Goal: Information Seeking & Learning: Learn about a topic

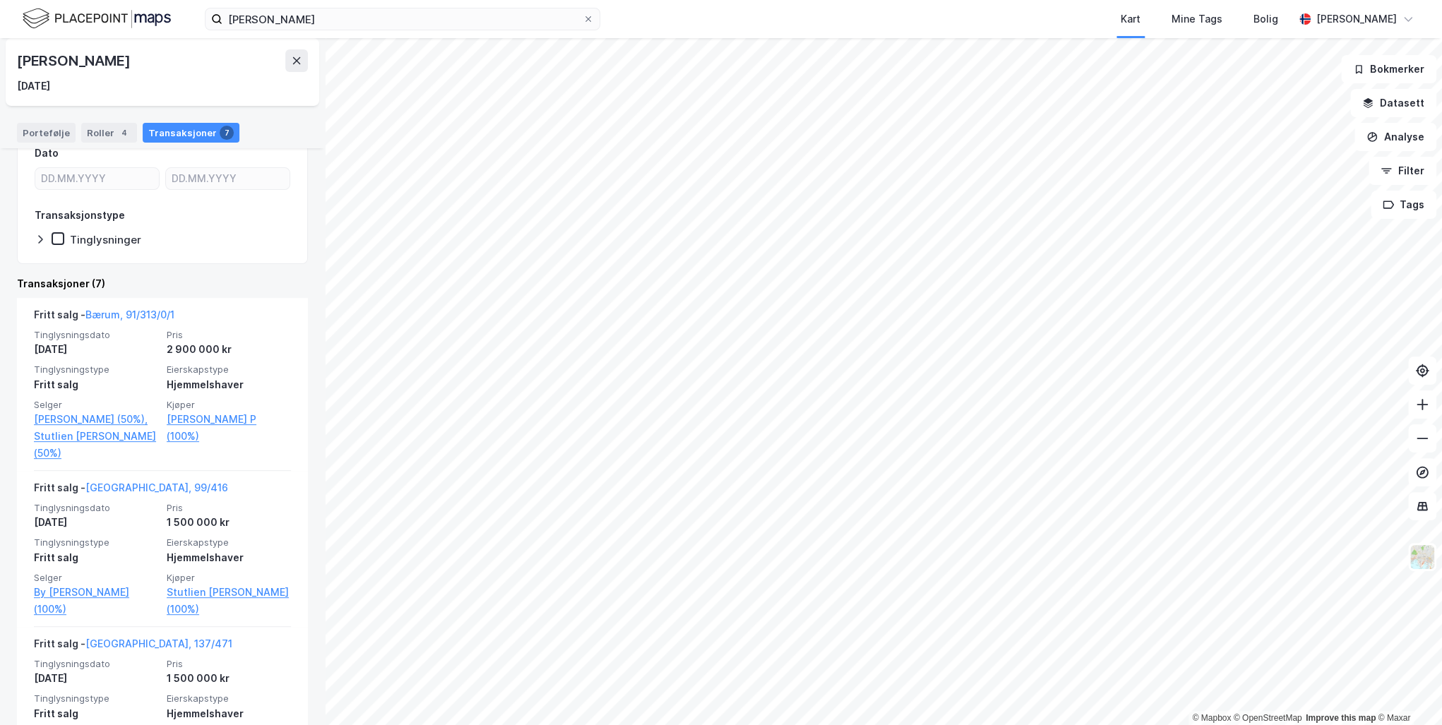
scroll to position [169, 0]
click at [292, 59] on icon at bounding box center [296, 60] width 11 height 11
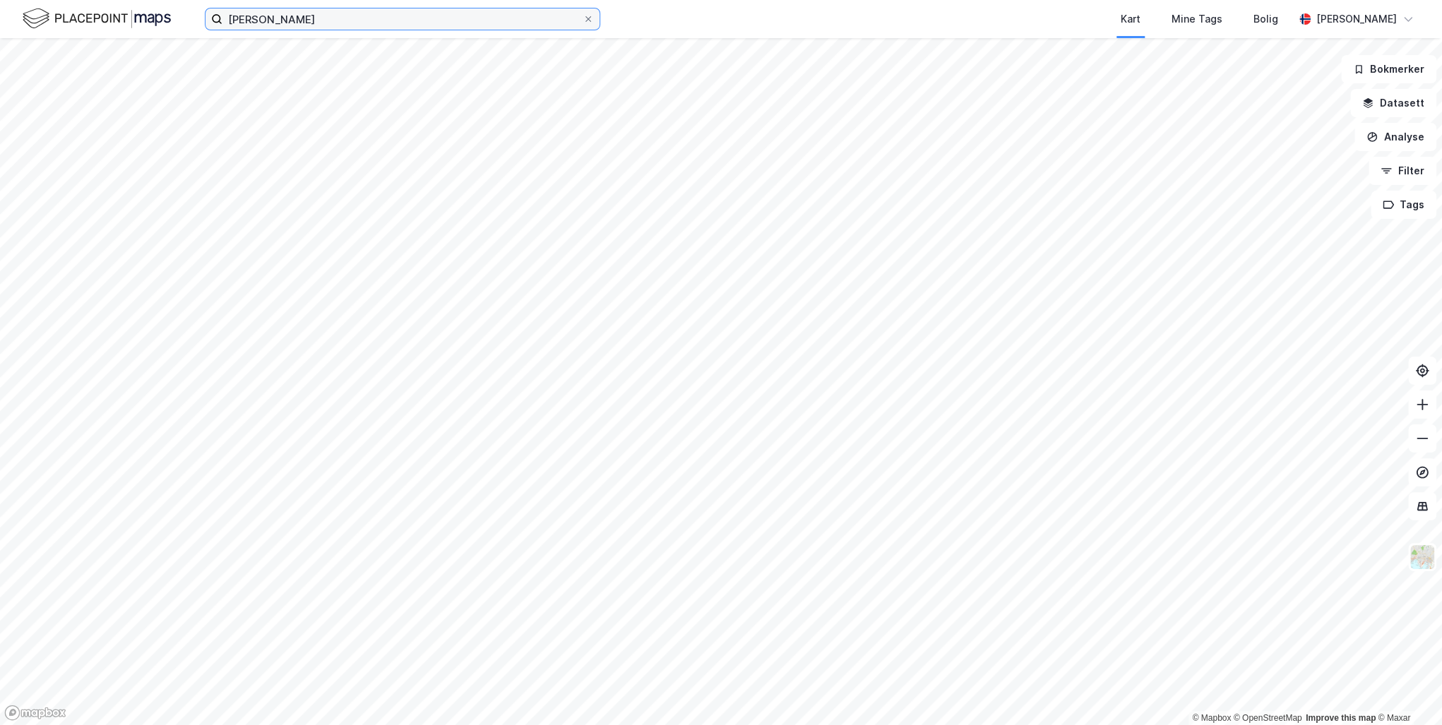
click at [342, 14] on input "Dag Anders Stutlien" at bounding box center [402, 18] width 360 height 21
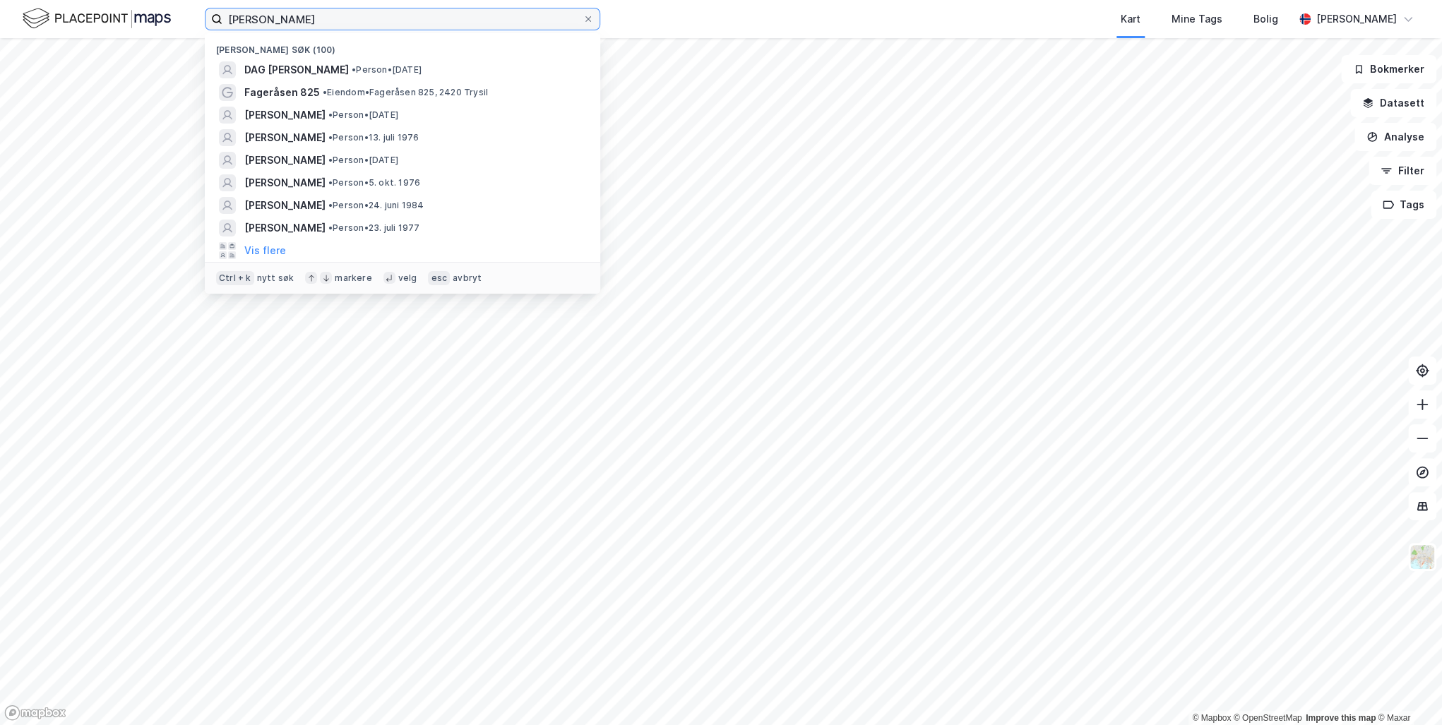
drag, startPoint x: 356, startPoint y: 20, endPoint x: 88, endPoint y: 12, distance: 268.4
click at [88, 12] on div "Dag Anders Stutlien Nylige søk (100) DAG ANDERS STUTLIEN • Person • 27. okt. 19…" at bounding box center [721, 19] width 1442 height 38
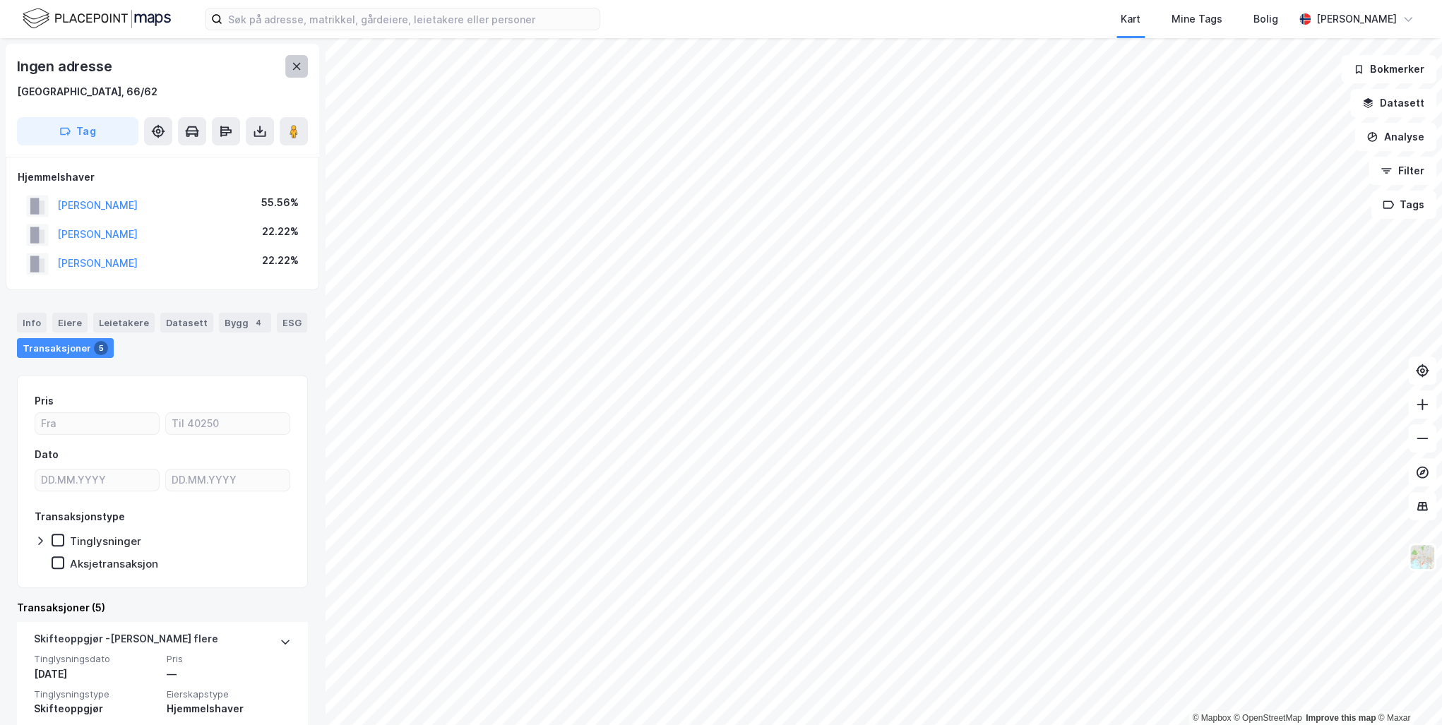
click at [297, 64] on icon at bounding box center [296, 66] width 11 height 11
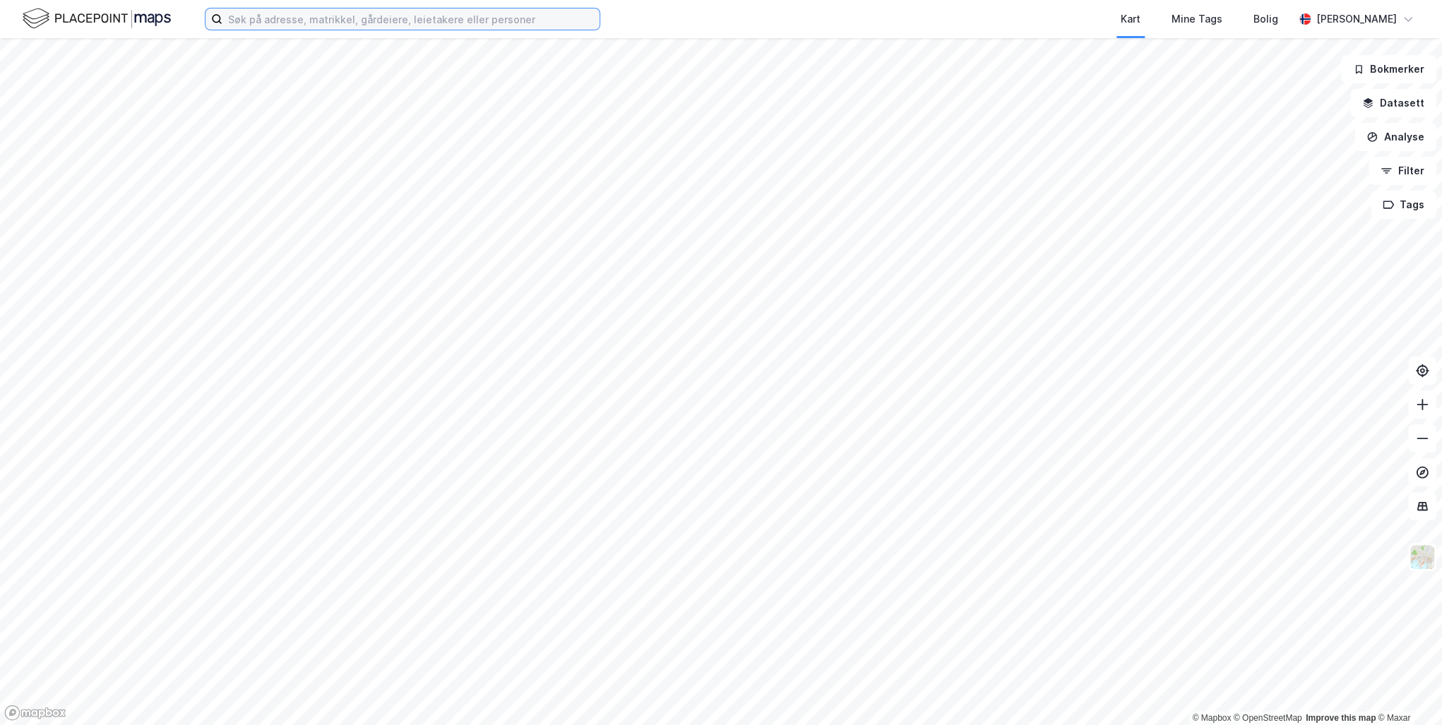
click at [251, 17] on input at bounding box center [410, 18] width 377 height 21
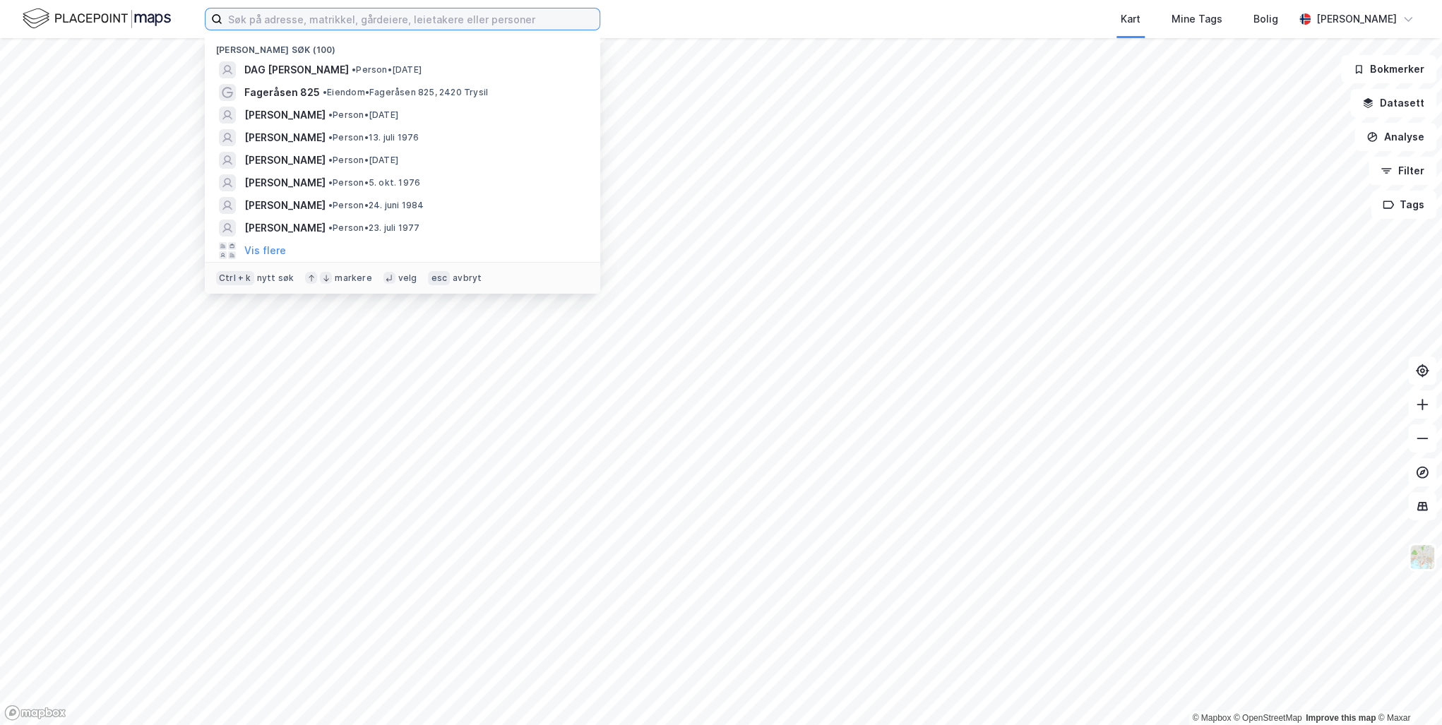
paste input "Nils Collett [STREET_ADDRESS] Prisantydning"
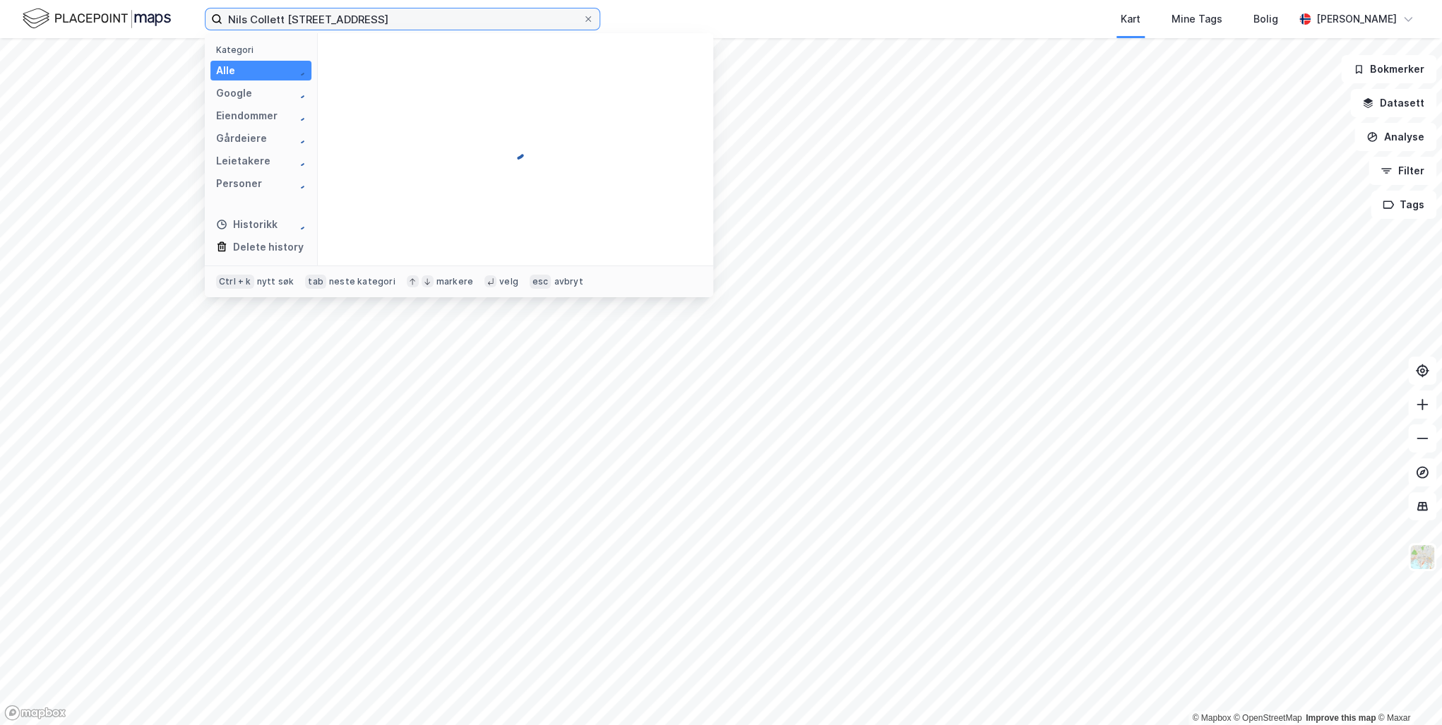
type input "Nils Collett [STREET_ADDRESS]"
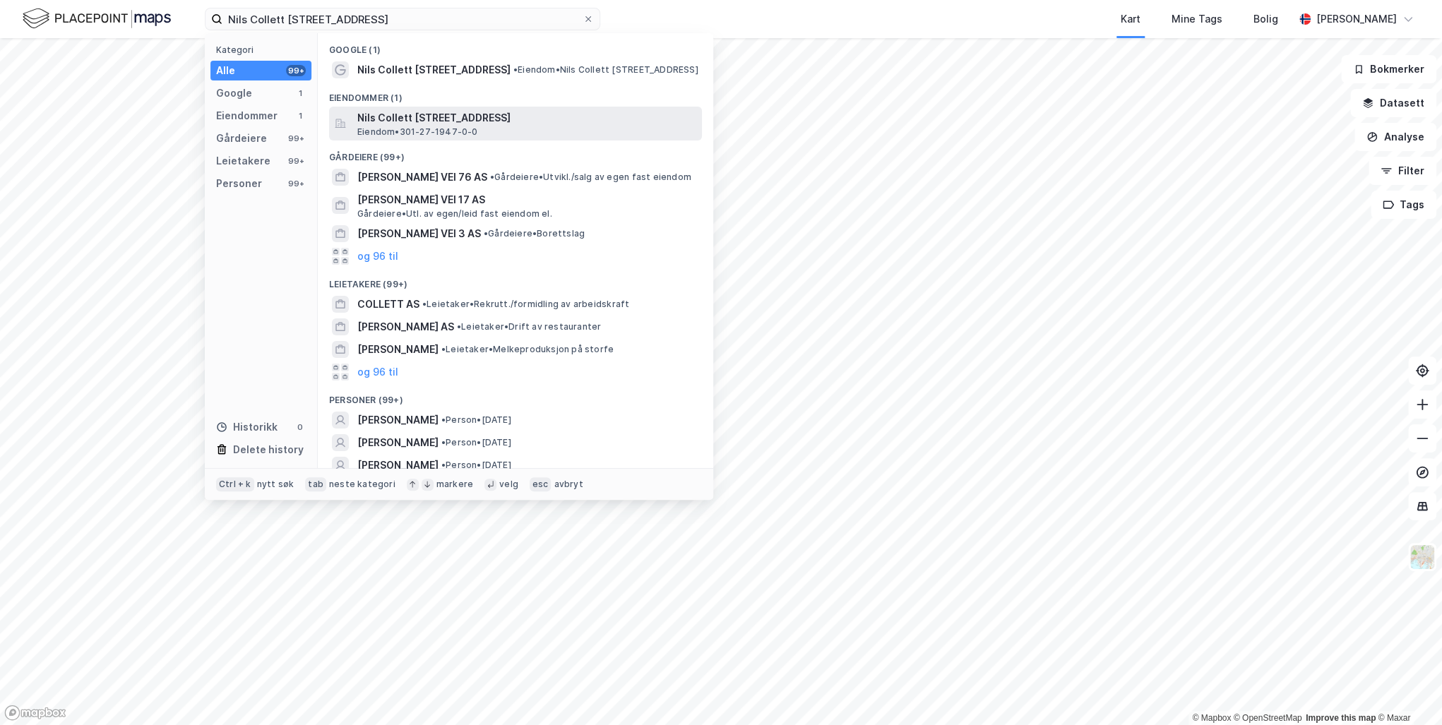
click at [443, 117] on span "Nils Collett [STREET_ADDRESS]" at bounding box center [526, 117] width 339 height 17
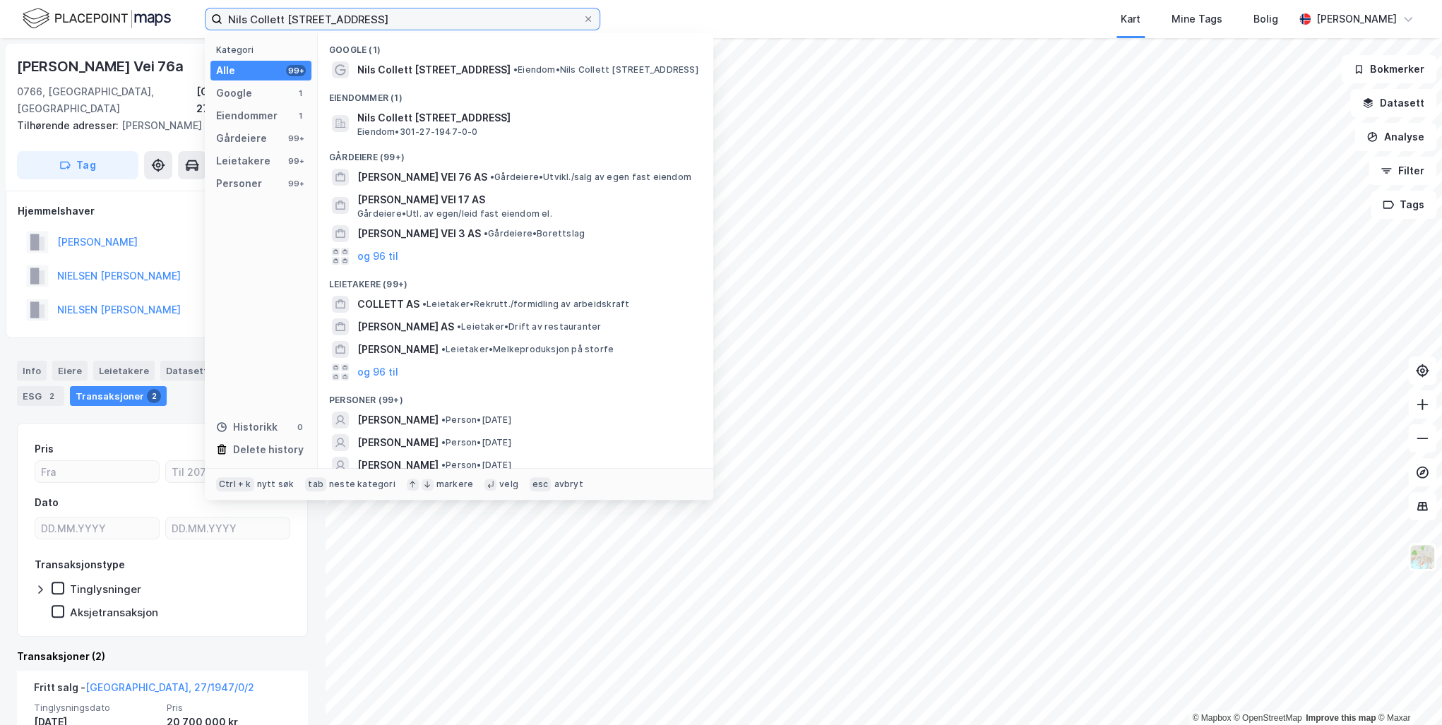
click at [414, 19] on input "Nils Collett [STREET_ADDRESS]" at bounding box center [402, 18] width 360 height 21
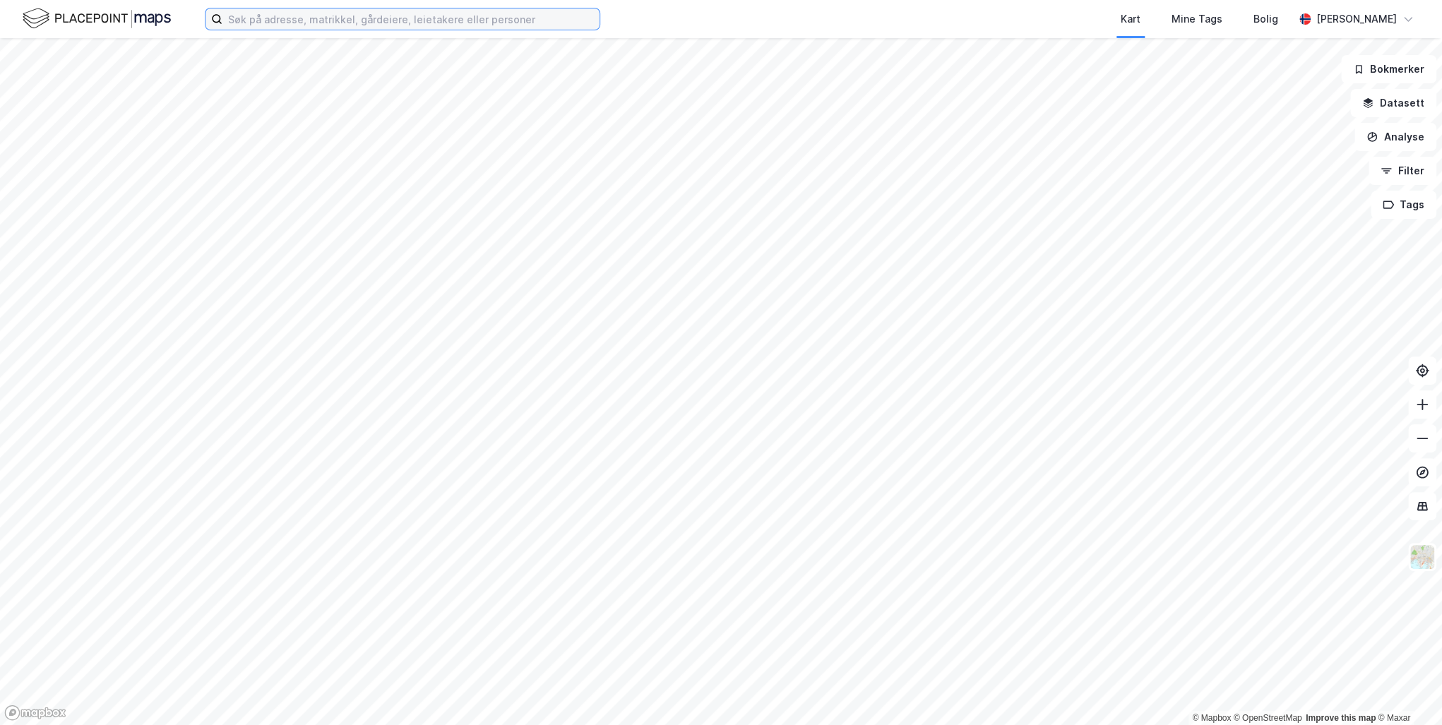
click at [292, 14] on input at bounding box center [410, 18] width 377 height 21
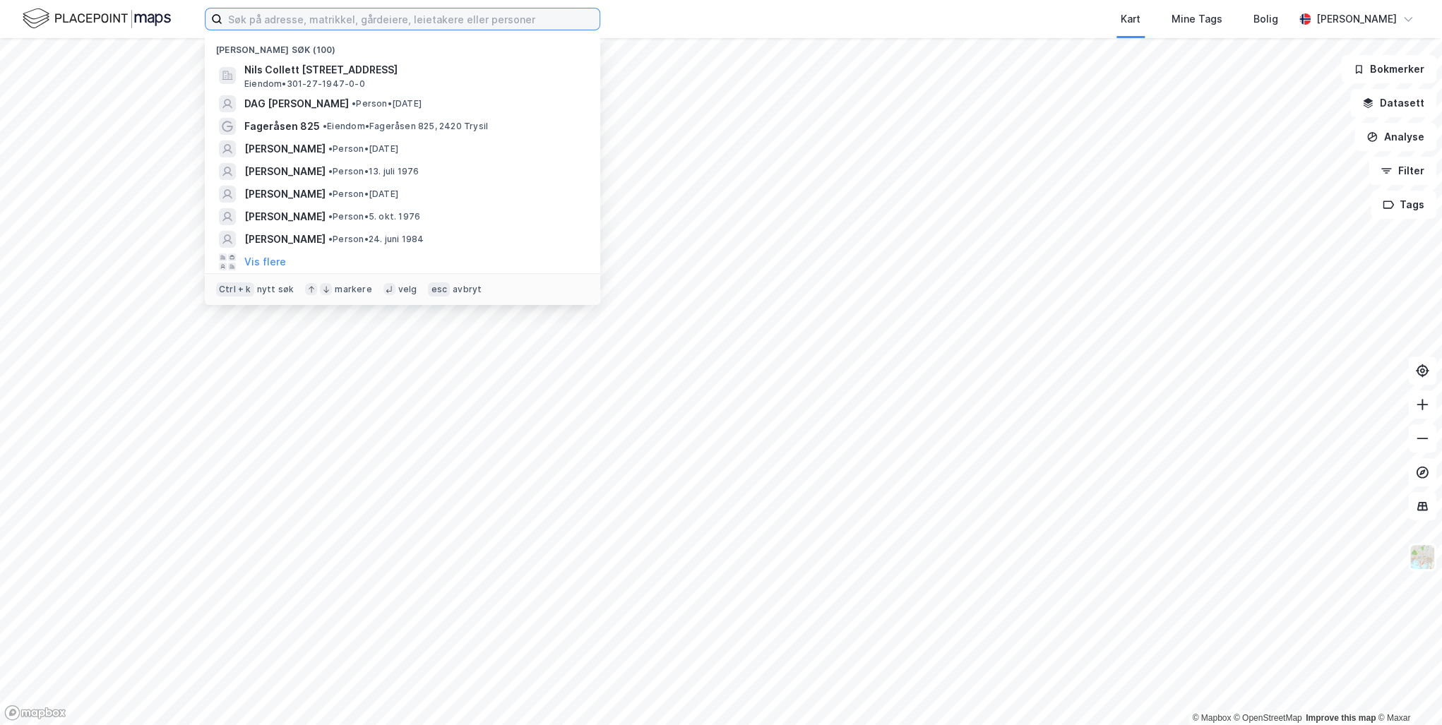
paste input "Nils Collett [STREET_ADDRESS] Prisantydning"
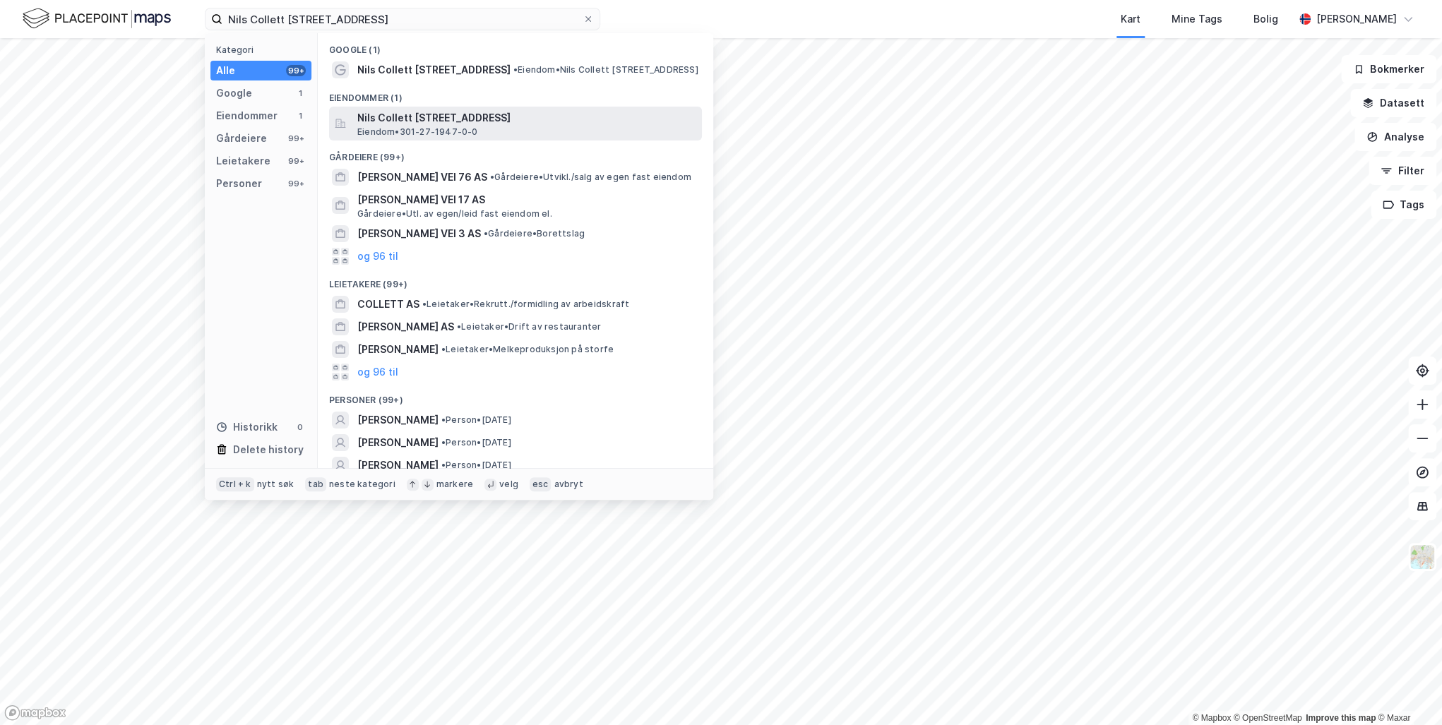
click at [396, 121] on span "Nils Collett [STREET_ADDRESS]" at bounding box center [526, 117] width 339 height 17
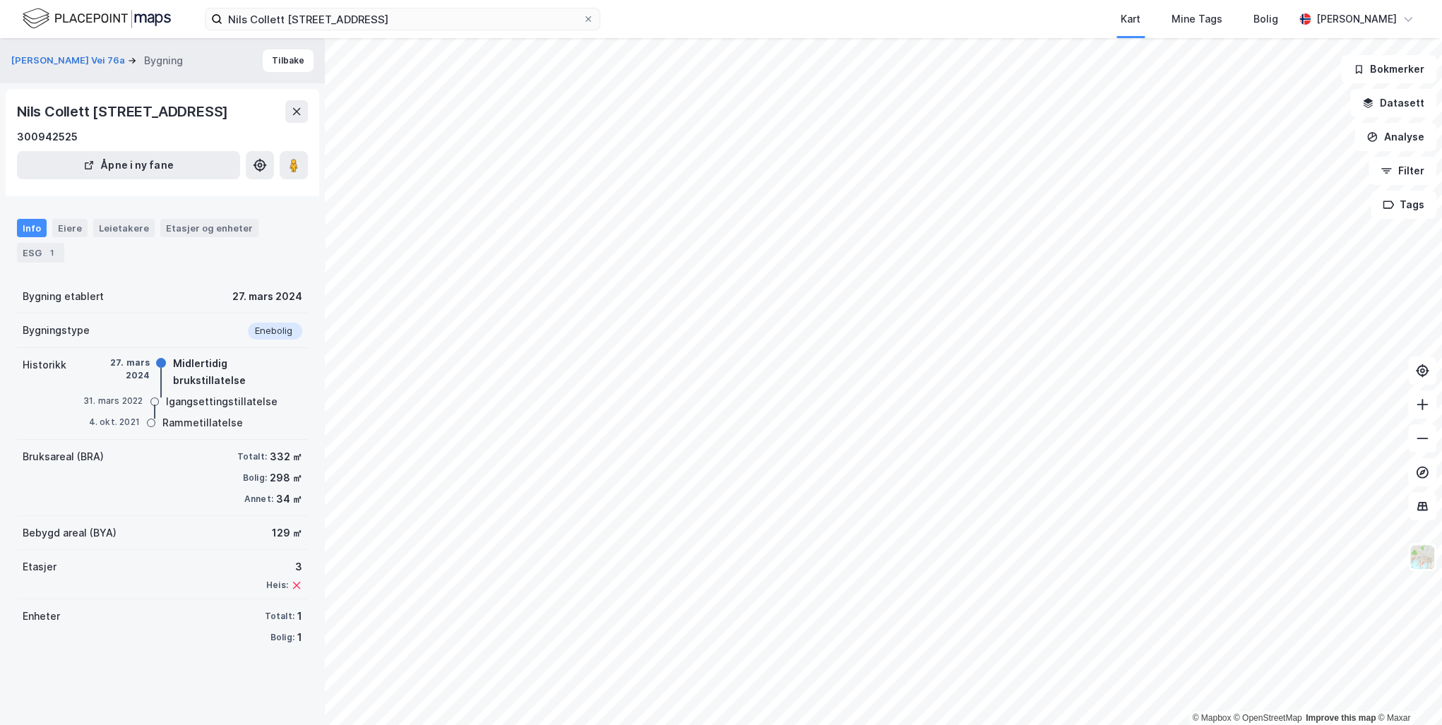
click at [50, 229] on div "Info Eiere Leietakere Etasjer og enheter ESG 1" at bounding box center [162, 241] width 291 height 44
click at [58, 229] on div "Eiere" at bounding box center [69, 228] width 35 height 18
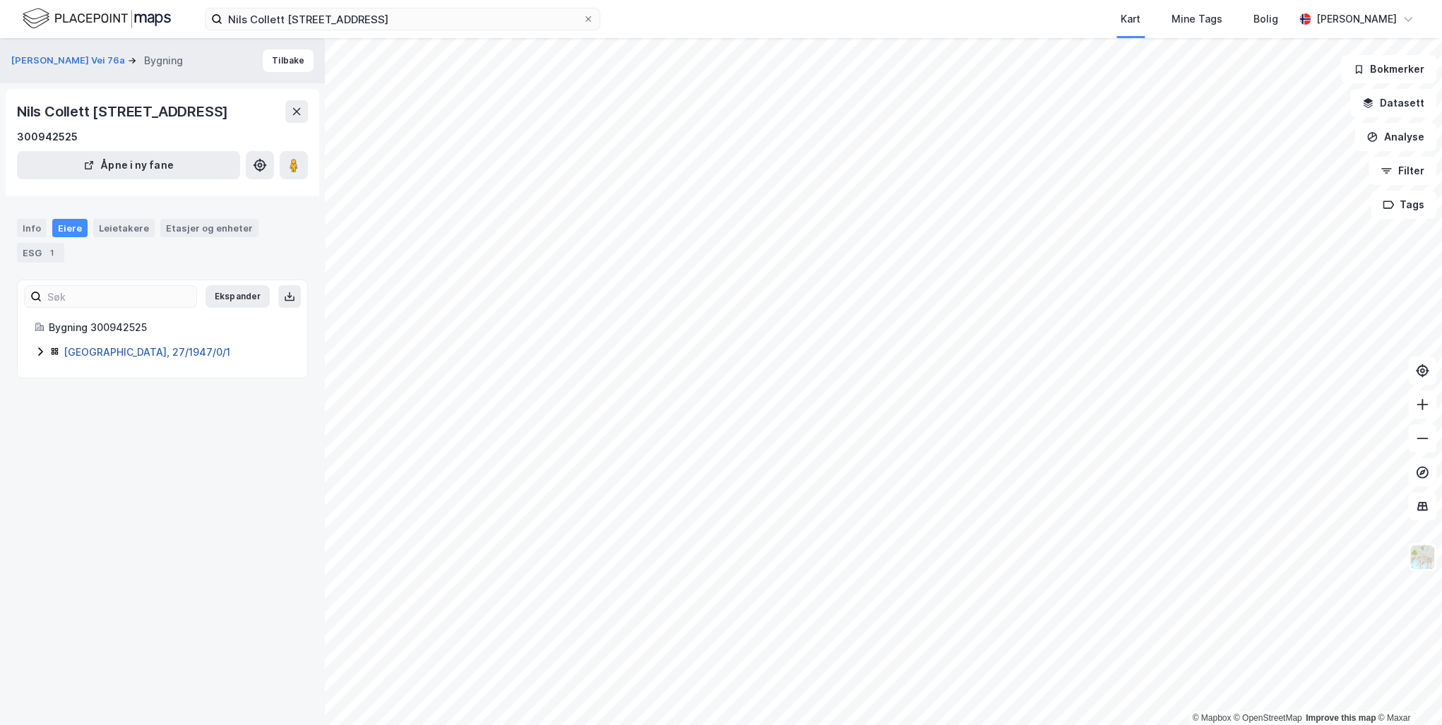
click at [113, 346] on link "[GEOGRAPHIC_DATA], 27/1947/0/1" at bounding box center [147, 352] width 167 height 12
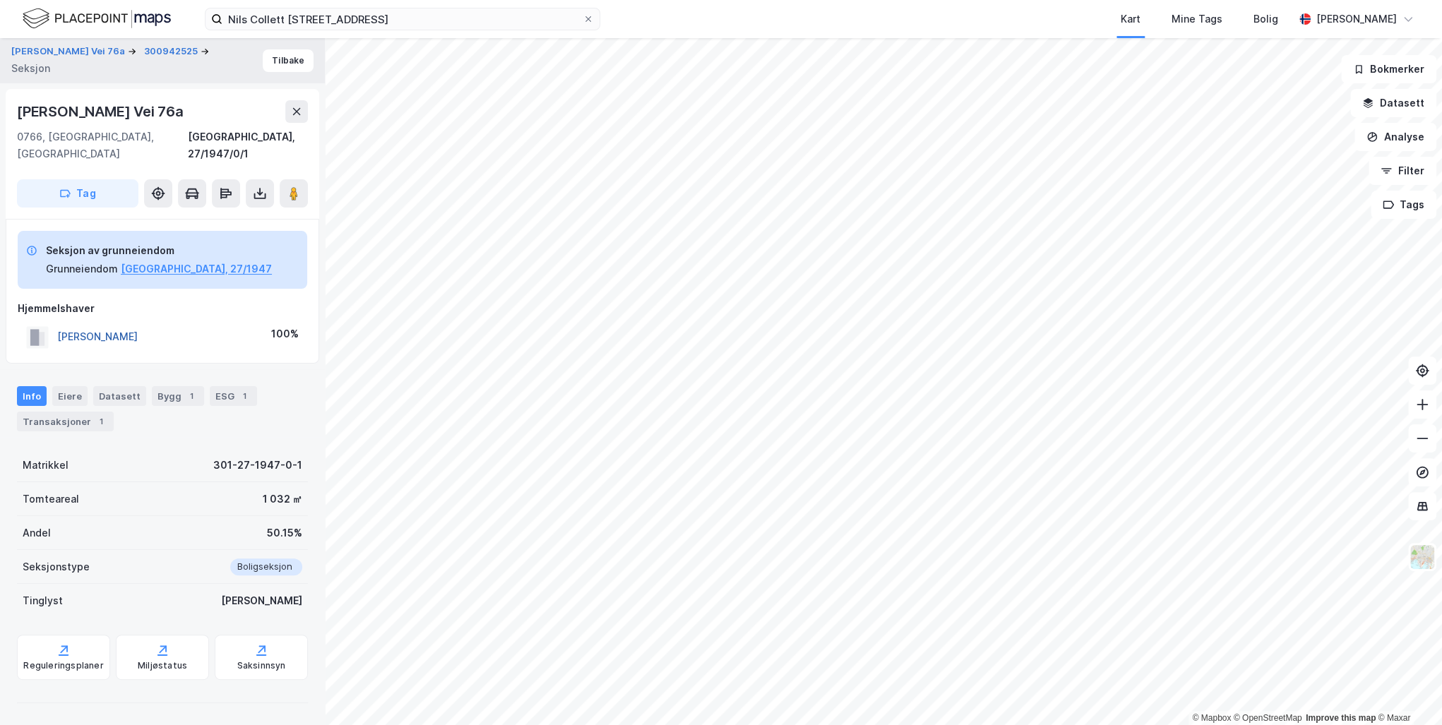
click at [0, 0] on button "[PERSON_NAME]" at bounding box center [0, 0] width 0 height 0
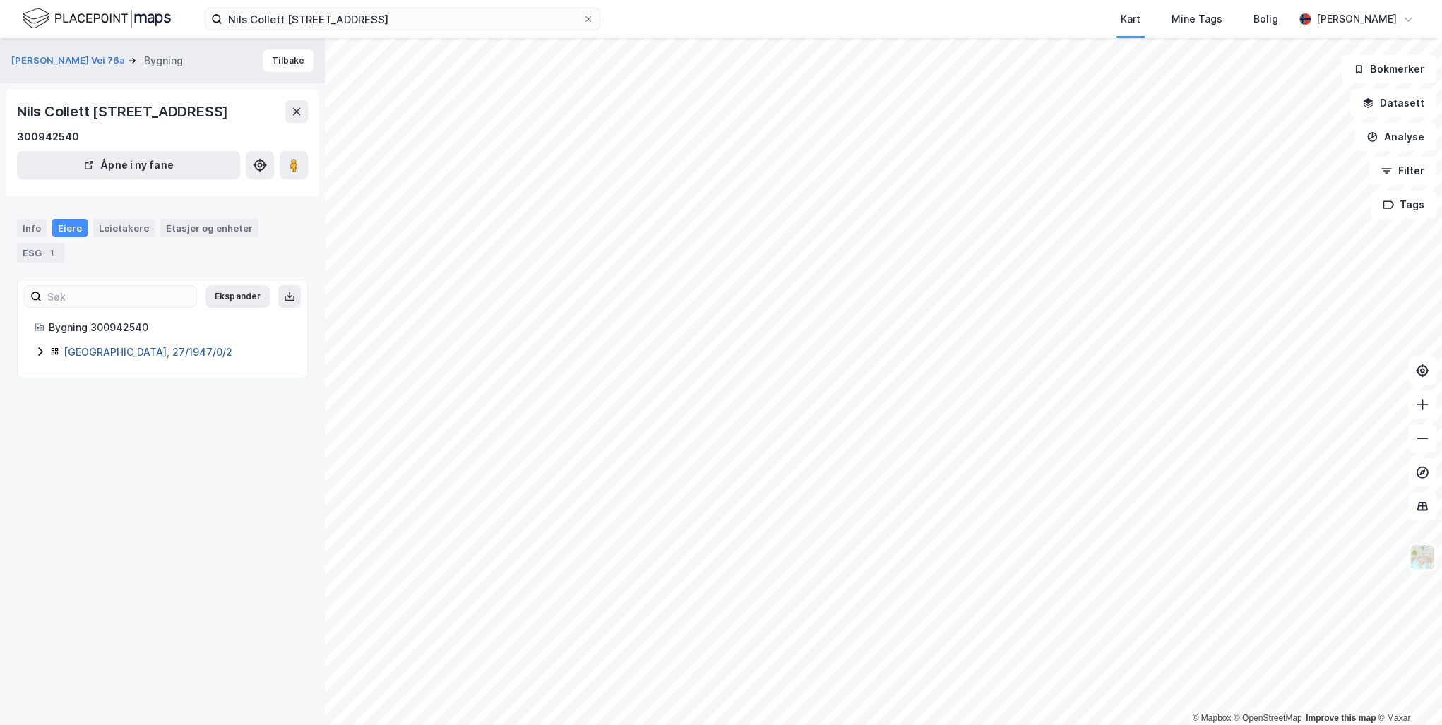
click at [91, 346] on link "[GEOGRAPHIC_DATA], 27/1947/0/2" at bounding box center [148, 352] width 169 height 12
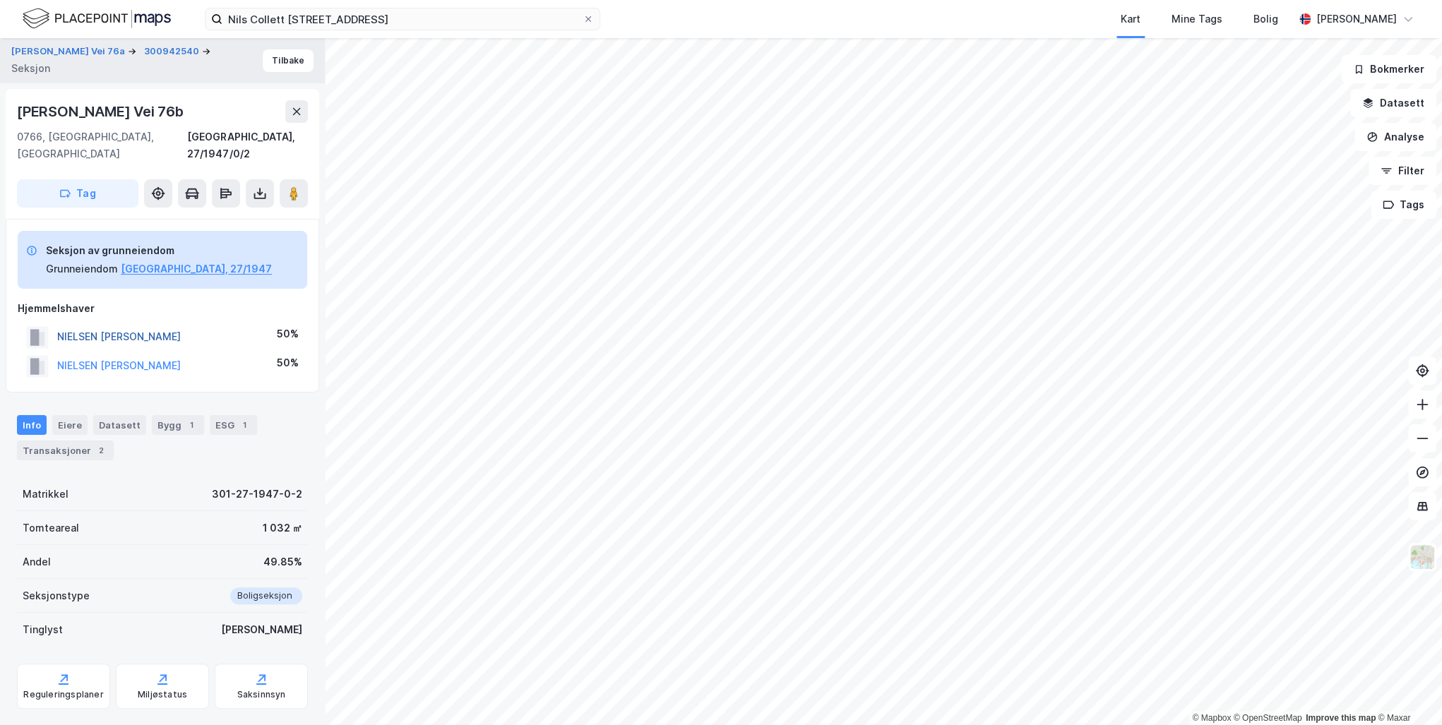
click at [0, 0] on button "NIELSEN [PERSON_NAME]" at bounding box center [0, 0] width 0 height 0
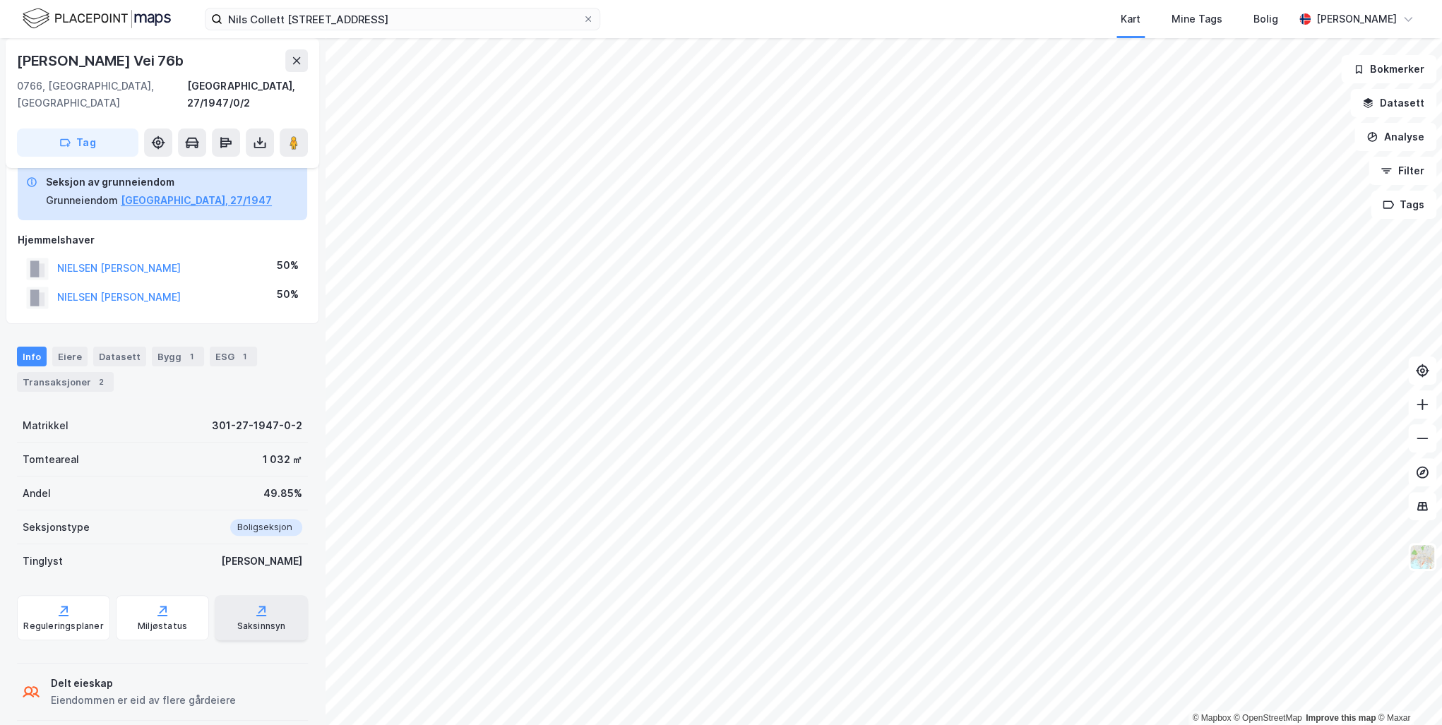
click at [258, 602] on div "Saksinnsyn" at bounding box center [261, 617] width 93 height 45
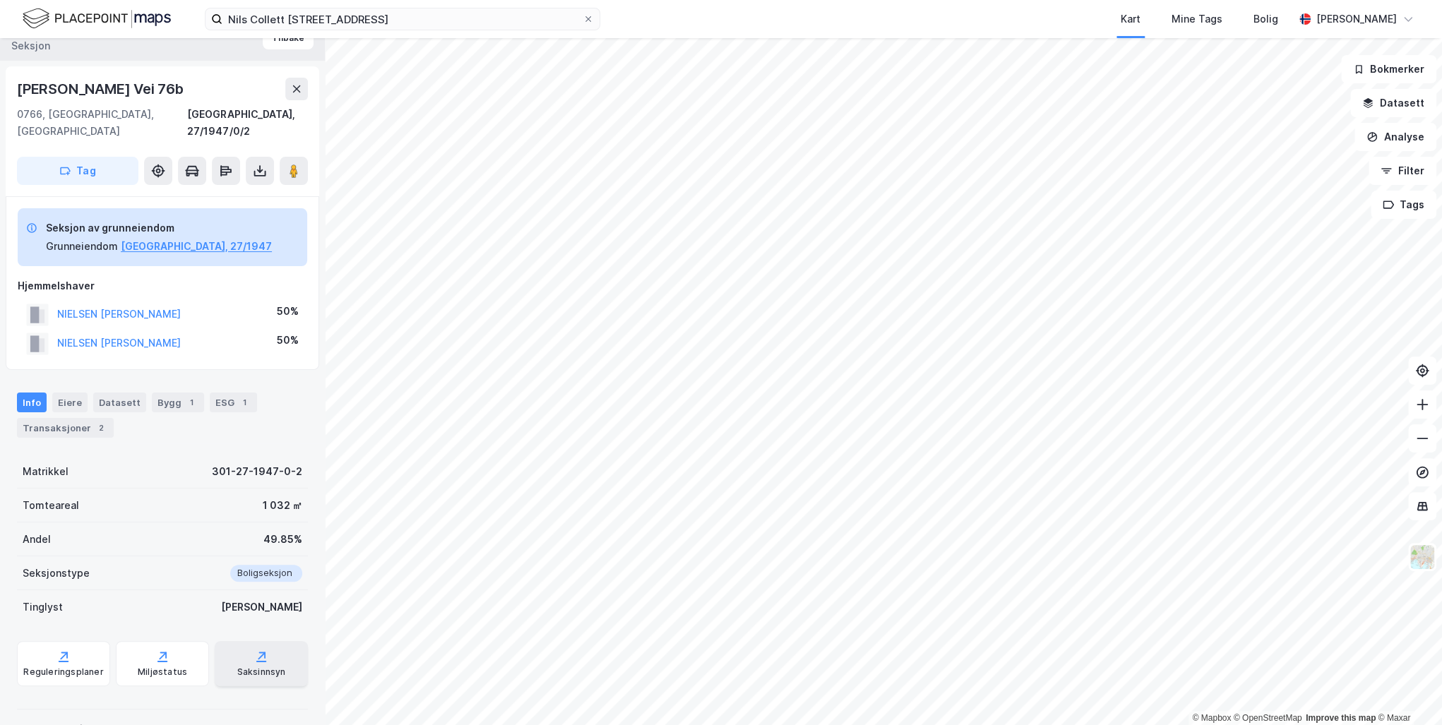
scroll to position [12, 0]
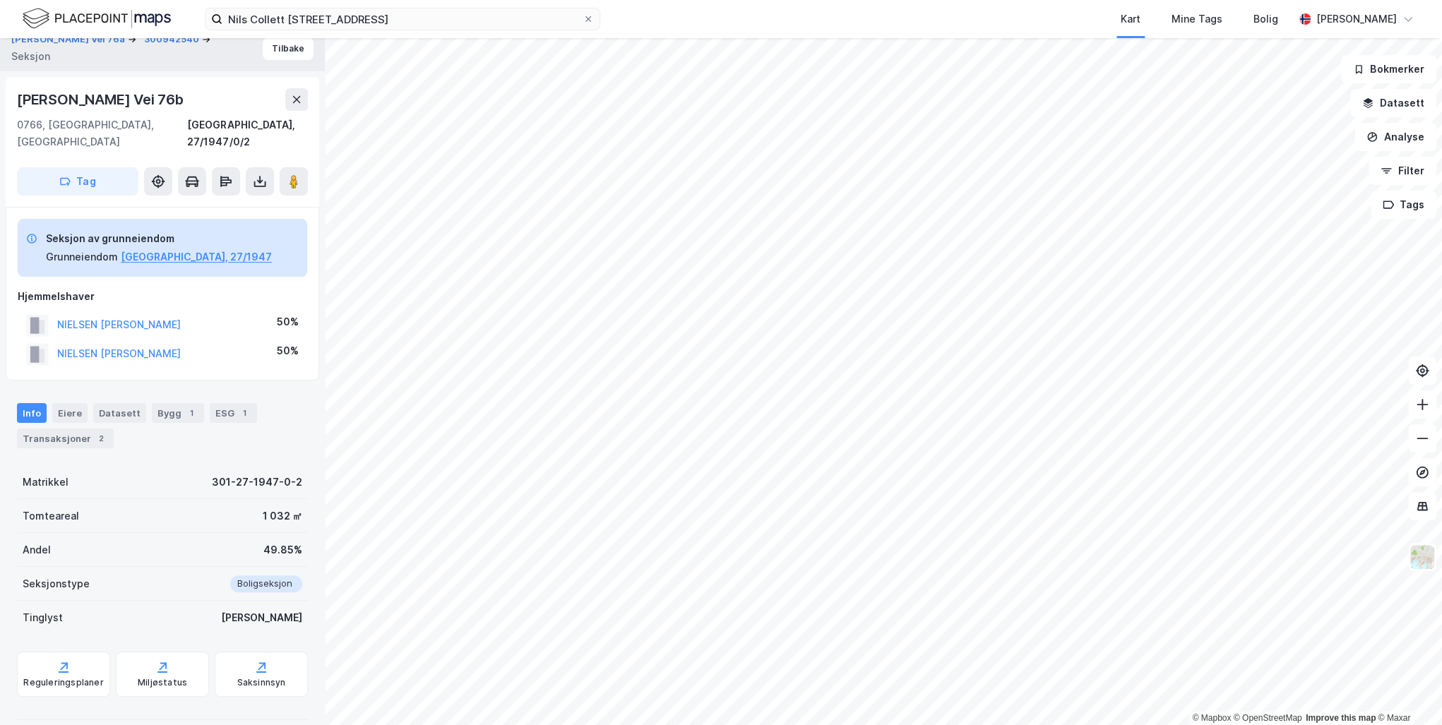
click at [765, 0] on html "Nils Collett [STREET_ADDRESS] Mine Tags Bolig [PERSON_NAME] © Mapbox © OpenStre…" at bounding box center [721, 362] width 1442 height 725
click at [788, 0] on html "Nils Collett [STREET_ADDRESS] Mine Tags Bolig [PERSON_NAME] © Mapbox © OpenStre…" at bounding box center [721, 362] width 1442 height 725
click at [173, 0] on html "Nils Collett [STREET_ADDRESS] Mine Tags Bolig [PERSON_NAME] © Mapbox © OpenStre…" at bounding box center [721, 362] width 1442 height 725
click at [215, 0] on html "Nils Collett [STREET_ADDRESS] Mine Tags Bolig [PERSON_NAME] © Mapbox © OpenStre…" at bounding box center [721, 362] width 1442 height 725
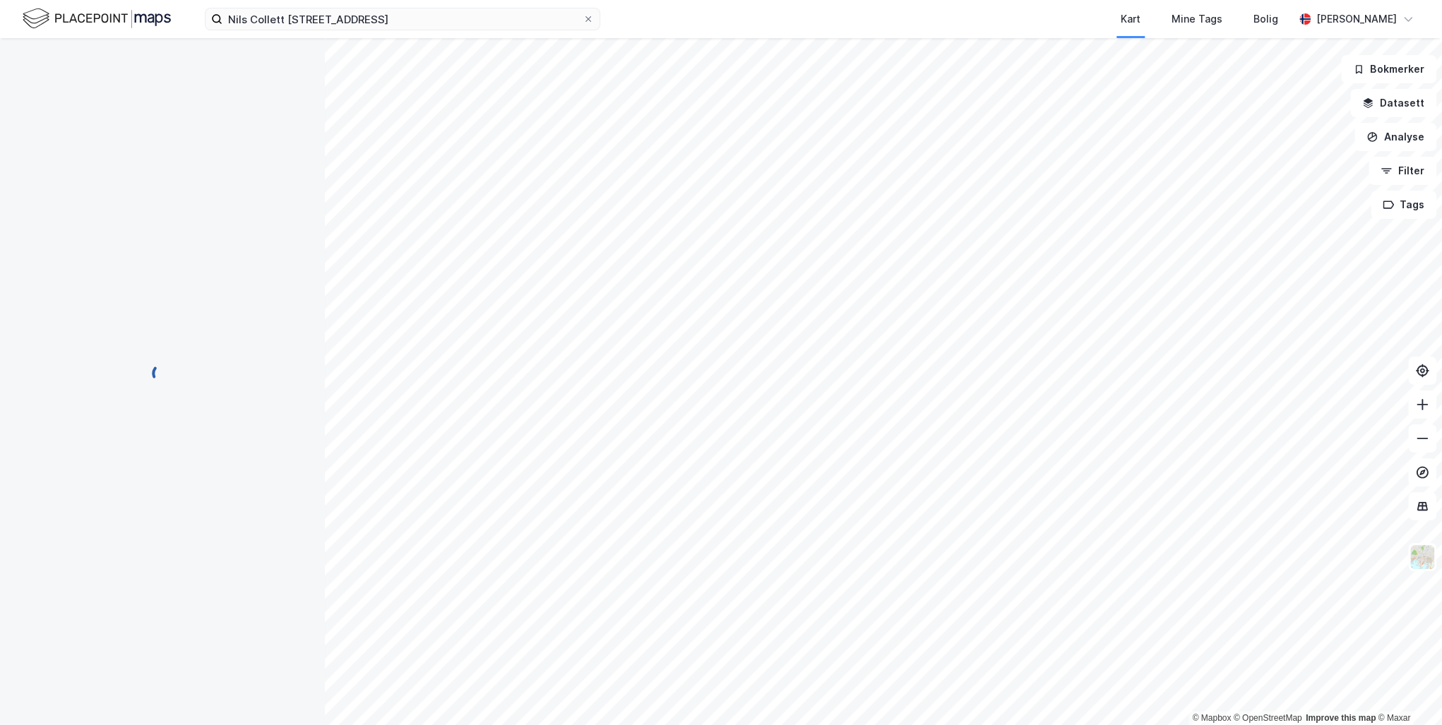
scroll to position [12, 0]
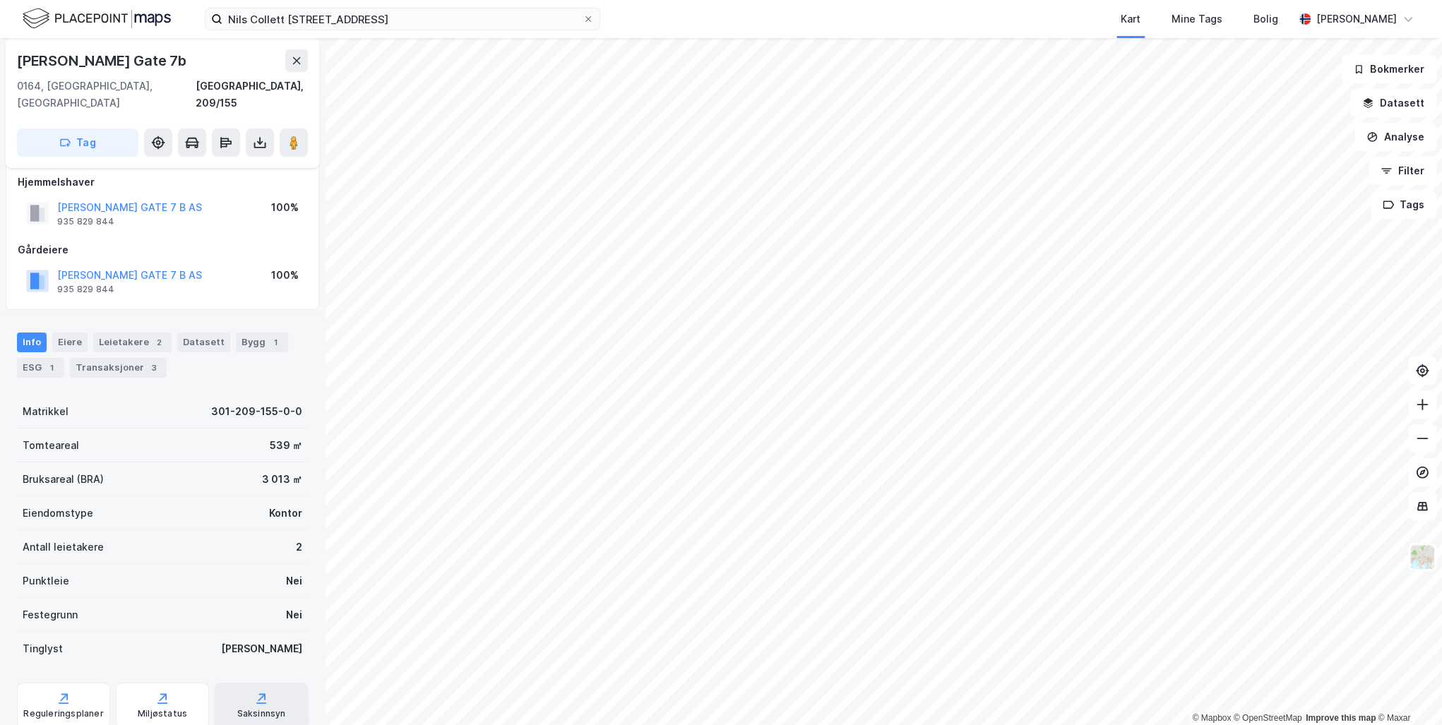
click at [257, 708] on div "Saksinnsyn" at bounding box center [261, 713] width 49 height 11
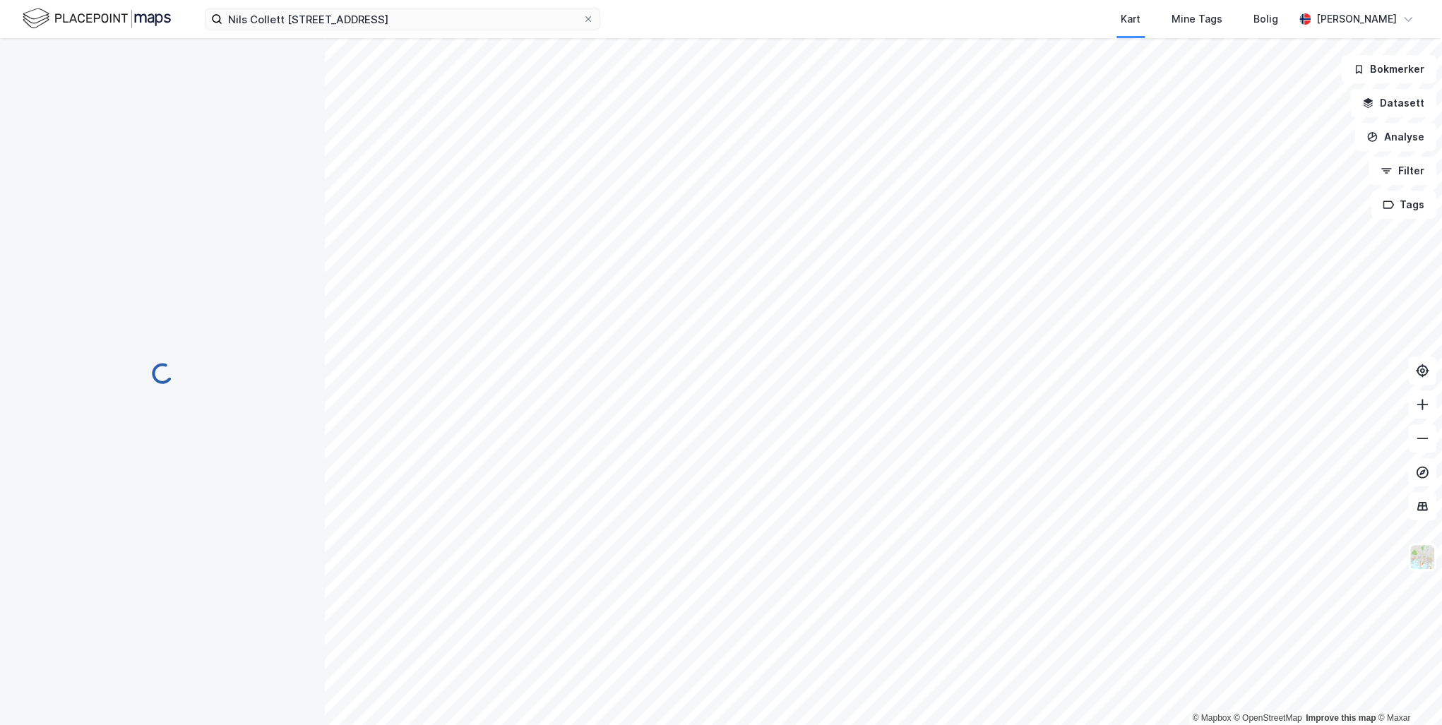
scroll to position [12, 0]
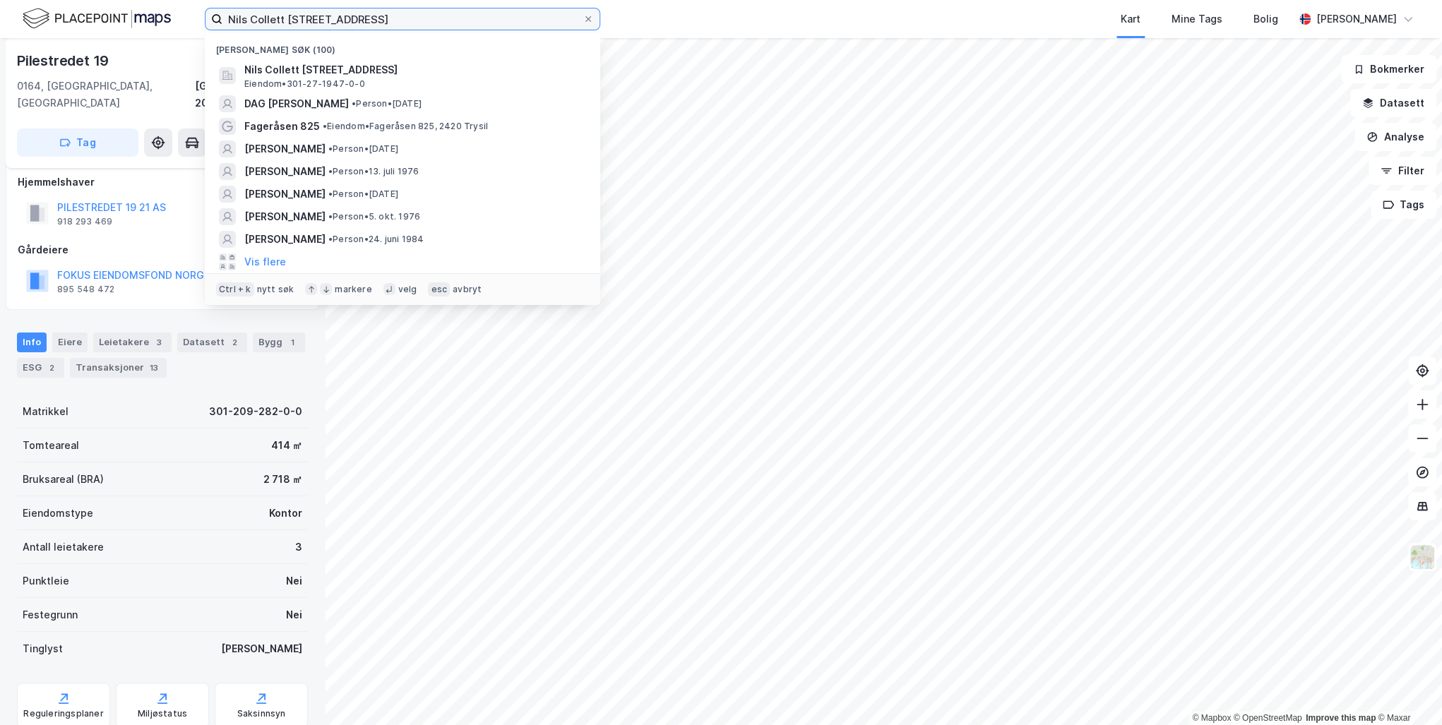
drag, startPoint x: 419, startPoint y: 23, endPoint x: 71, endPoint y: 20, distance: 348.8
click at [71, 20] on div "Nils Collett [STREET_ADDRESS] søk (100) Nils Collett [STREET_ADDRESS] Eiendom •…" at bounding box center [721, 19] width 1442 height 38
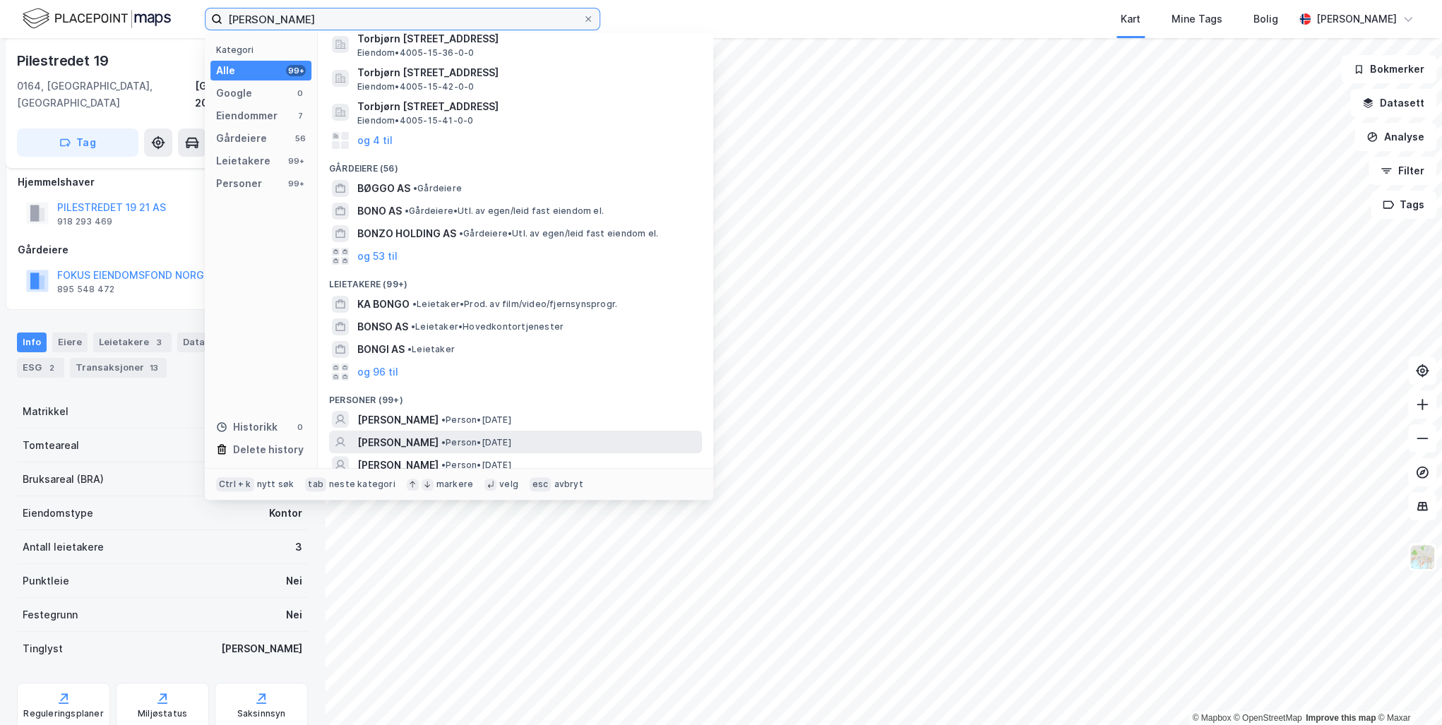
scroll to position [56, 0]
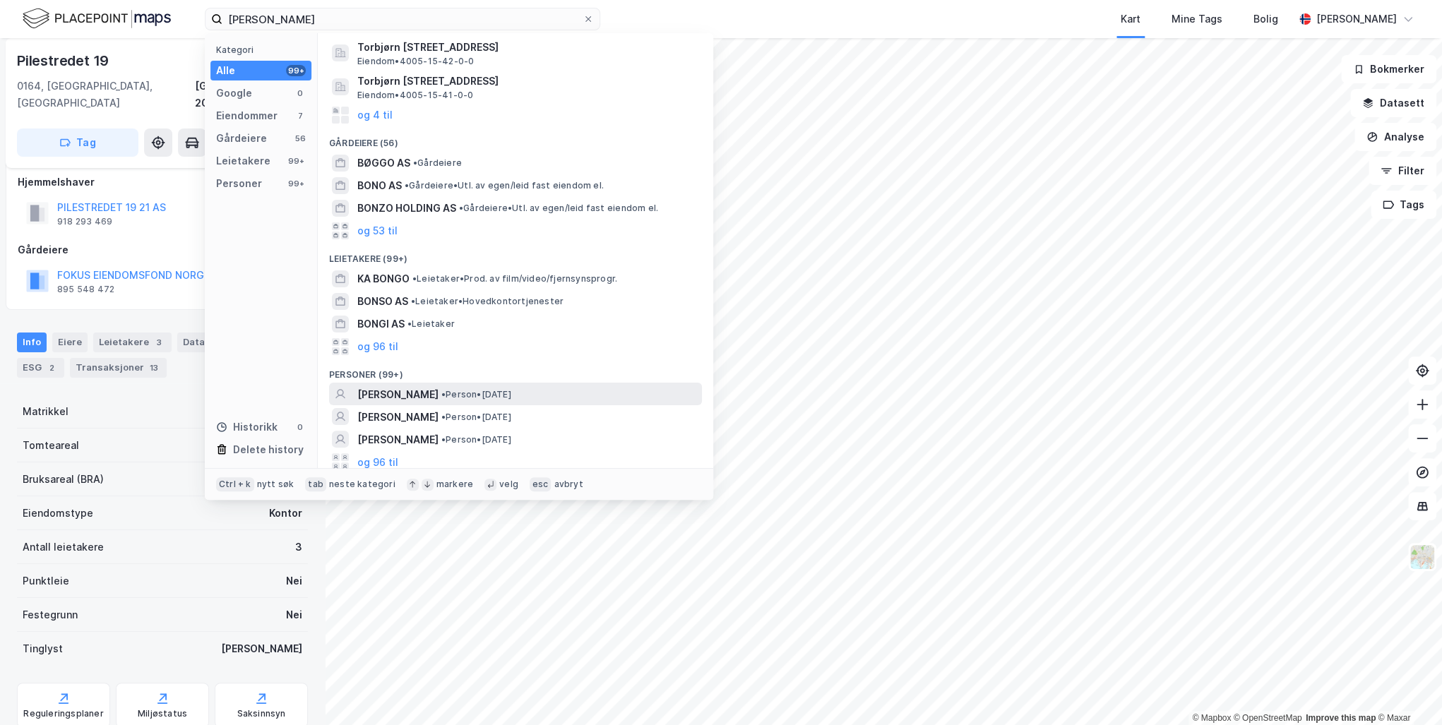
click at [410, 393] on span "[PERSON_NAME]" at bounding box center [397, 394] width 81 height 17
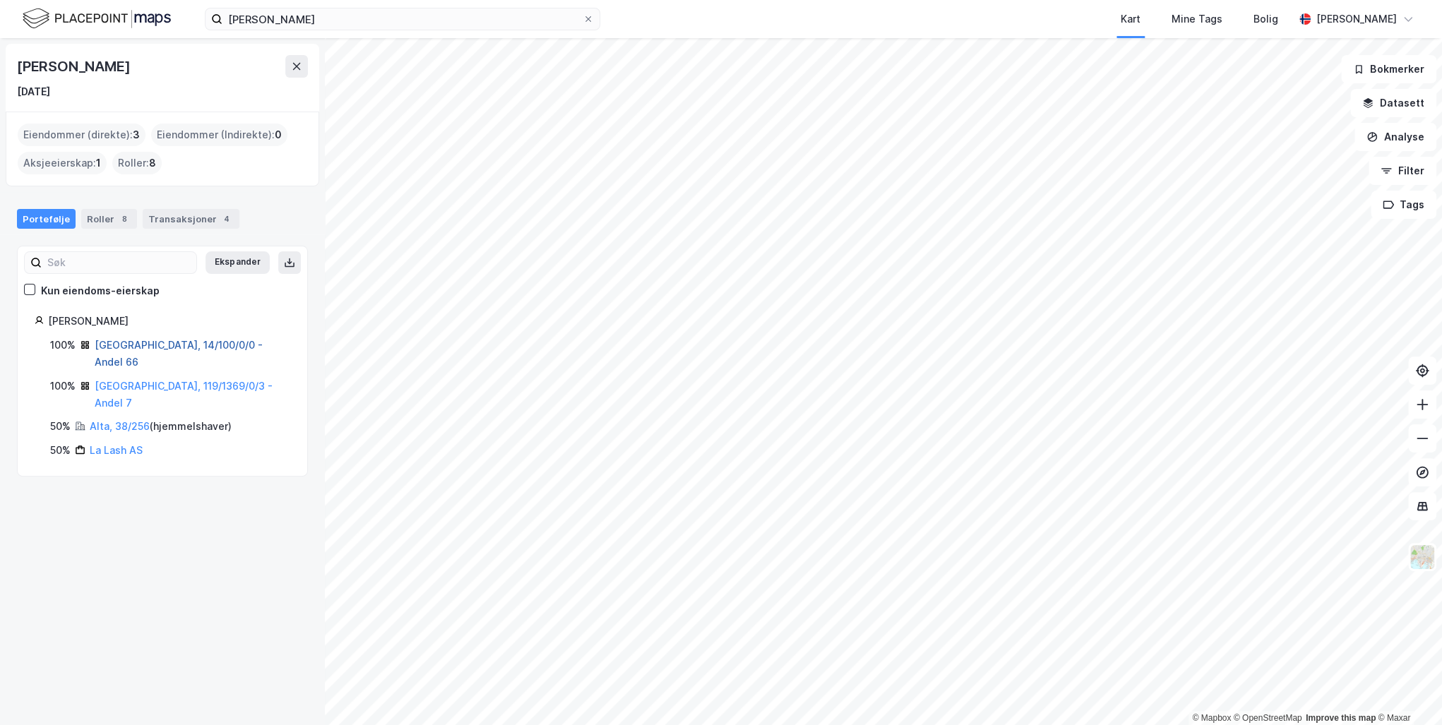
click at [127, 345] on link "[GEOGRAPHIC_DATA], 14/100/0/0 - Andel 66" at bounding box center [179, 353] width 168 height 29
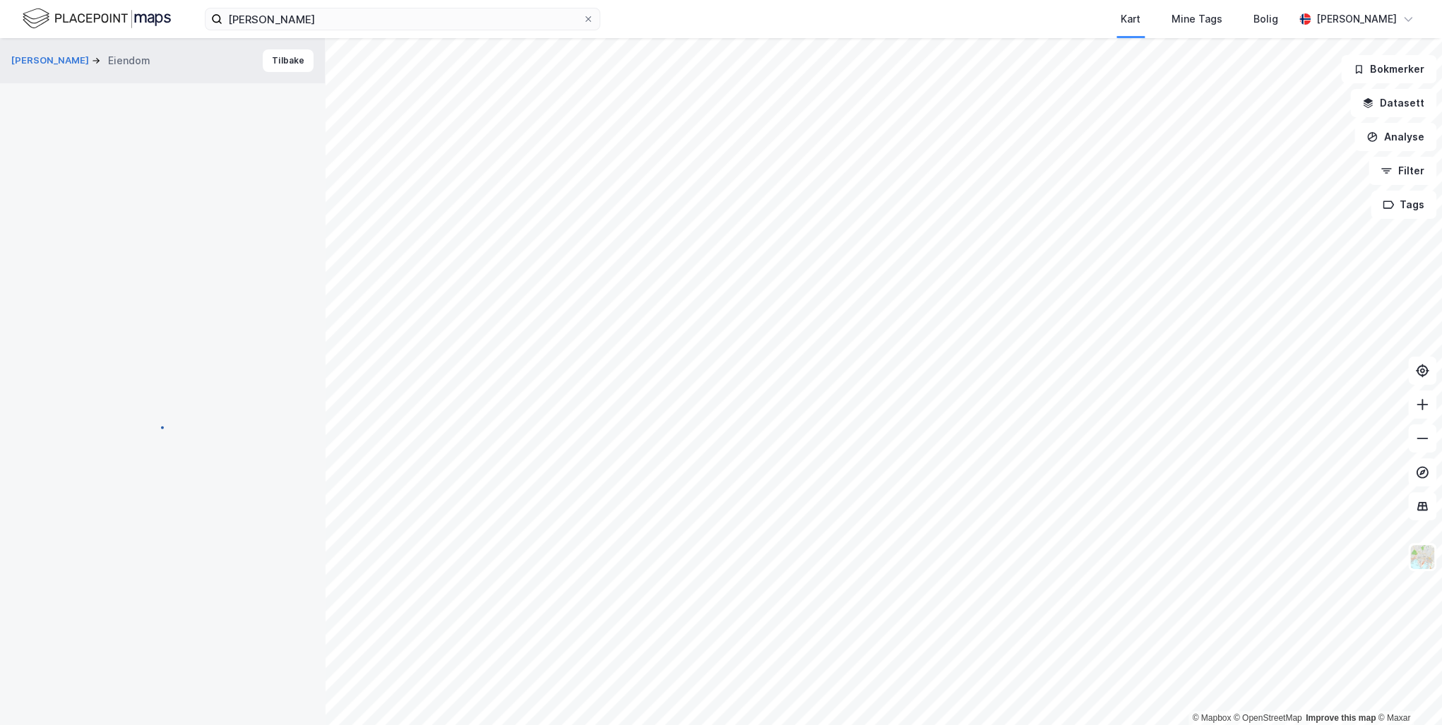
scroll to position [12, 0]
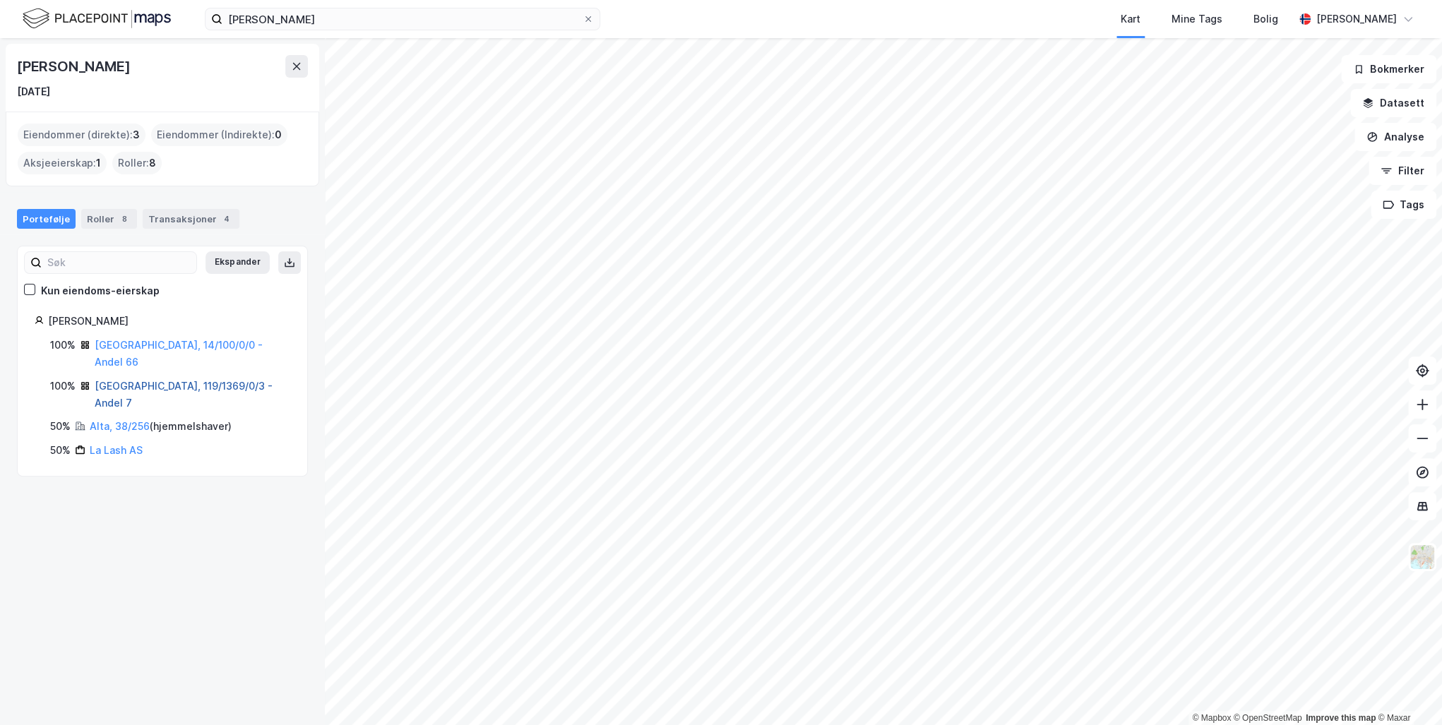
click at [136, 380] on link "[GEOGRAPHIC_DATA], 119/1369/0/3 - Andel 7" at bounding box center [184, 394] width 178 height 29
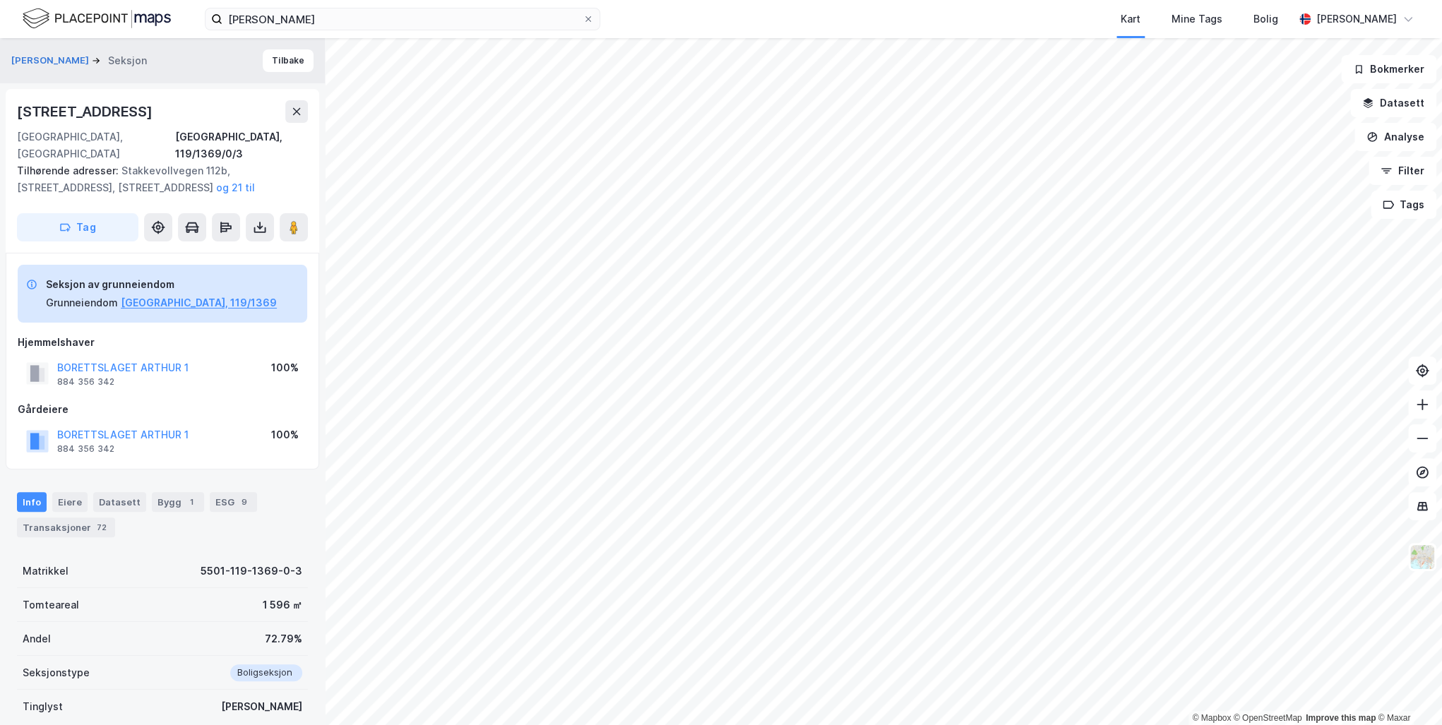
scroll to position [12, 0]
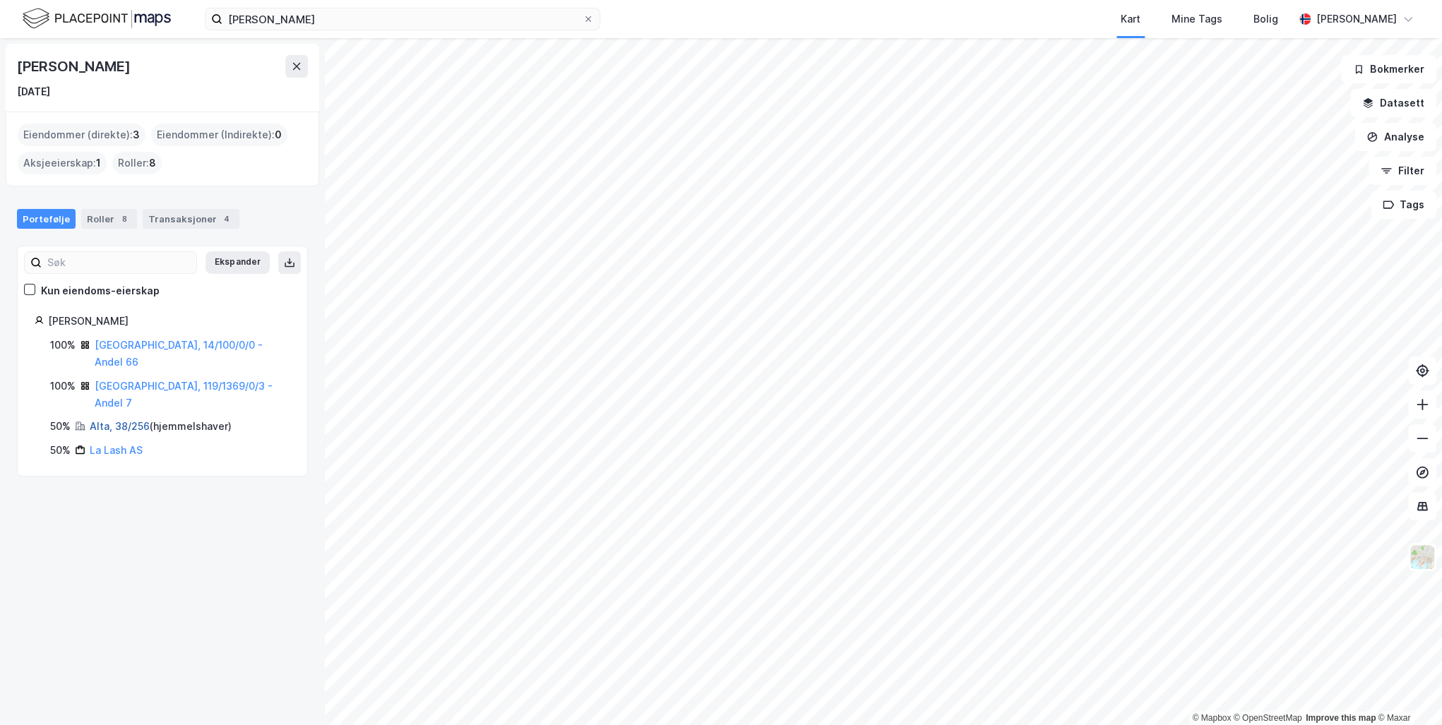
click at [116, 420] on link "Alta, 38/256" at bounding box center [120, 426] width 60 height 12
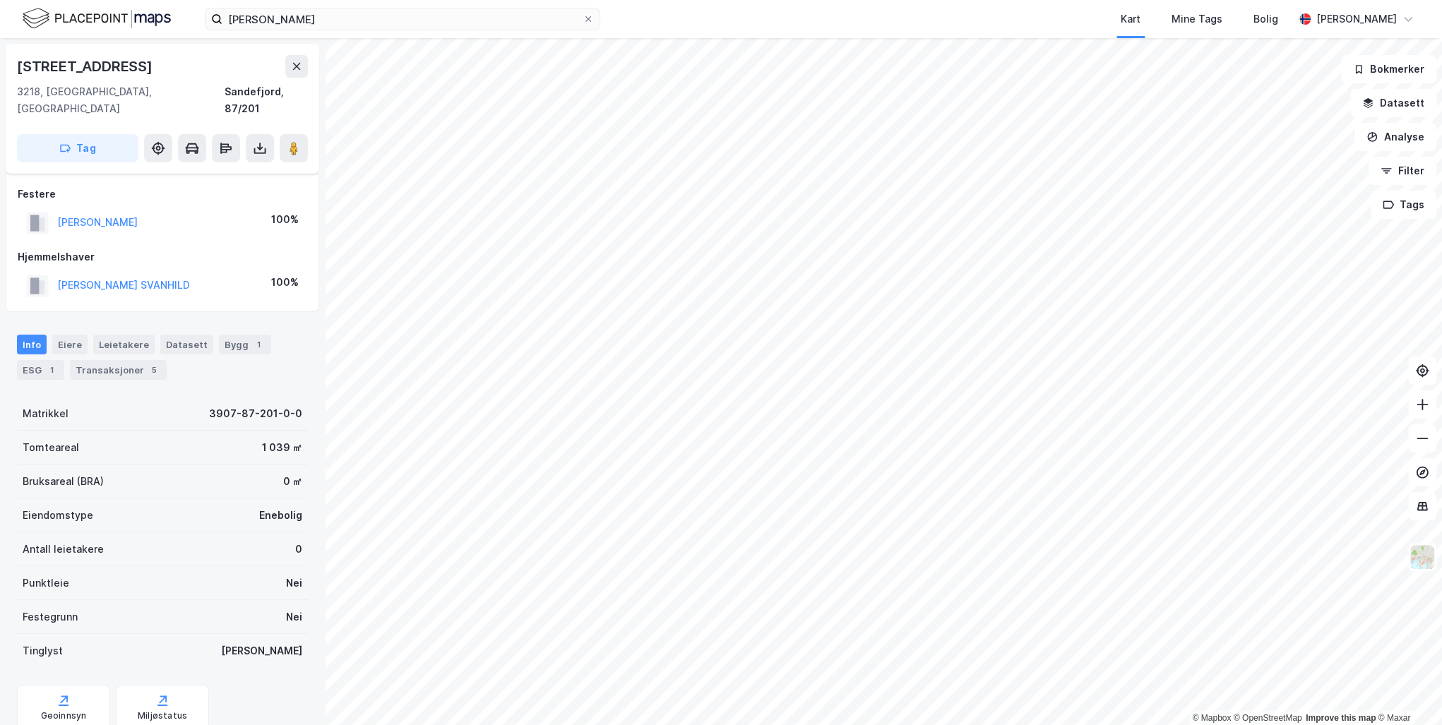
scroll to position [12, 0]
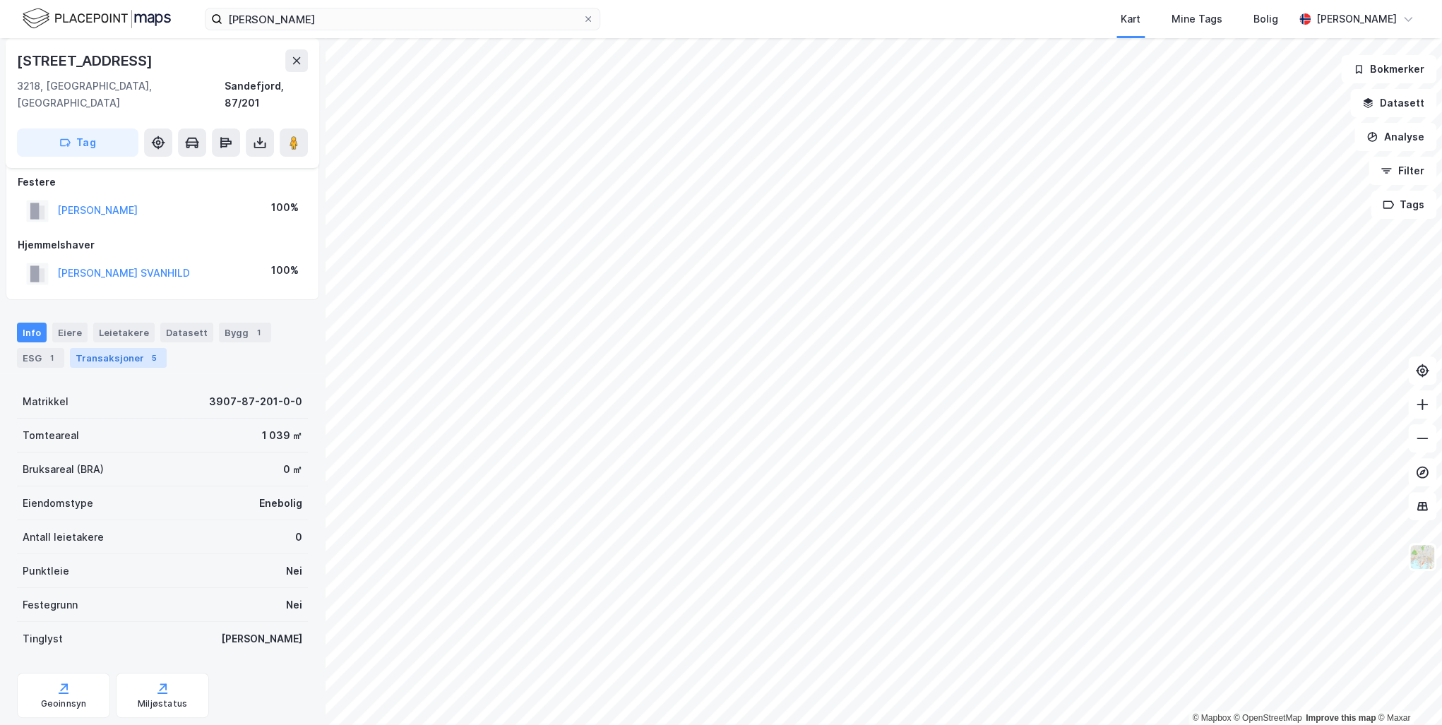
click at [102, 348] on div "Transaksjoner 5" at bounding box center [118, 358] width 97 height 20
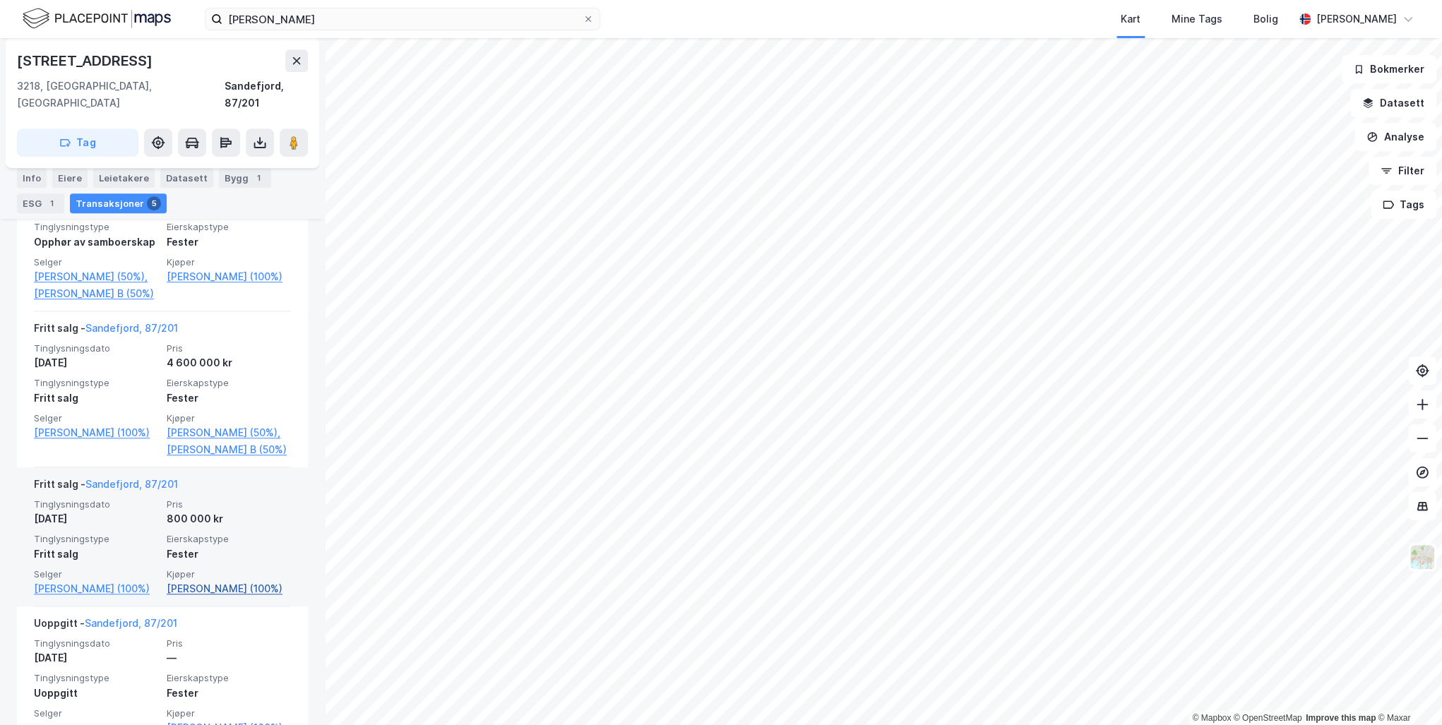
scroll to position [472, 0]
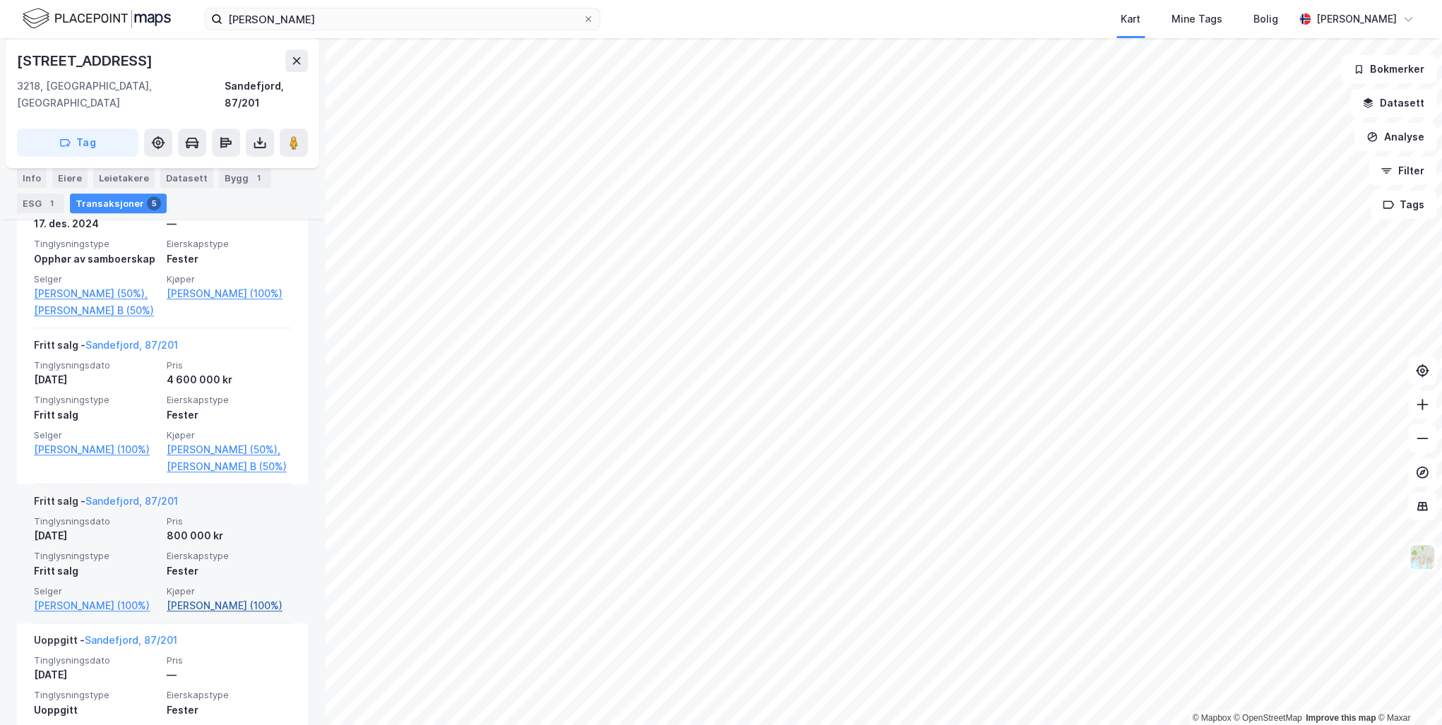
click at [198, 614] on link "[PERSON_NAME] (100%)" at bounding box center [229, 605] width 124 height 17
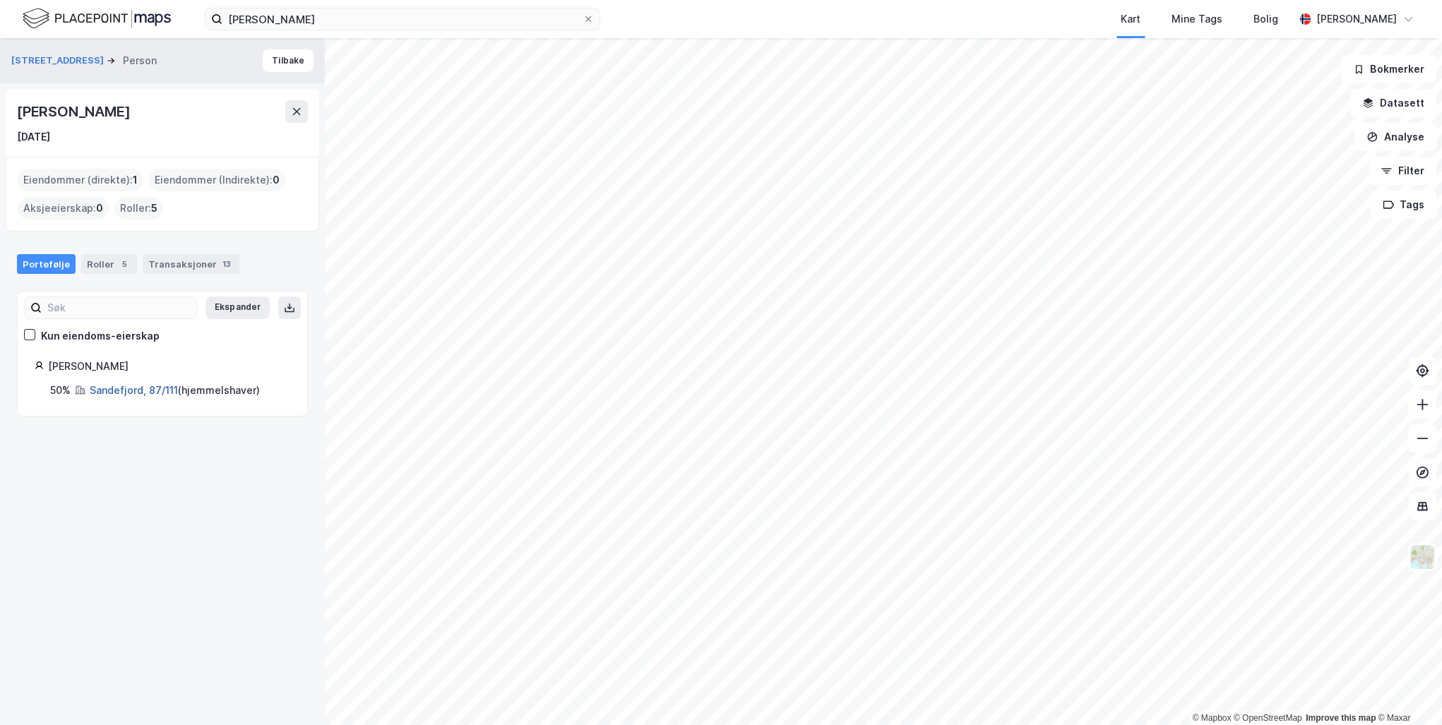
click at [136, 389] on link "Sandefjord, 87/111" at bounding box center [134, 390] width 88 height 12
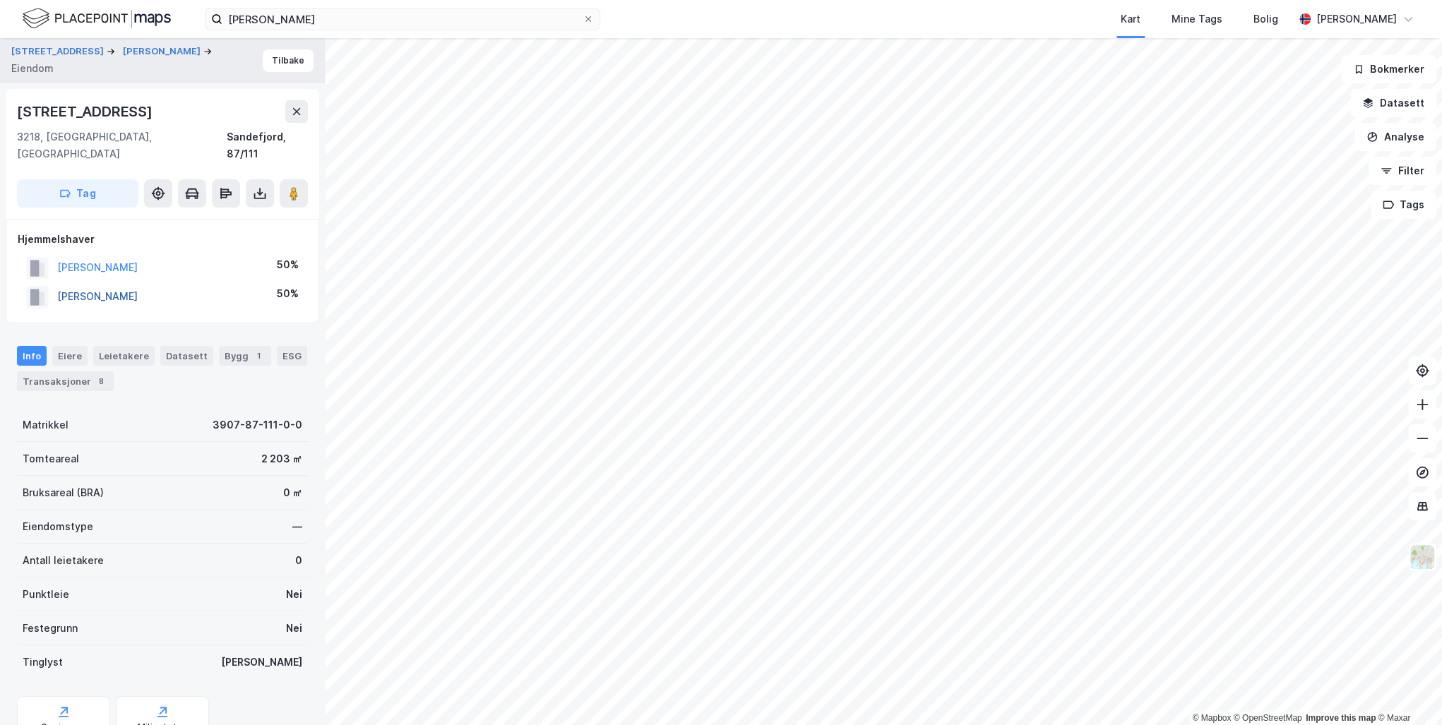
click at [0, 0] on button "[PERSON_NAME]" at bounding box center [0, 0] width 0 height 0
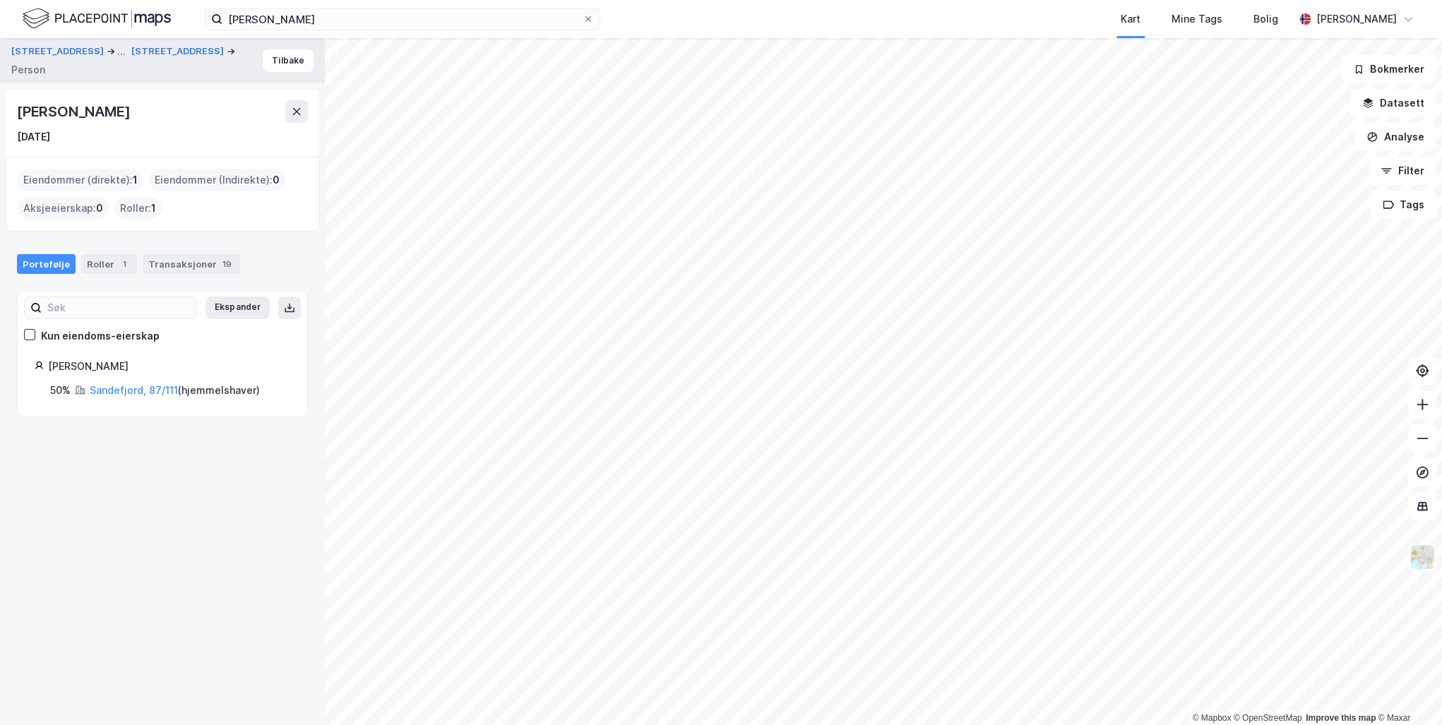
drag, startPoint x: 141, startPoint y: 112, endPoint x: -3, endPoint y: 113, distance: 143.3
click at [0, 113] on html "[PERSON_NAME] Kart Mine Tags Bolig [PERSON_NAME] © Mapbox © OpenStreetMap Impro…" at bounding box center [721, 362] width 1442 height 725
drag, startPoint x: -3, startPoint y: 113, endPoint x: 133, endPoint y: 123, distance: 135.9
click at [119, 138] on div "[DATE]" at bounding box center [162, 137] width 291 height 17
drag, startPoint x: 138, startPoint y: 112, endPoint x: 18, endPoint y: 111, distance: 120.0
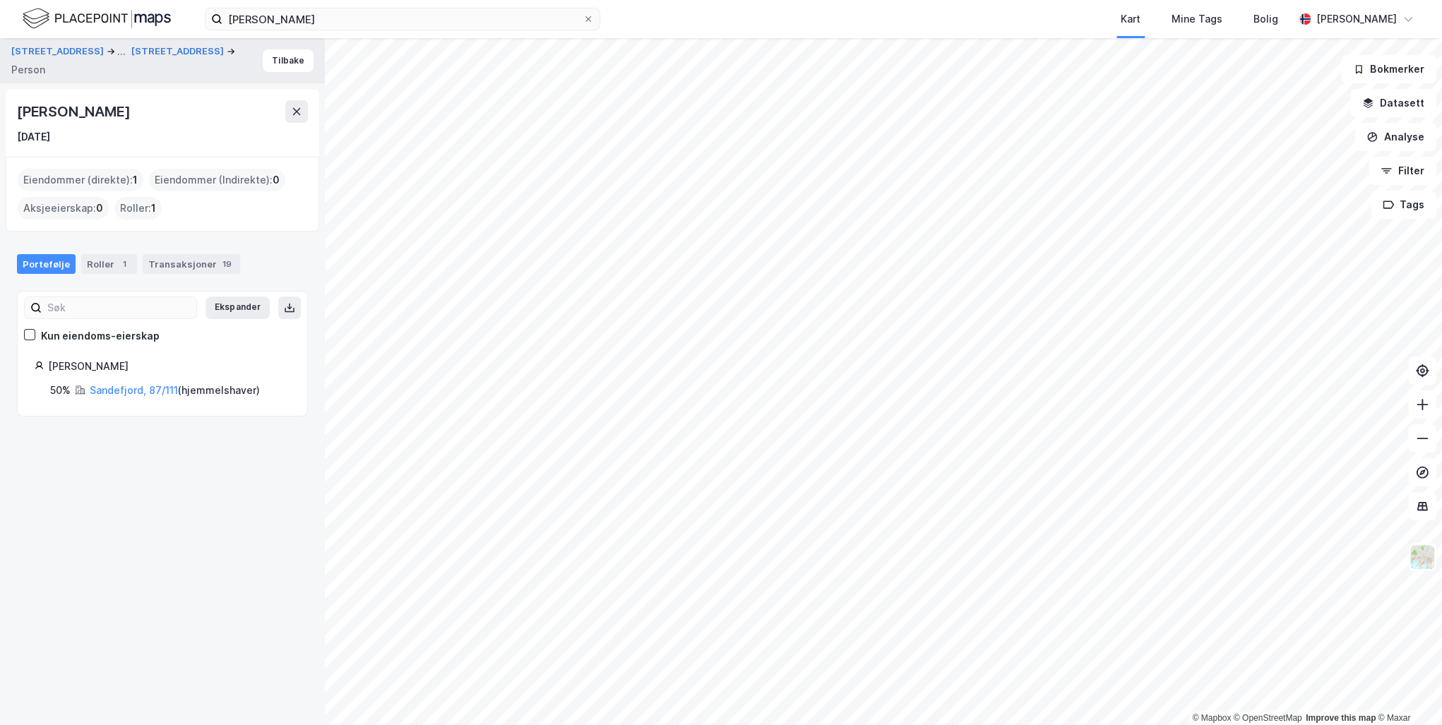
click at [18, 111] on div "[PERSON_NAME]" at bounding box center [75, 111] width 116 height 23
drag, startPoint x: 18, startPoint y: 111, endPoint x: 65, endPoint y: 111, distance: 46.6
copy div "[PERSON_NAME]"
click at [160, 261] on div "Transaksjoner 19" at bounding box center [191, 264] width 97 height 20
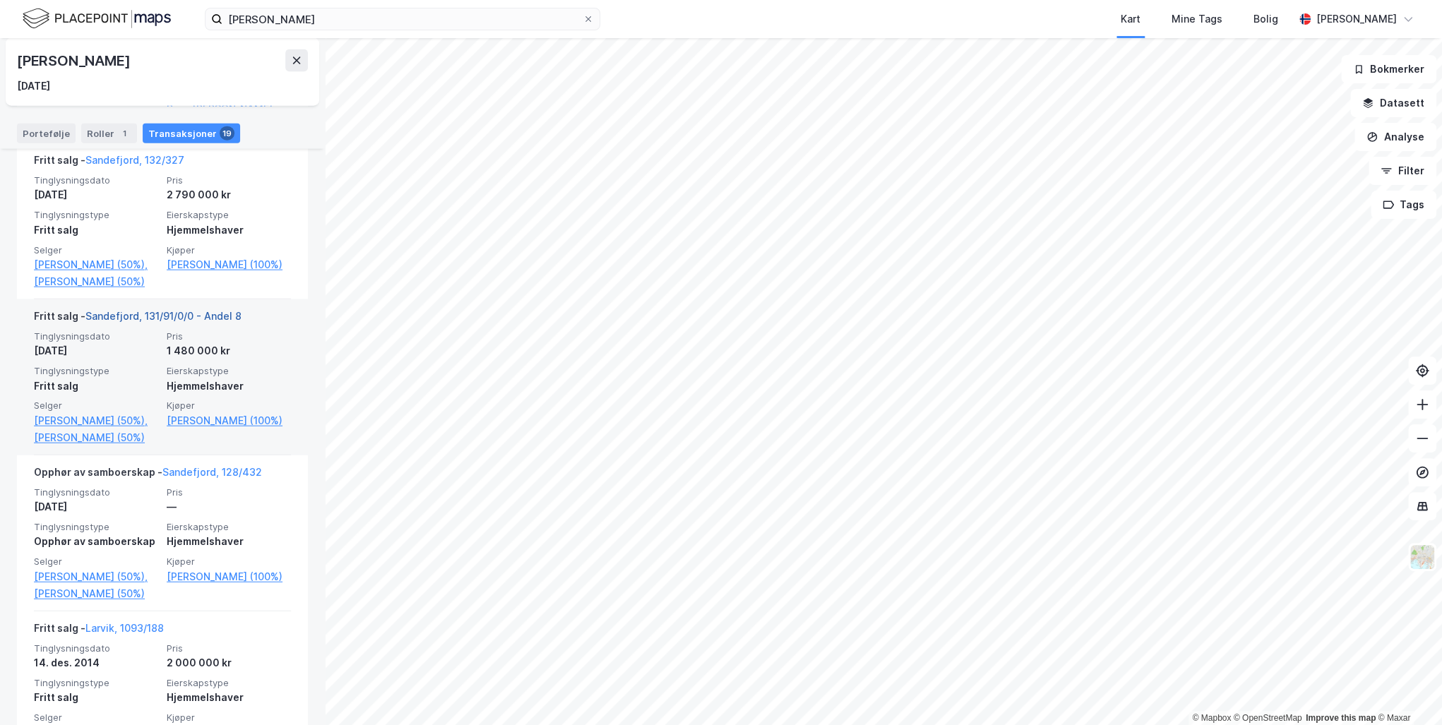
scroll to position [2148, 0]
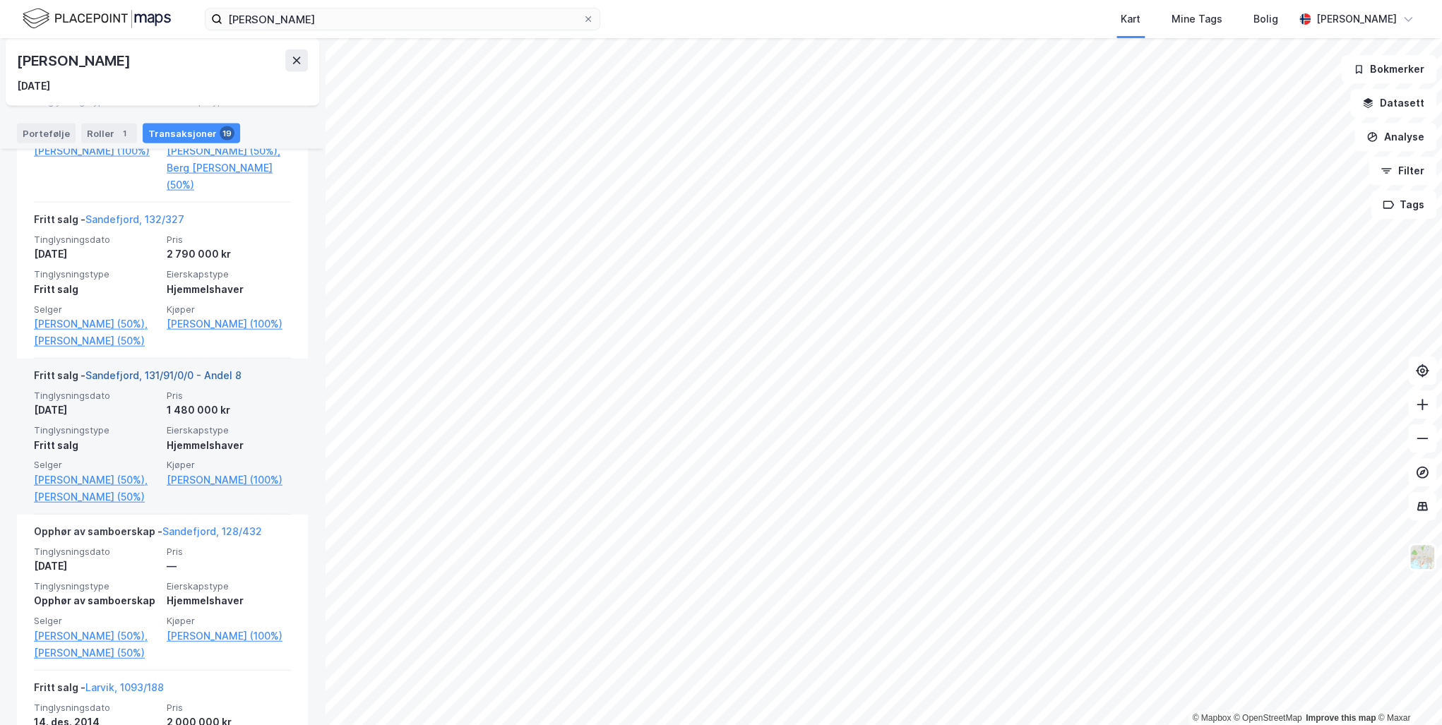
click at [136, 381] on link "Sandefjord, 131/91/0/0 - Andel 8" at bounding box center [163, 375] width 156 height 12
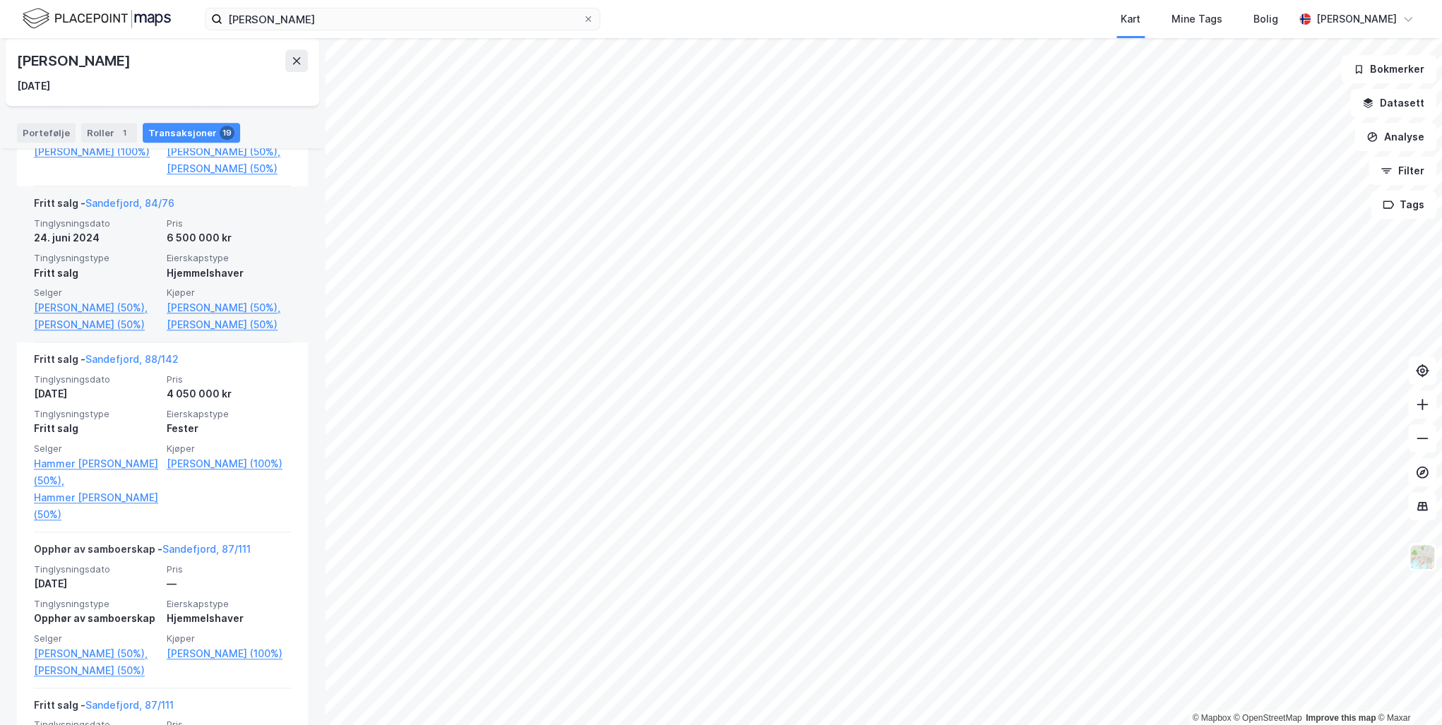
scroll to position [678, 0]
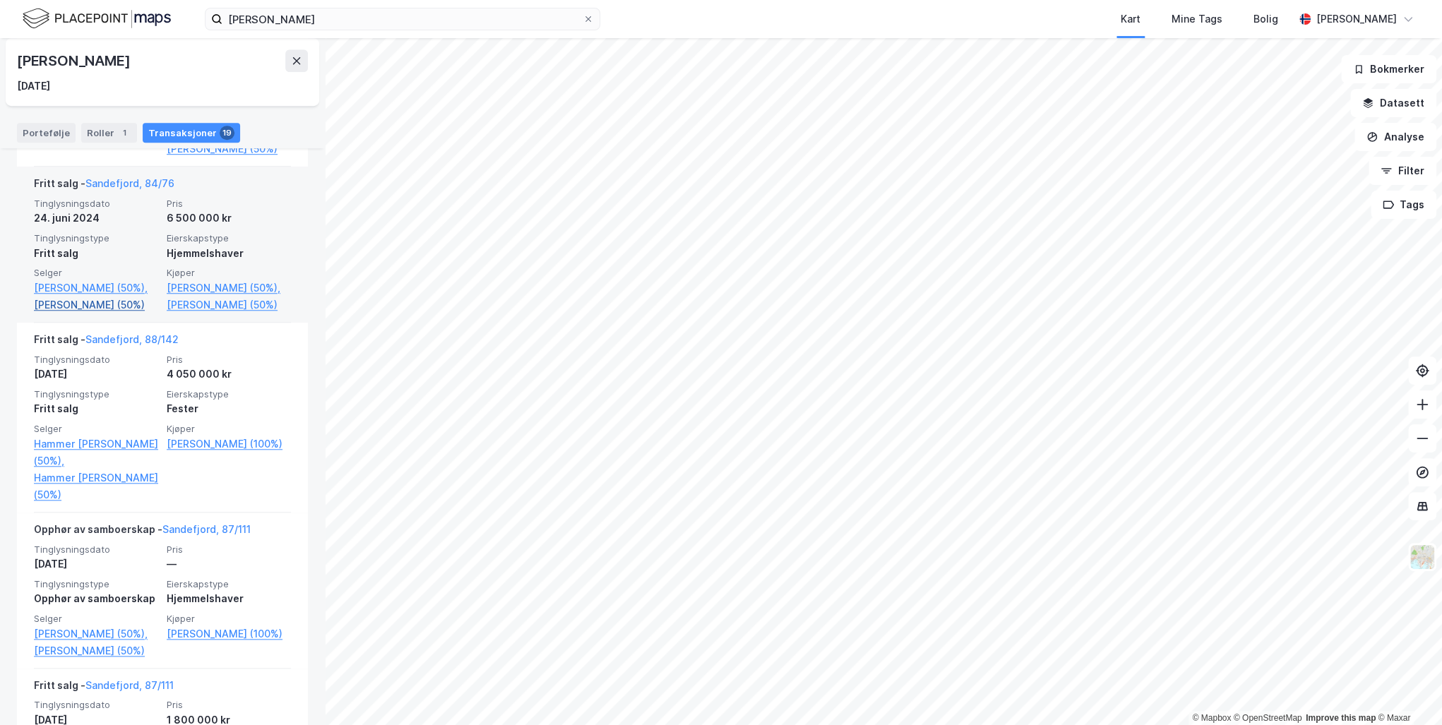
click at [67, 297] on link "[PERSON_NAME] (50%)" at bounding box center [96, 305] width 124 height 17
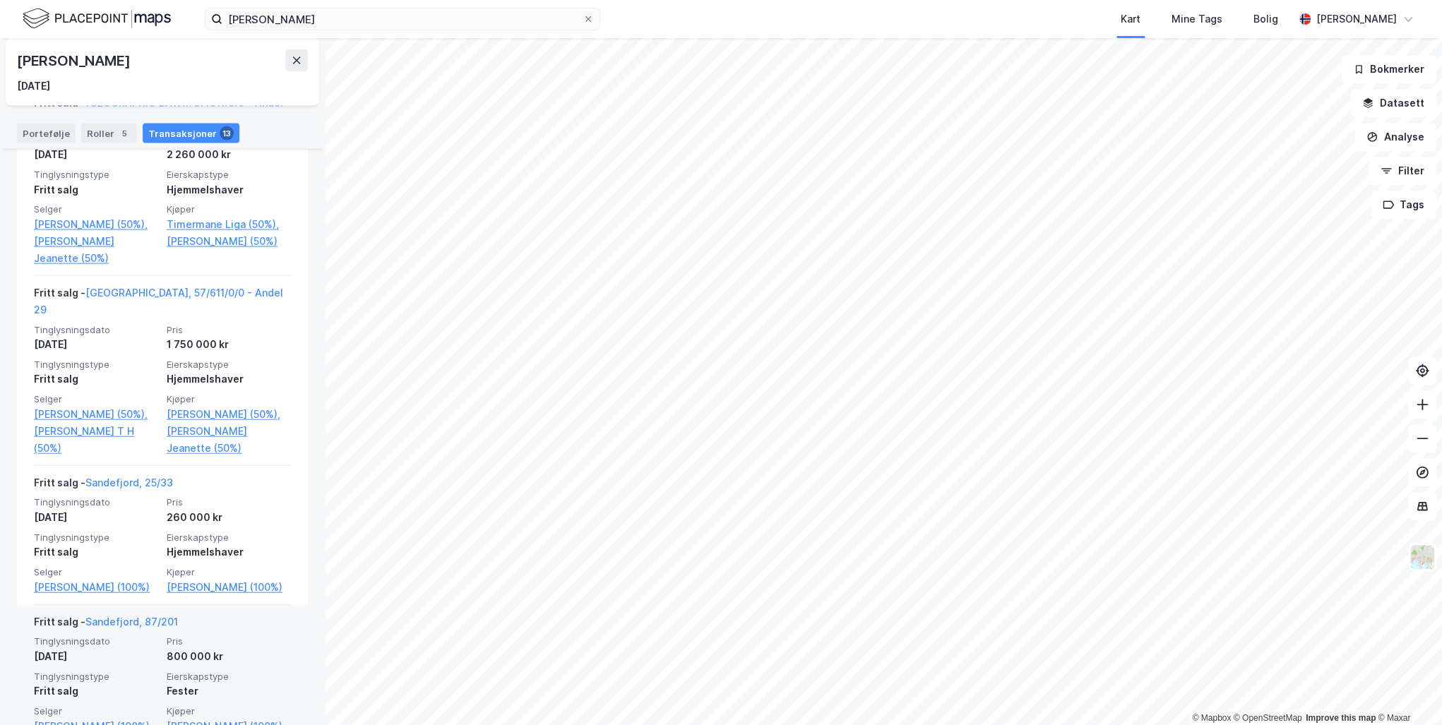
scroll to position [1952, 0]
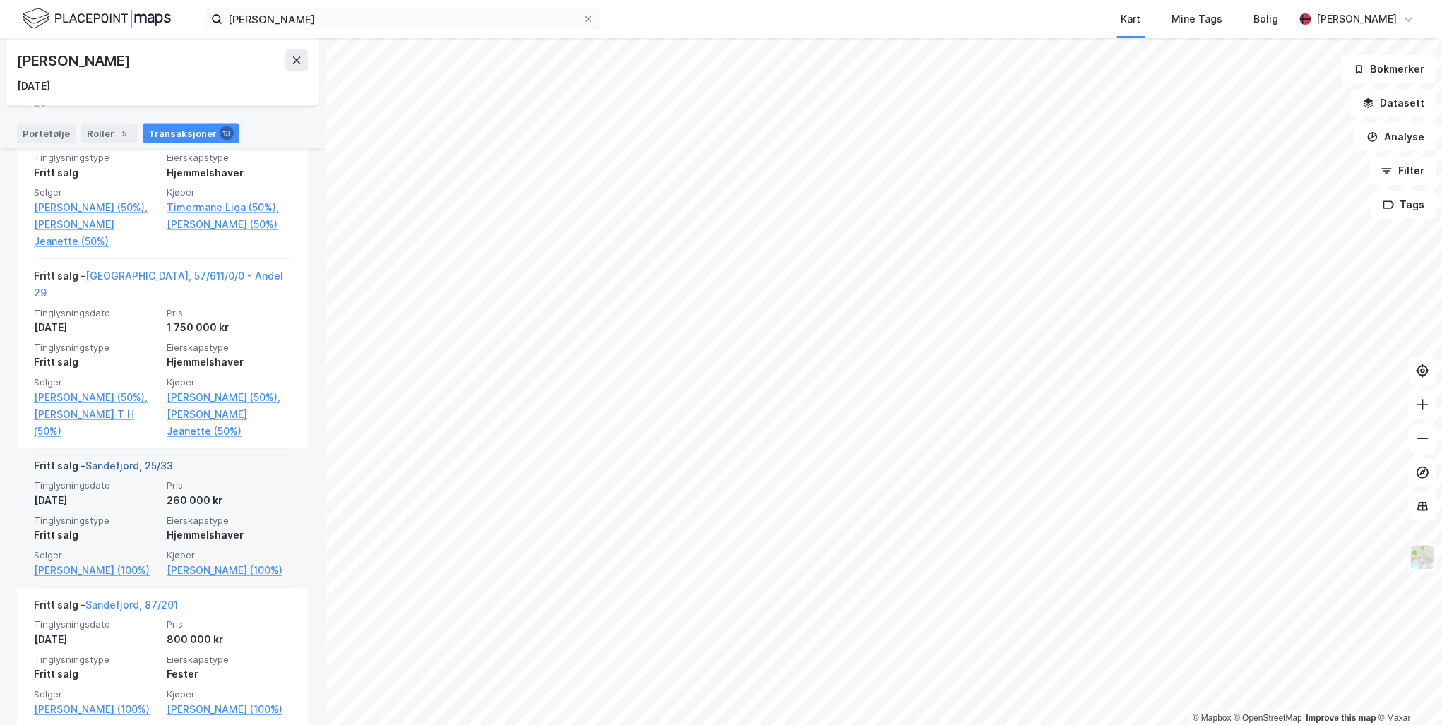
click at [127, 460] on link "Sandefjord, 25/33" at bounding box center [129, 466] width 88 height 12
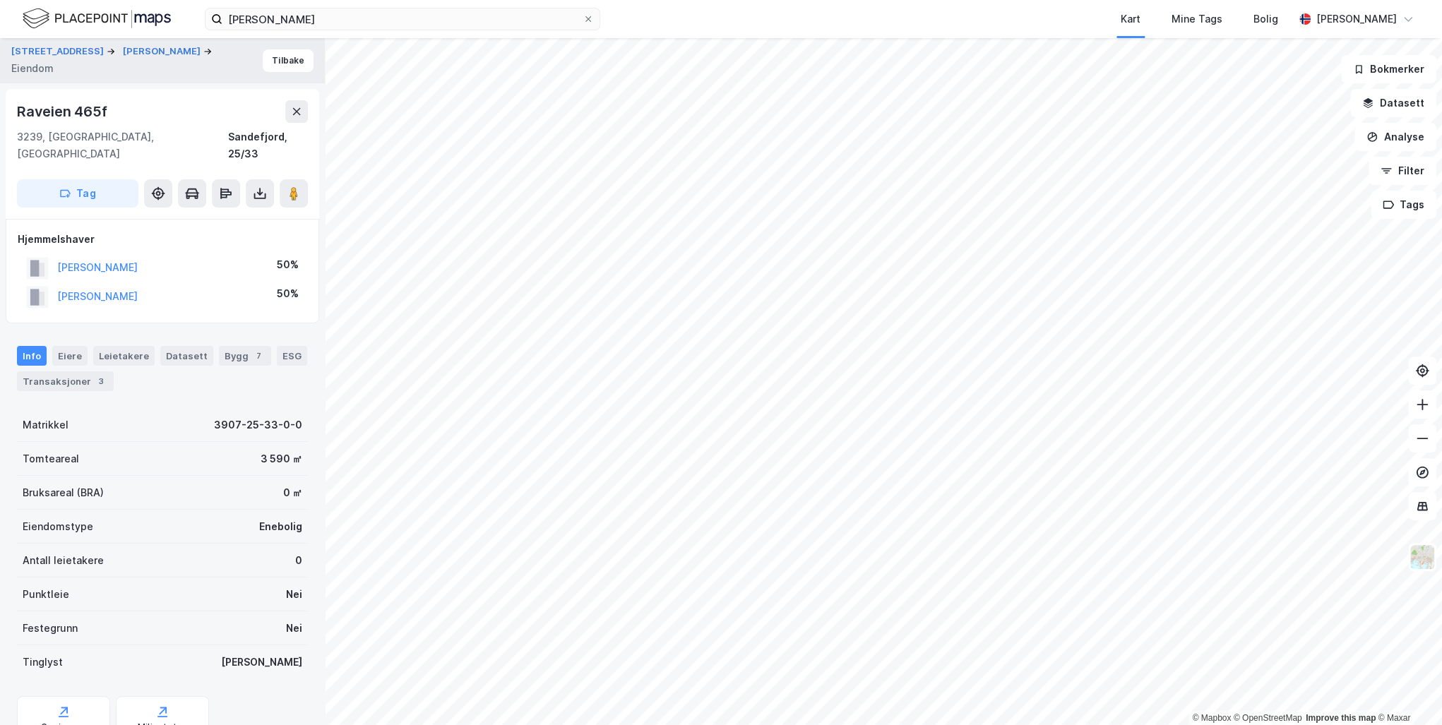
drag, startPoint x: 111, startPoint y: 455, endPoint x: 100, endPoint y: 453, distance: 10.8
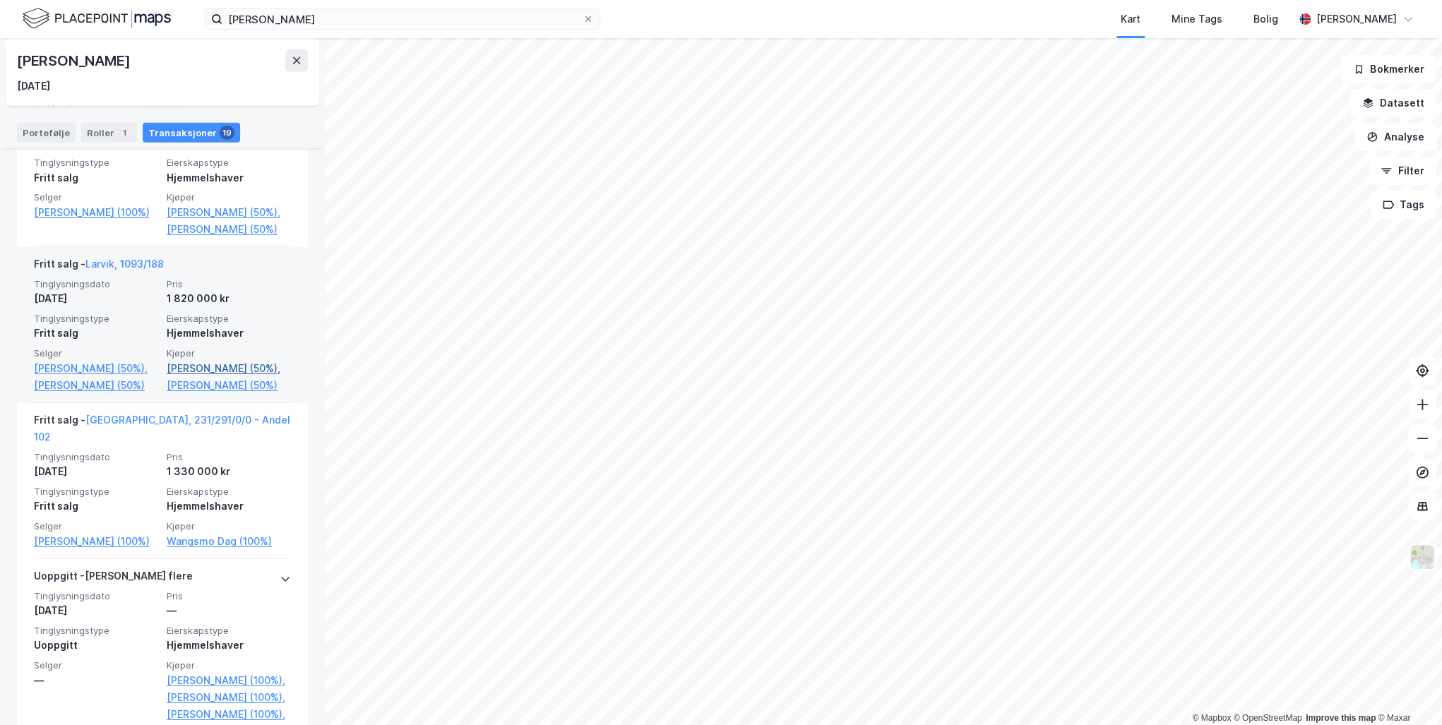
scroll to position [2894, 0]
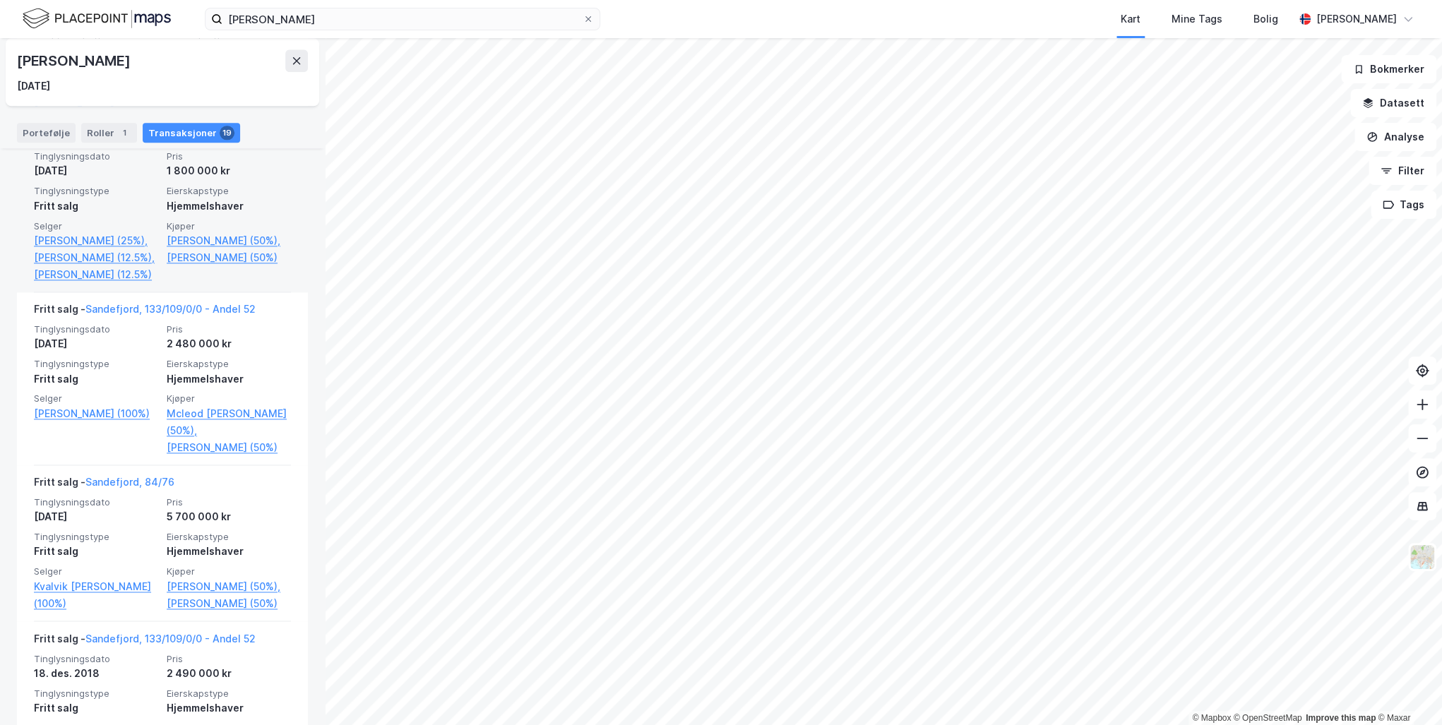
scroll to position [973, 0]
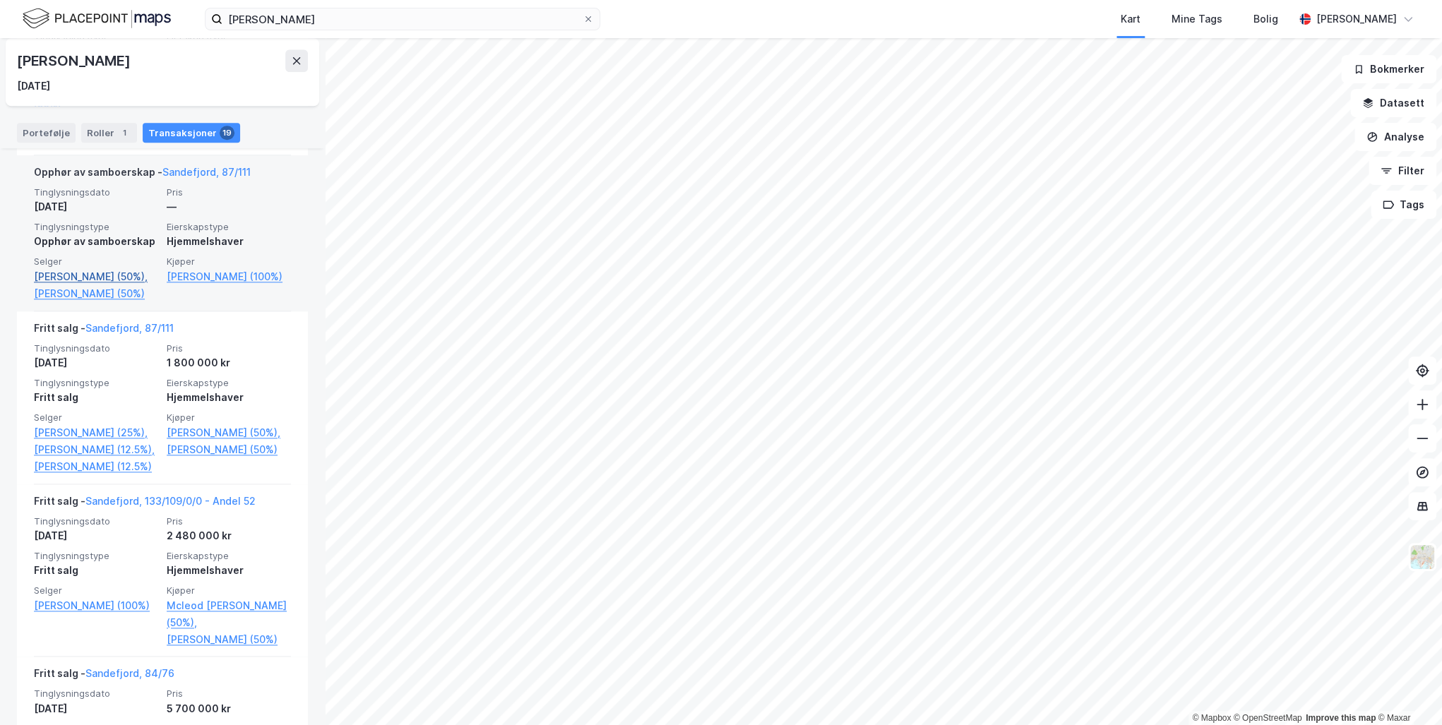
click at [76, 285] on link "[PERSON_NAME] (50%)," at bounding box center [96, 276] width 124 height 17
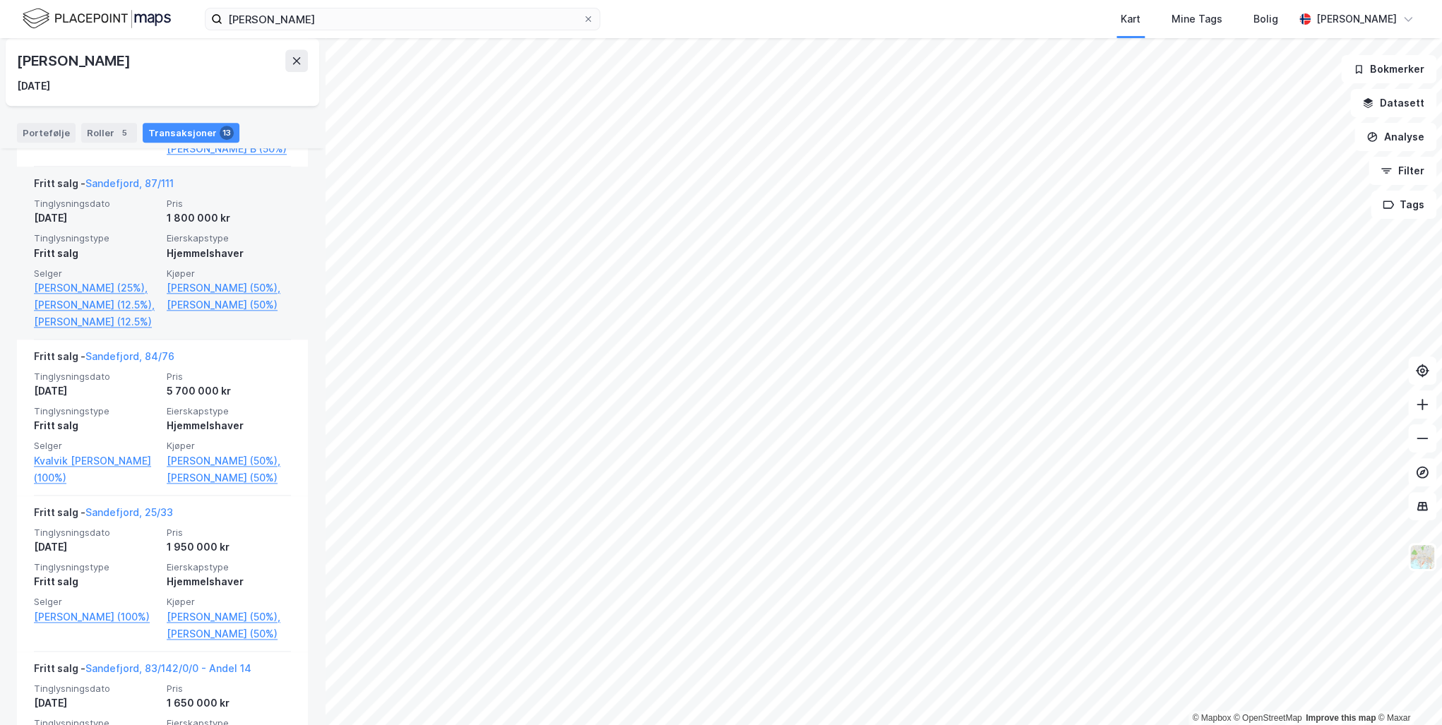
scroll to position [1018, 0]
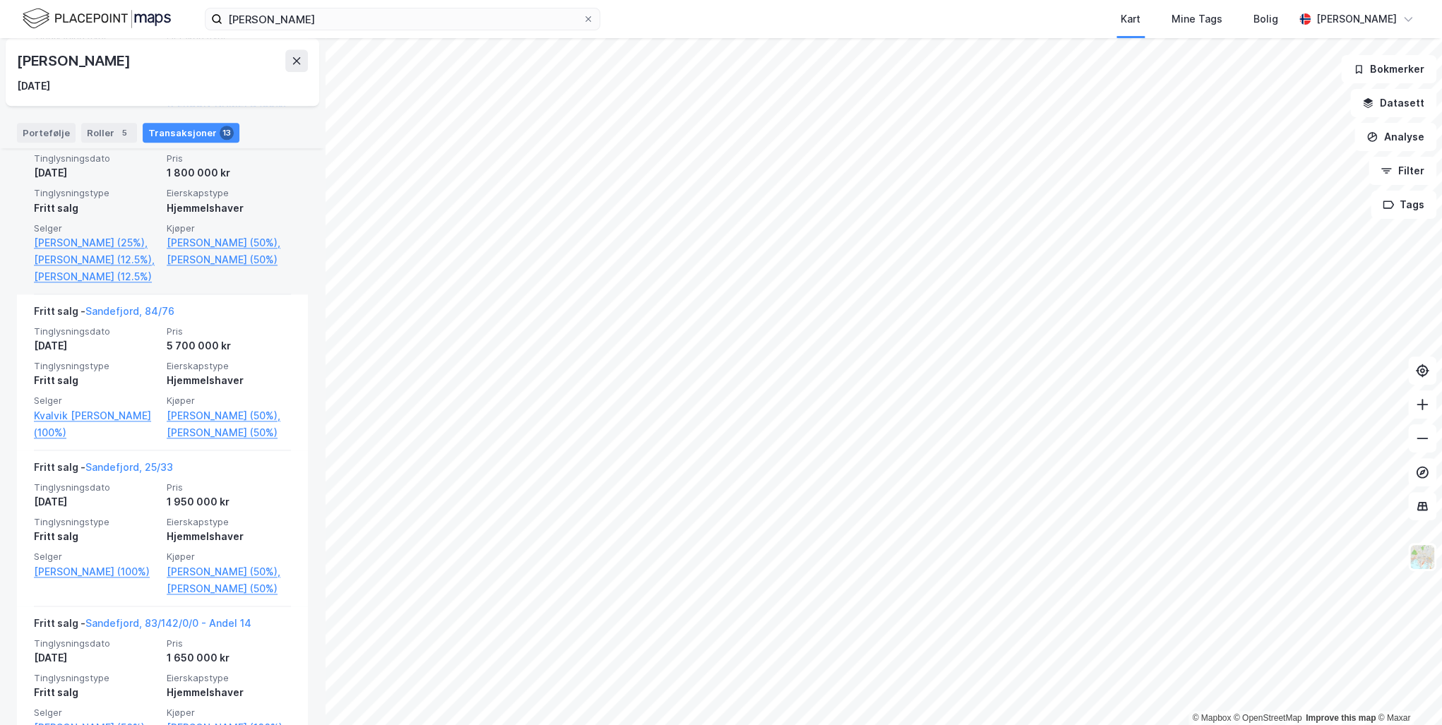
click at [186, 124] on div "Transaksjoner 13" at bounding box center [191, 133] width 97 height 20
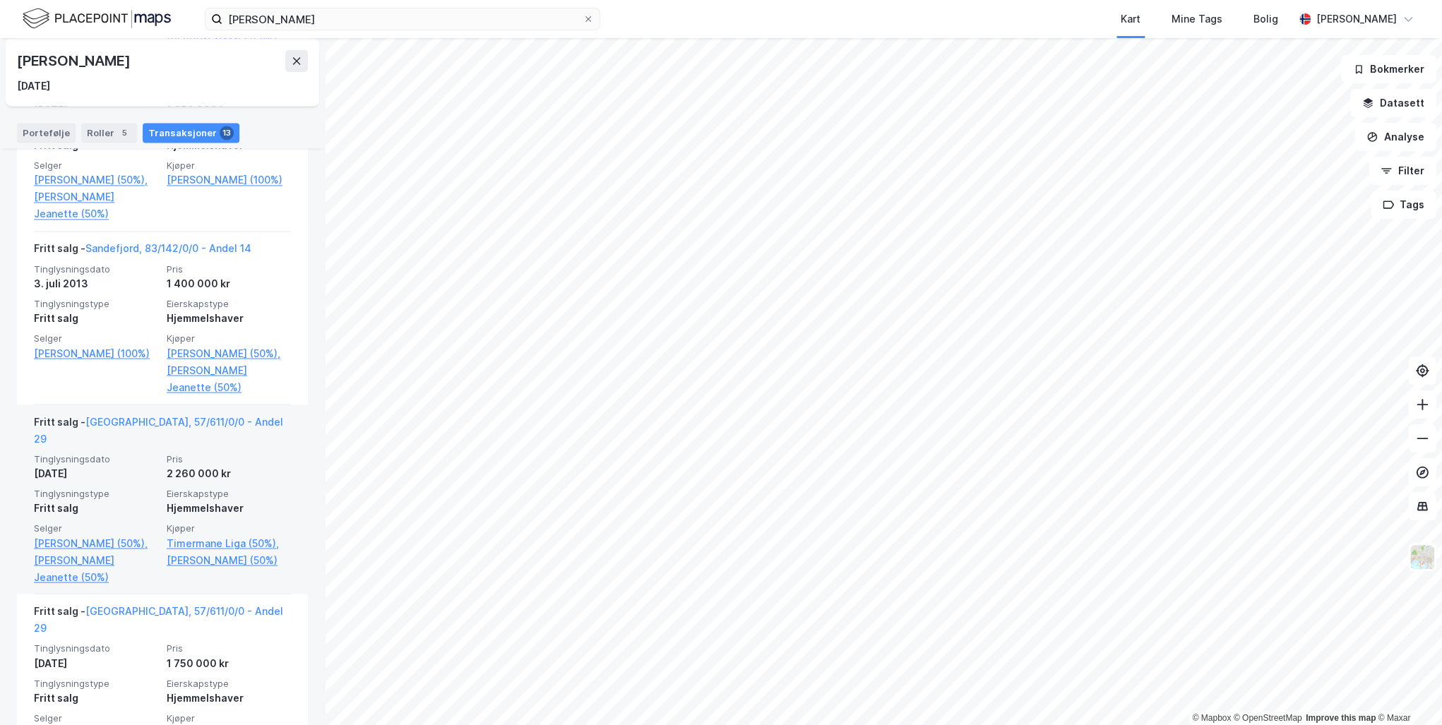
scroll to position [1580, 0]
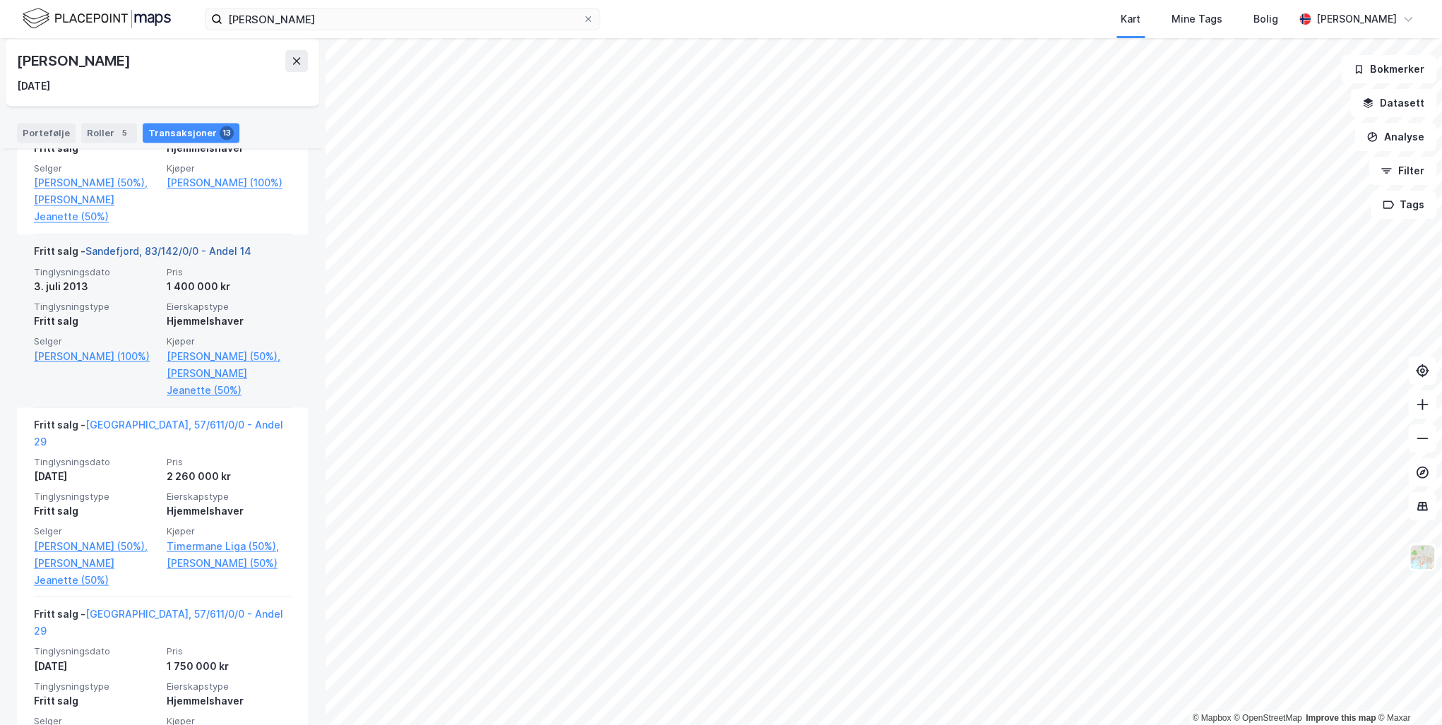
click at [158, 248] on link "Sandefjord, 83/142/0/0 - Andel 14" at bounding box center [168, 251] width 166 height 12
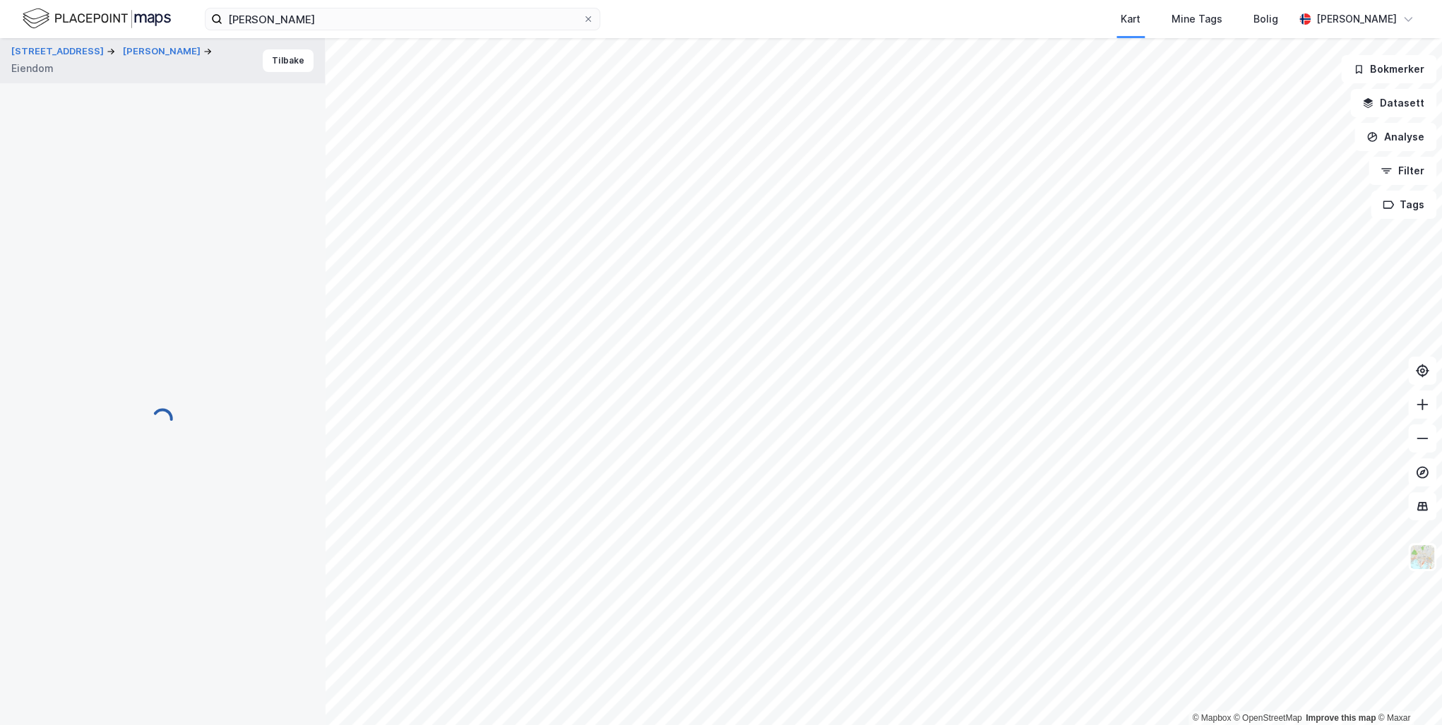
scroll to position [101, 0]
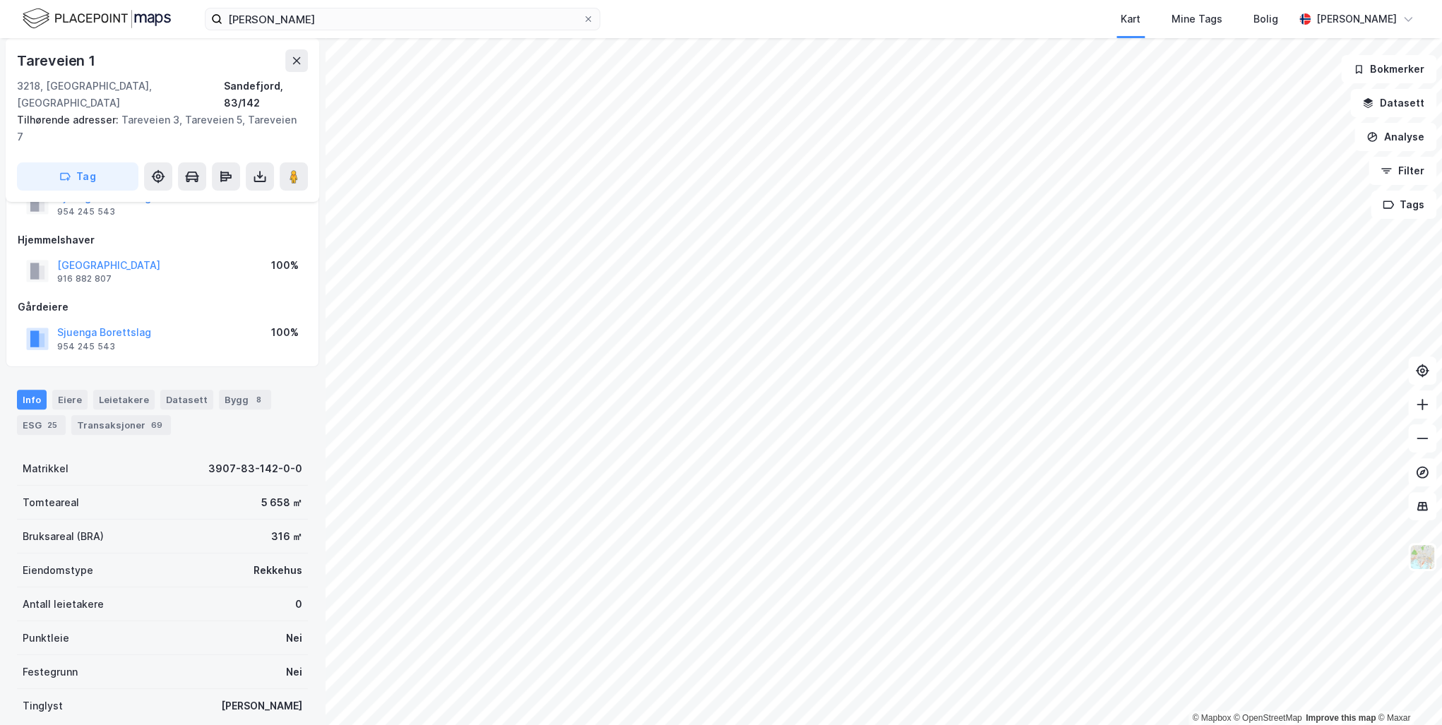
drag, startPoint x: 189, startPoint y: 421, endPoint x: 192, endPoint y: 411, distance: 10.3
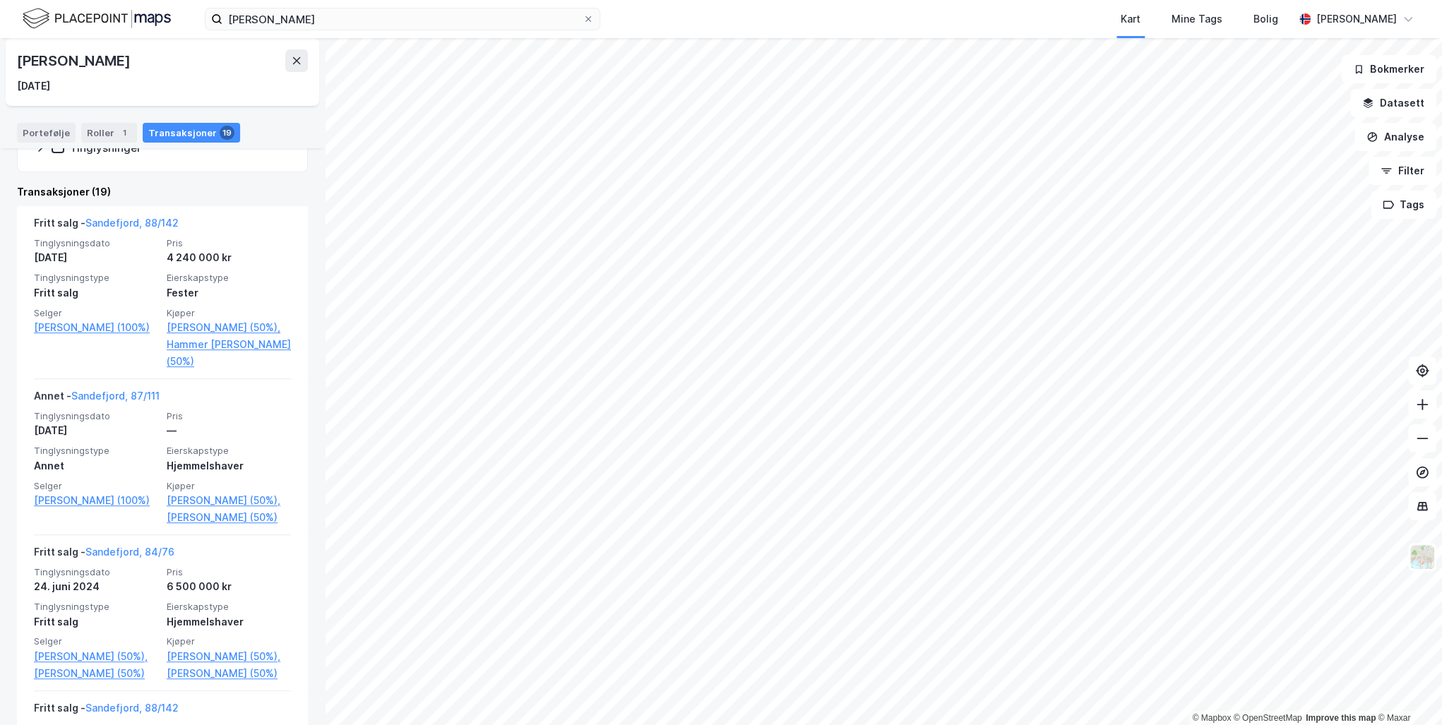
scroll to position [282, 0]
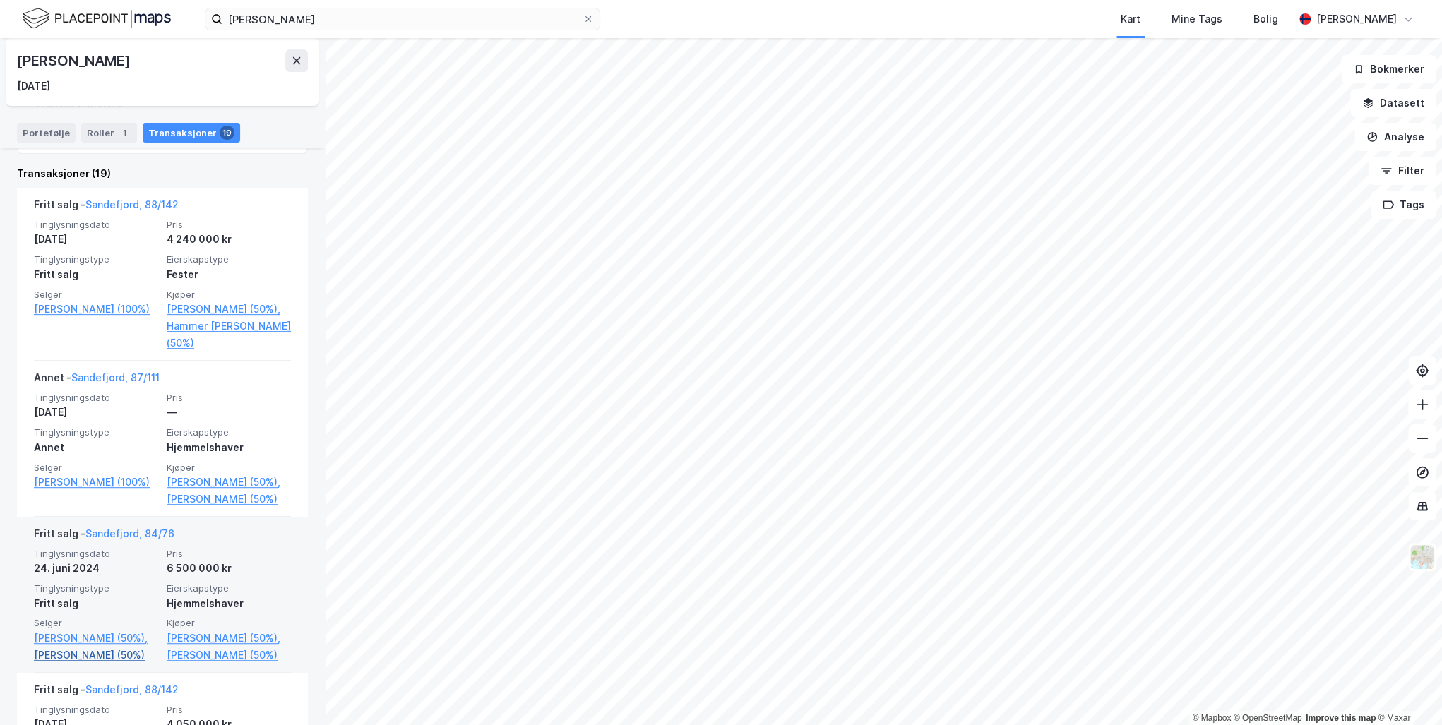
click at [53, 647] on link "[PERSON_NAME] (50%)" at bounding box center [96, 655] width 124 height 17
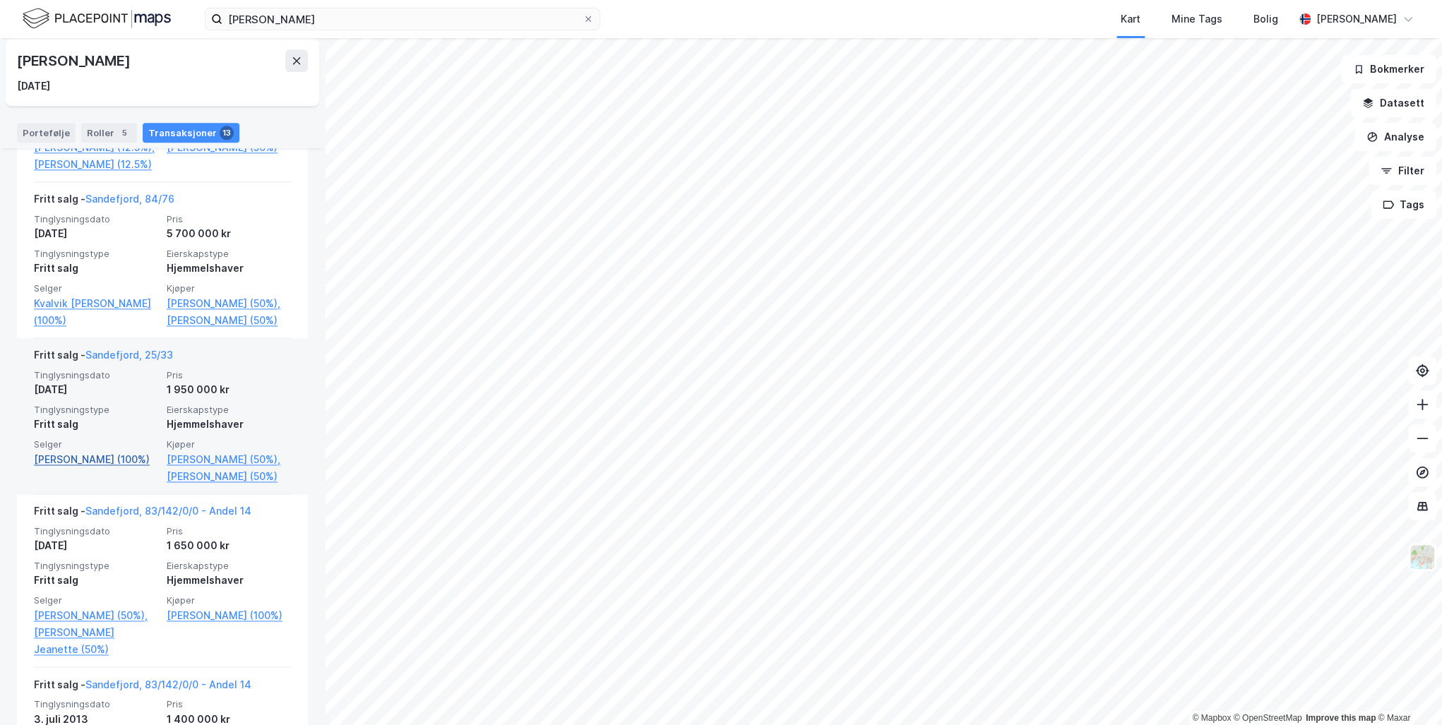
scroll to position [1162, 0]
click at [120, 364] on link "Sandefjord, 25/33" at bounding box center [129, 358] width 88 height 12
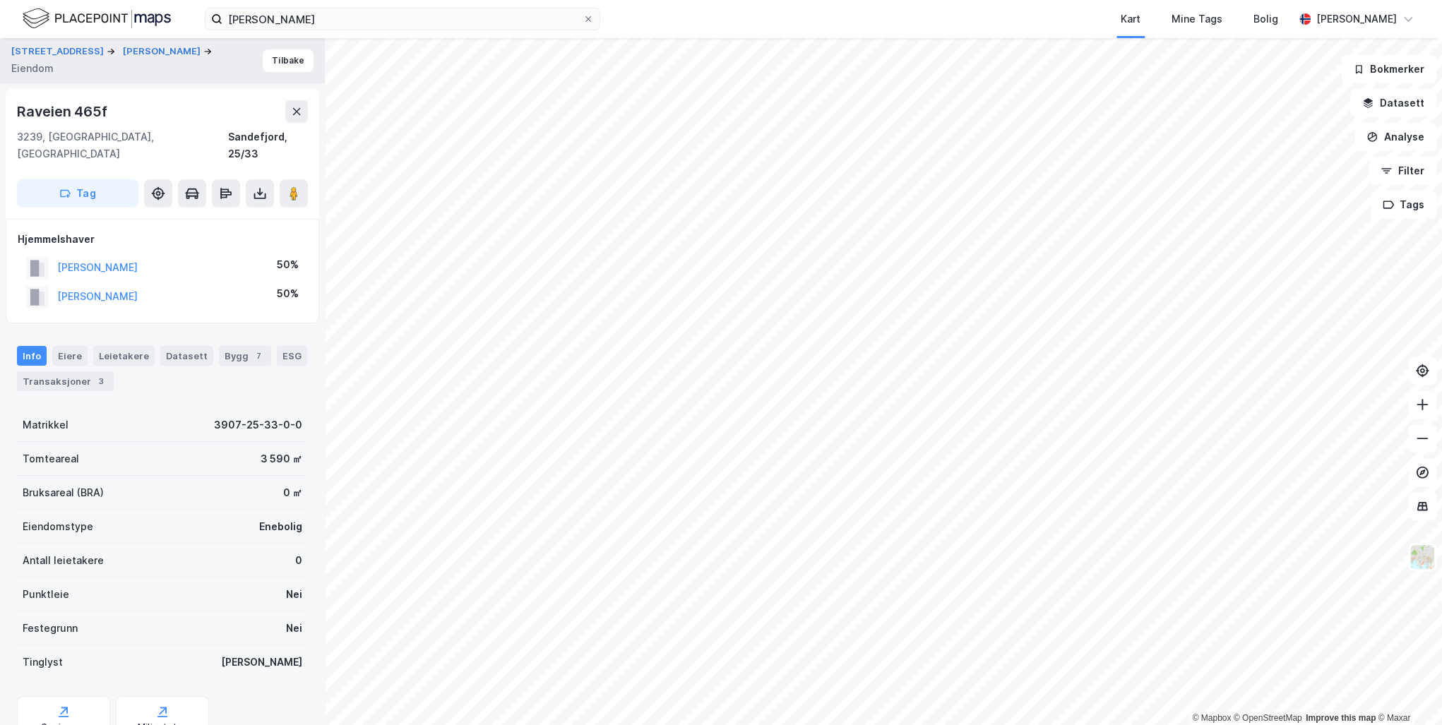
scroll to position [101, 0]
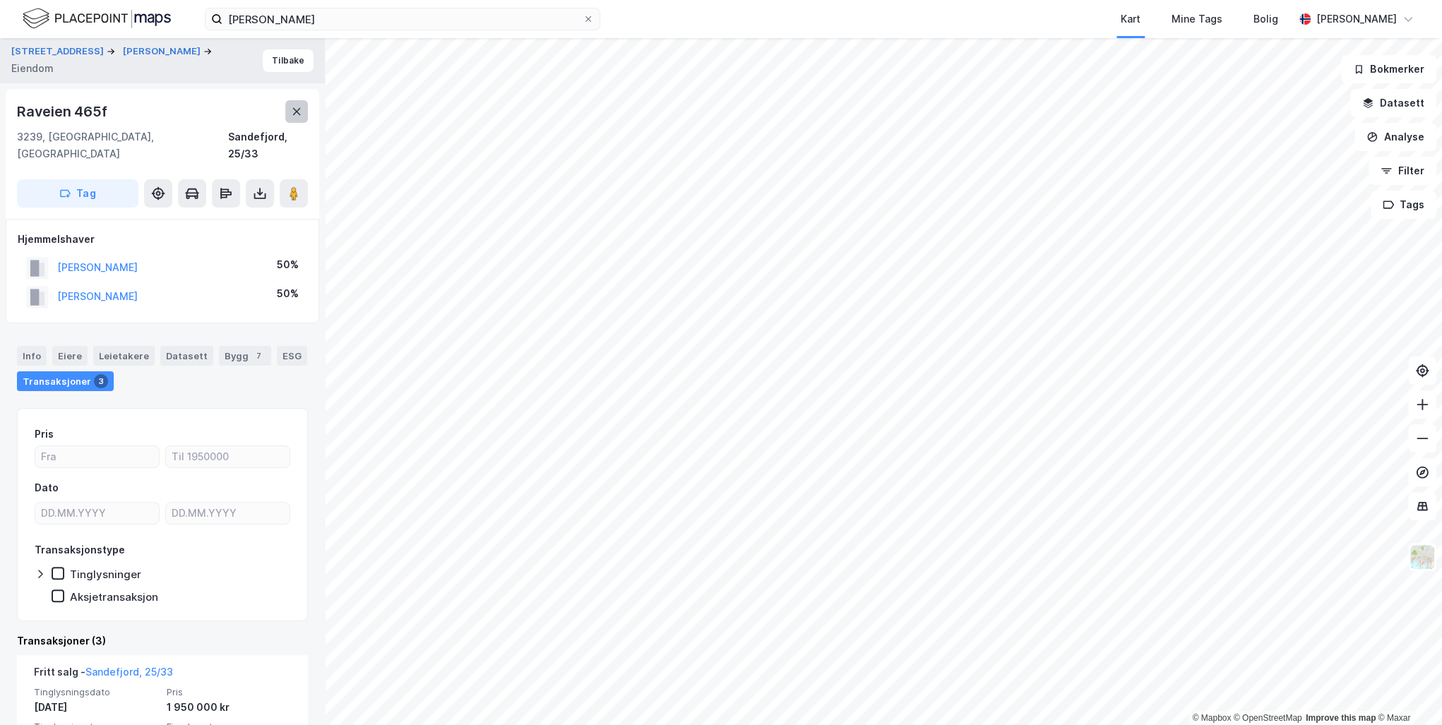
click at [292, 113] on icon at bounding box center [296, 111] width 11 height 11
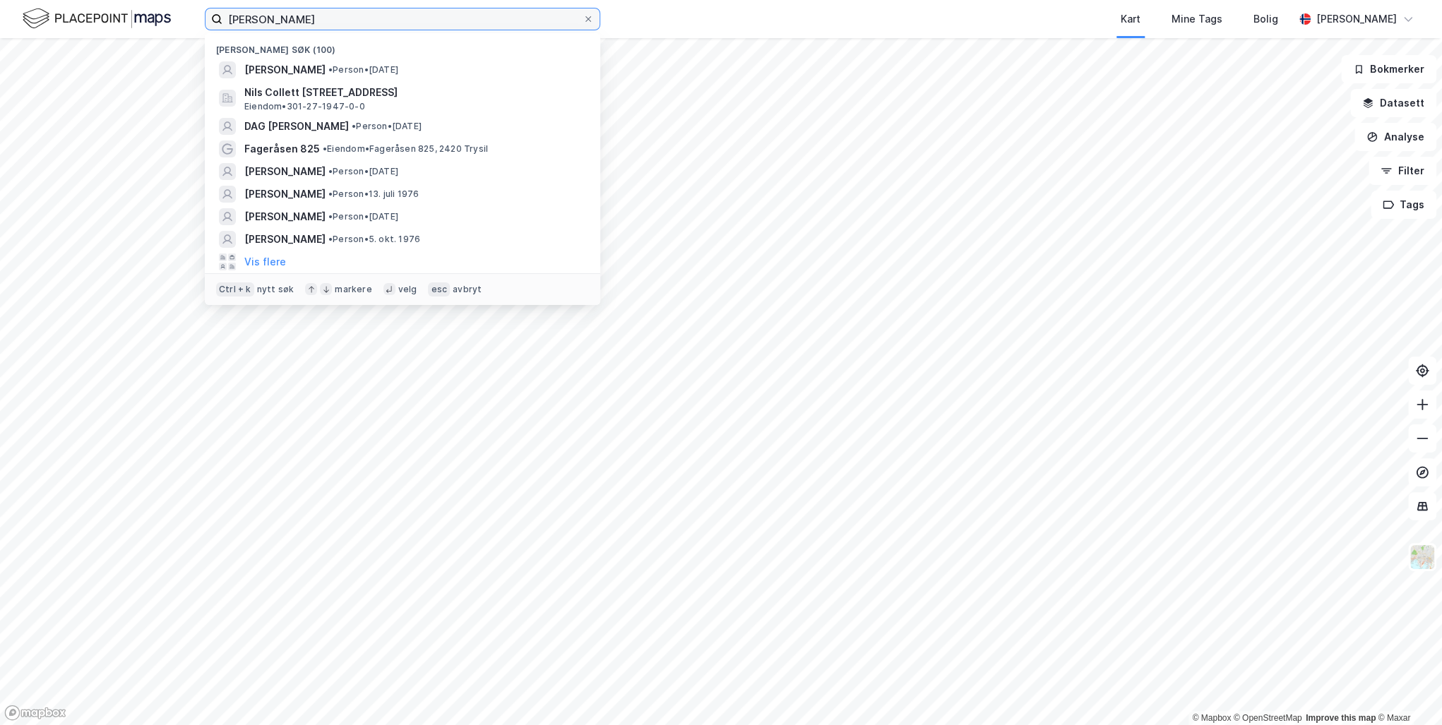
drag, startPoint x: 324, startPoint y: 20, endPoint x: 46, endPoint y: 23, distance: 278.2
click at [46, 23] on div "[PERSON_NAME] søk (100) [PERSON_NAME] • Person • [DATE][STREET_ADDRESS][PERSON_…" at bounding box center [721, 19] width 1442 height 38
type input "[PERSON_NAME]"
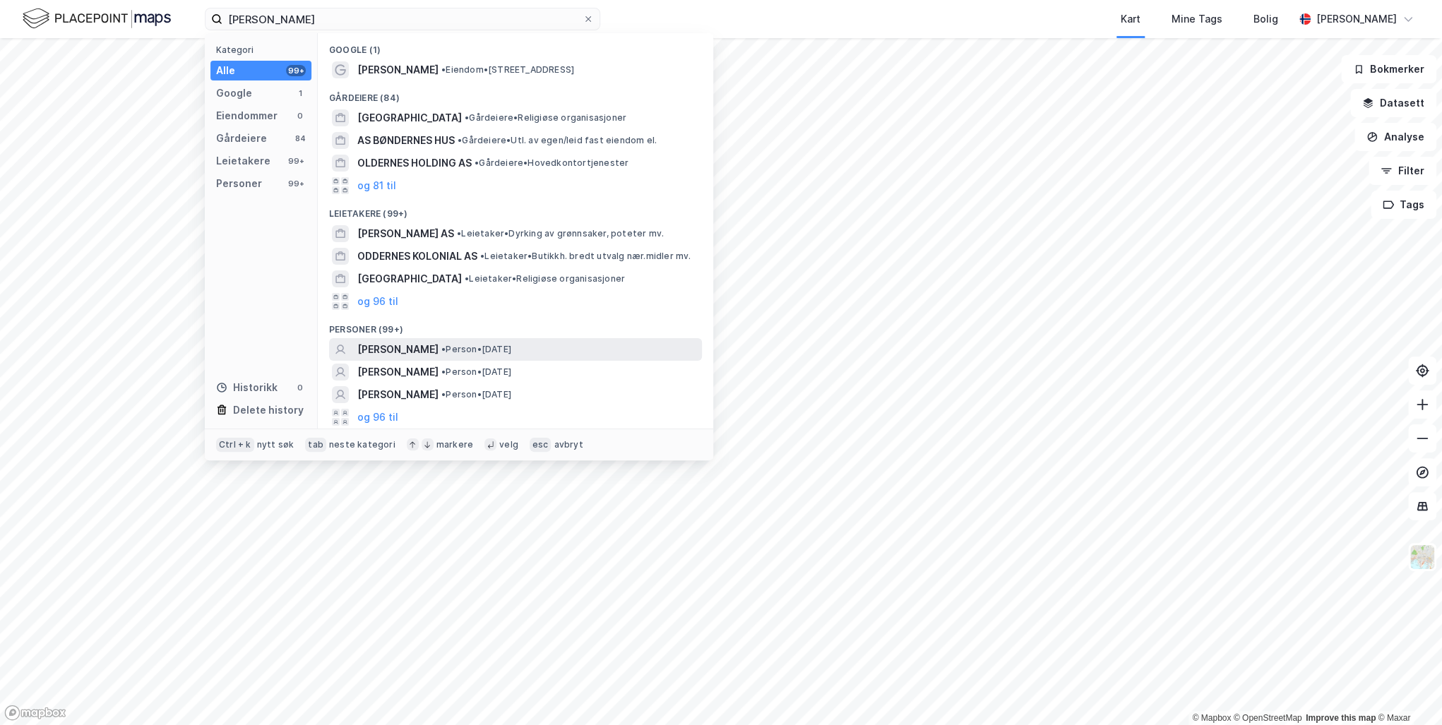
click at [418, 349] on span "[PERSON_NAME]" at bounding box center [397, 349] width 81 height 17
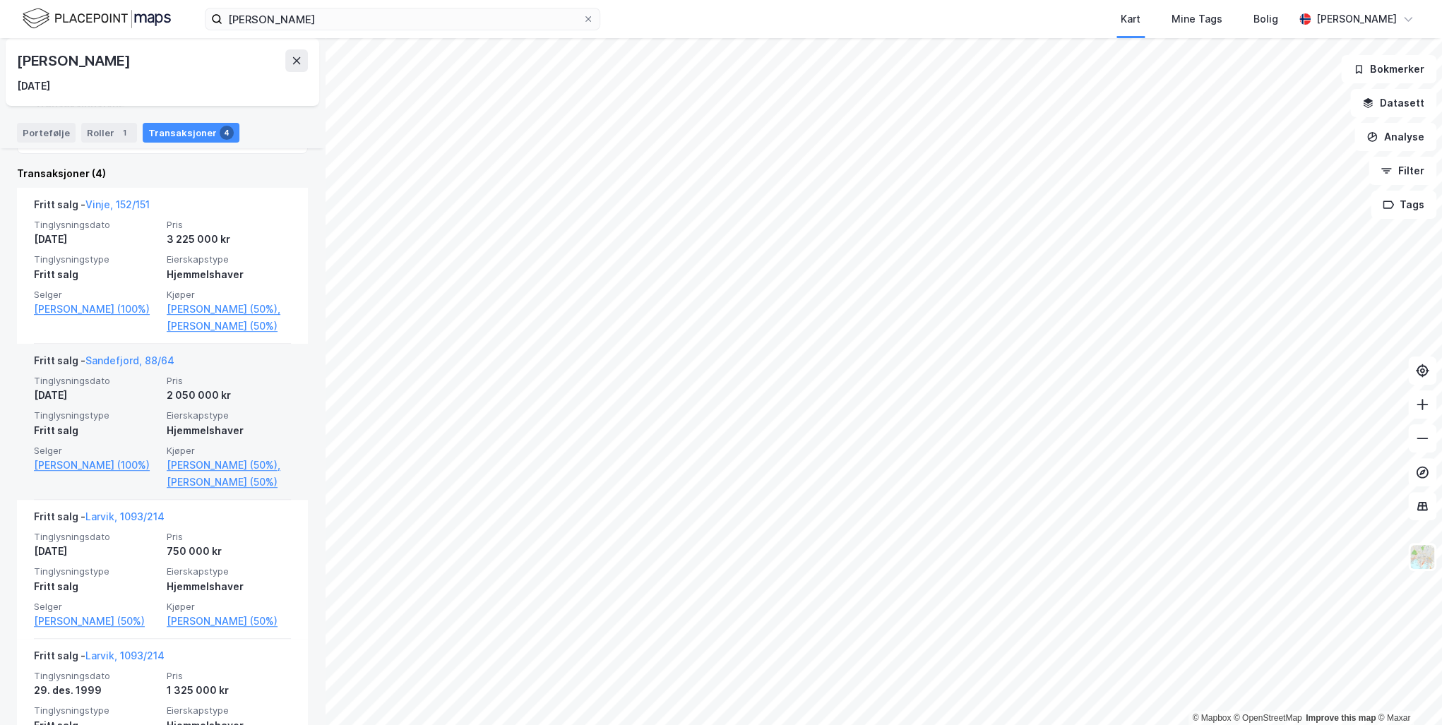
scroll to position [395, 0]
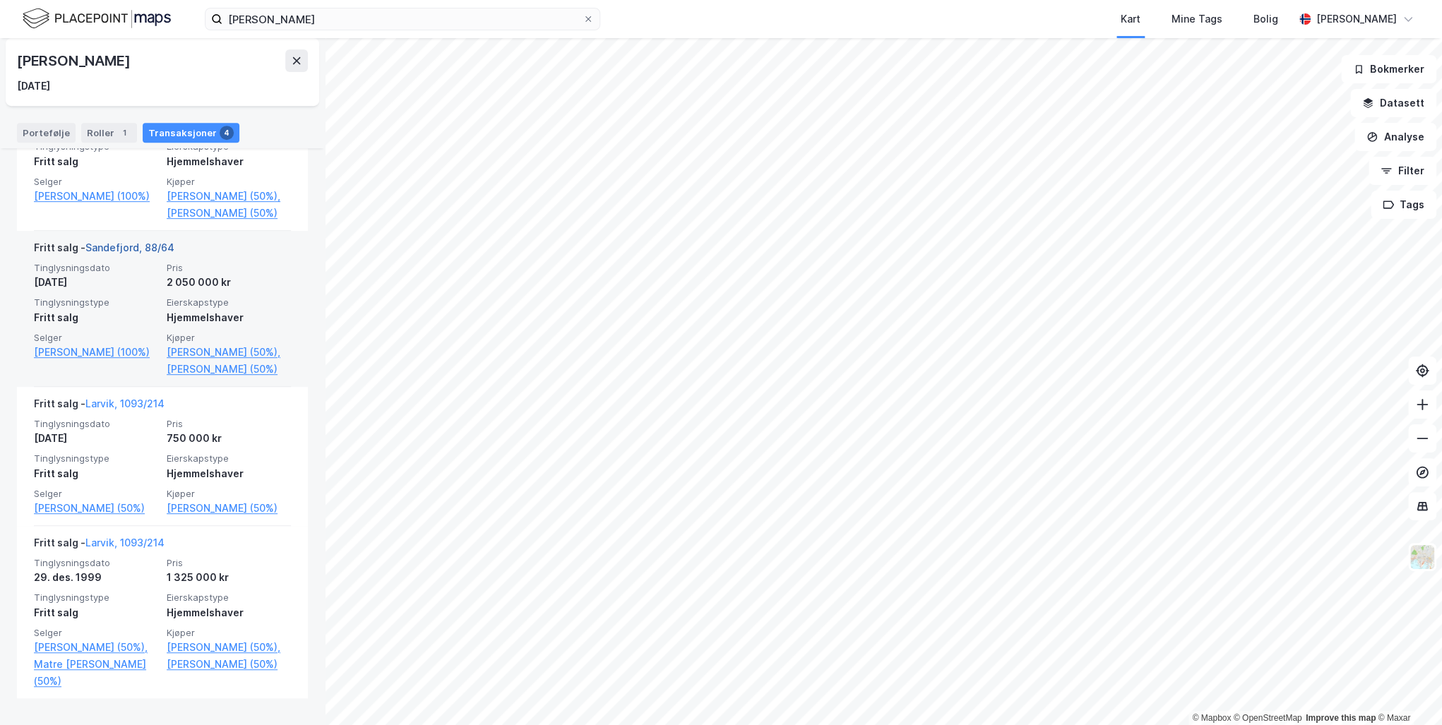
click at [124, 253] on link "Sandefjord, 88/64" at bounding box center [129, 247] width 89 height 12
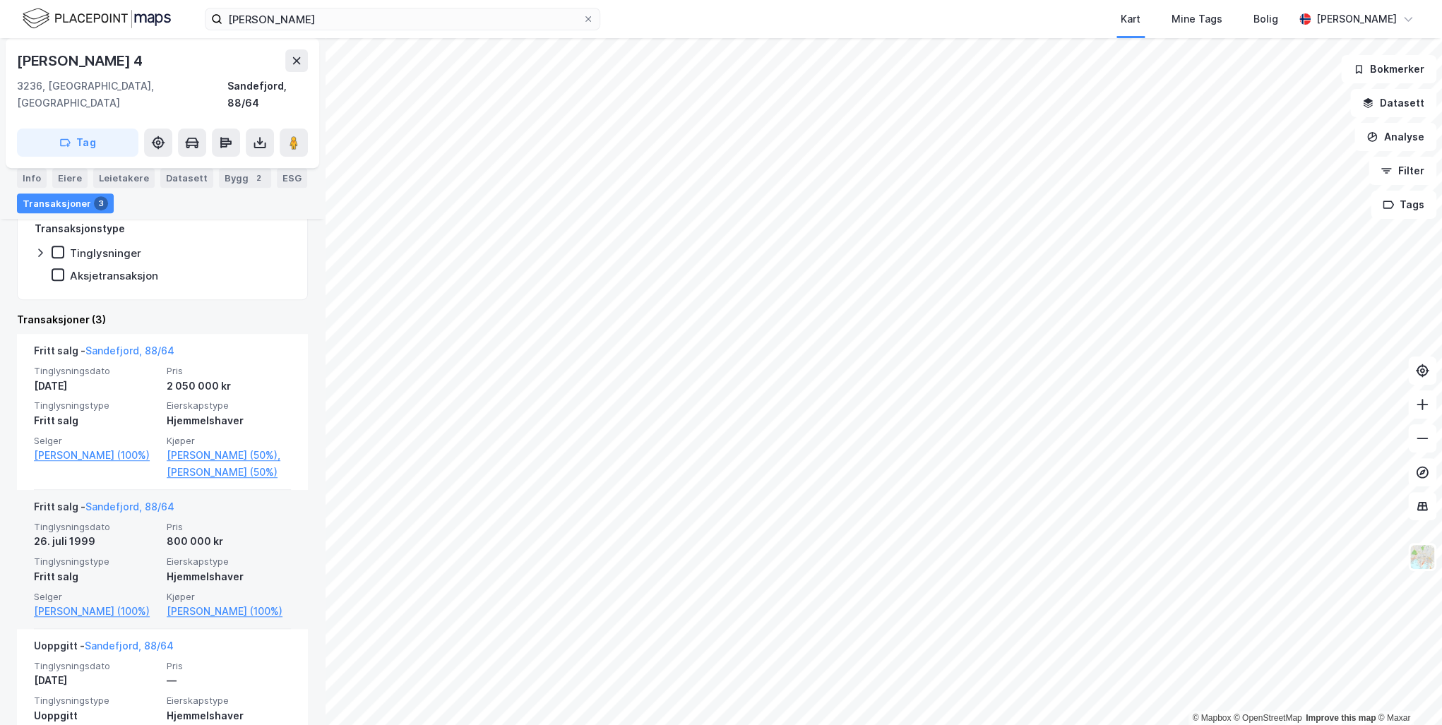
scroll to position [397, 0]
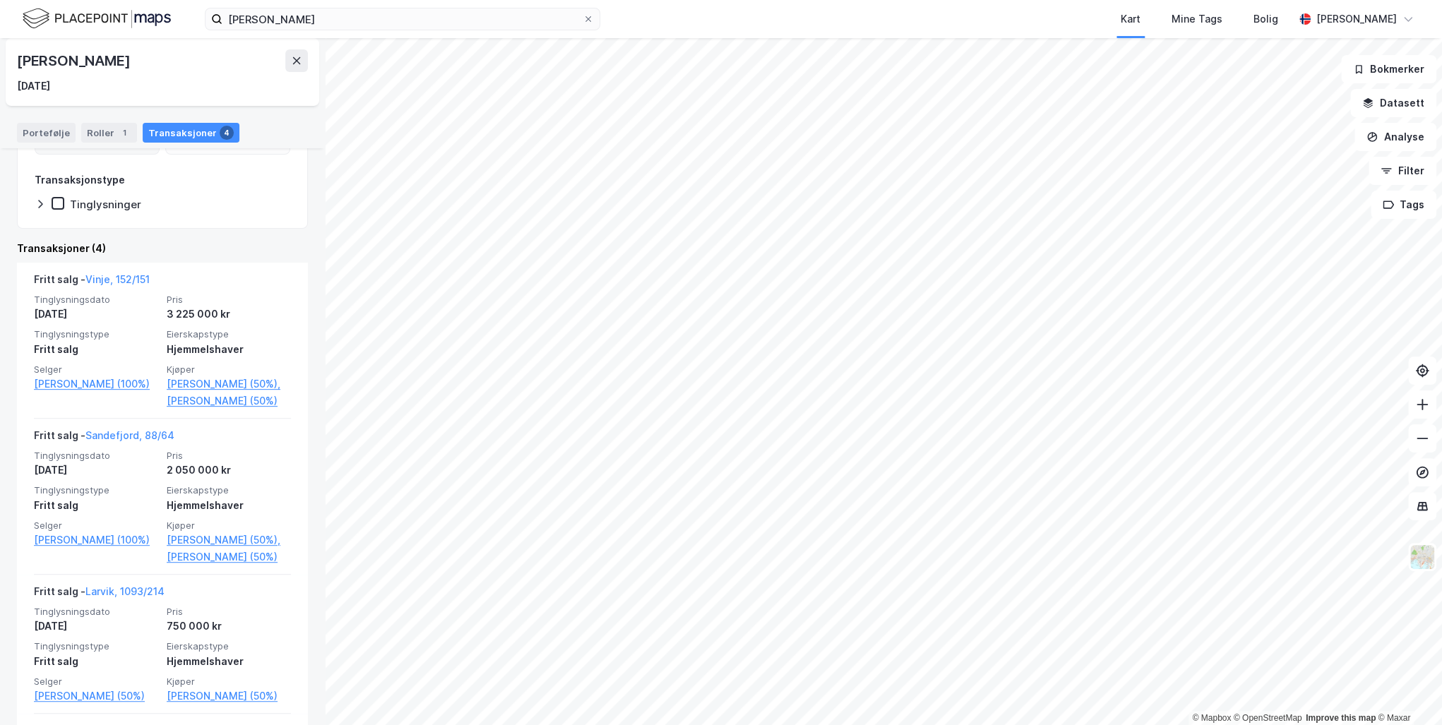
scroll to position [345, 0]
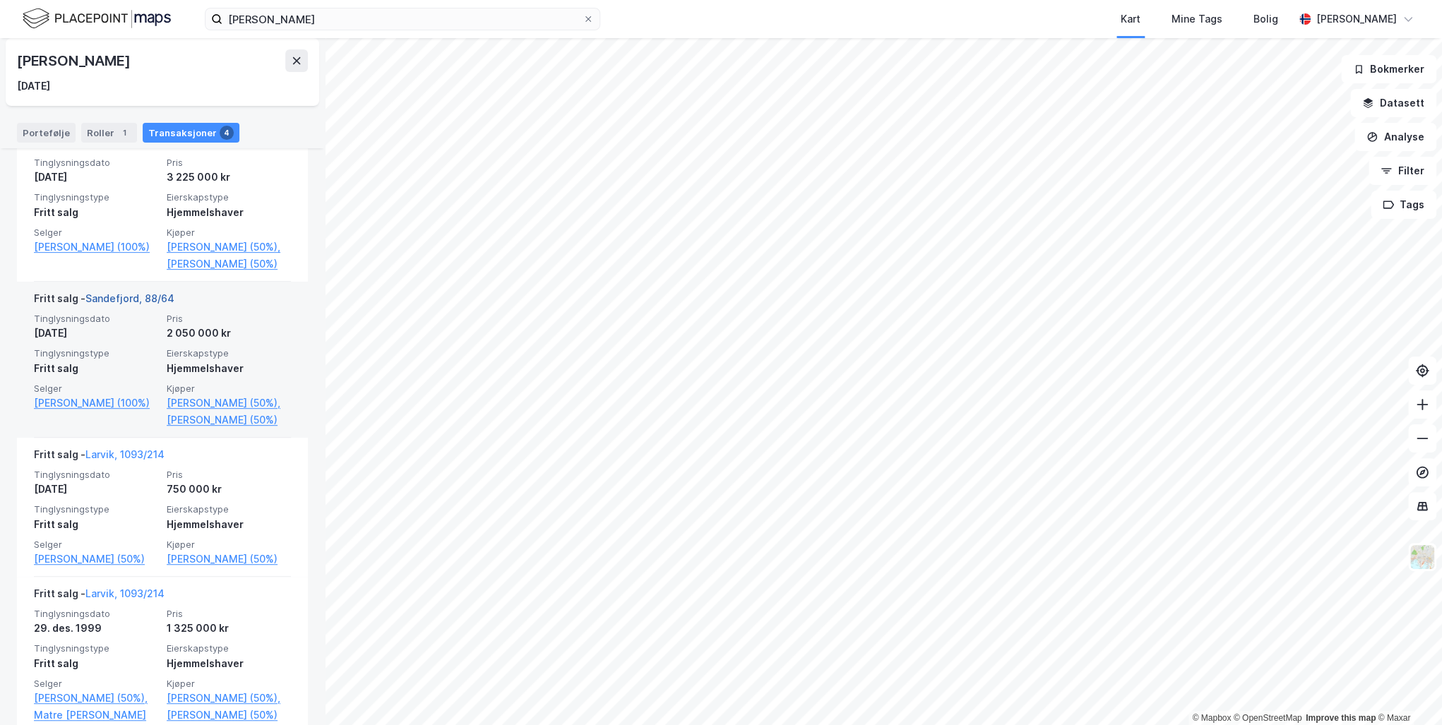
click at [140, 304] on link "Sandefjord, 88/64" at bounding box center [129, 298] width 89 height 12
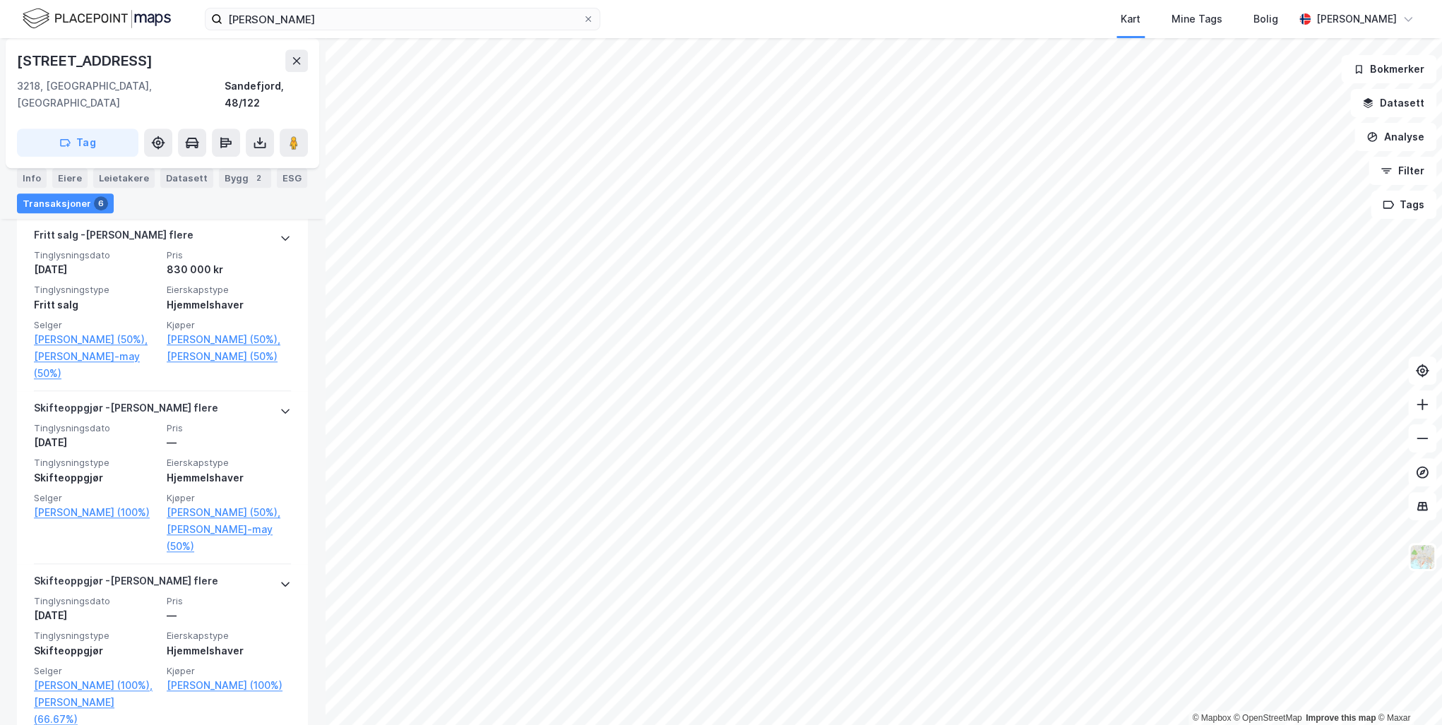
scroll to position [695, 0]
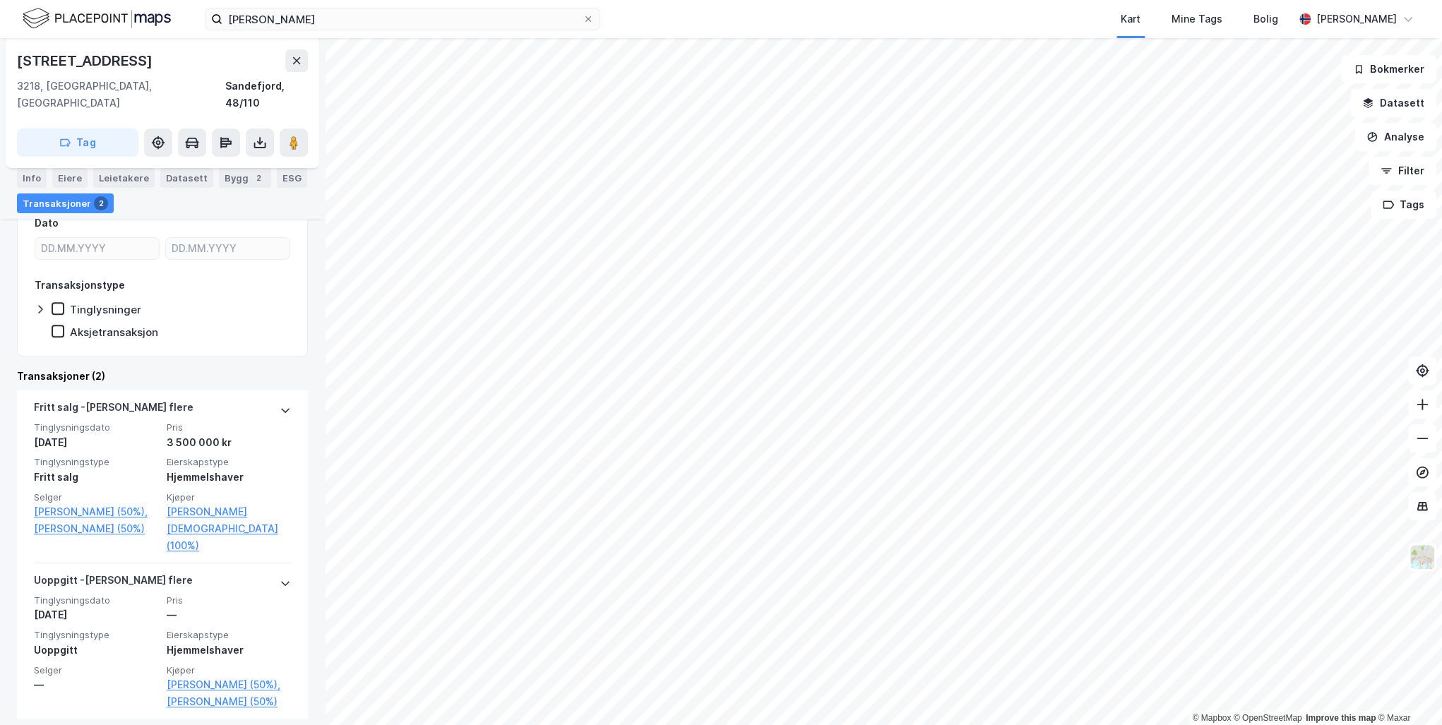
scroll to position [201, 0]
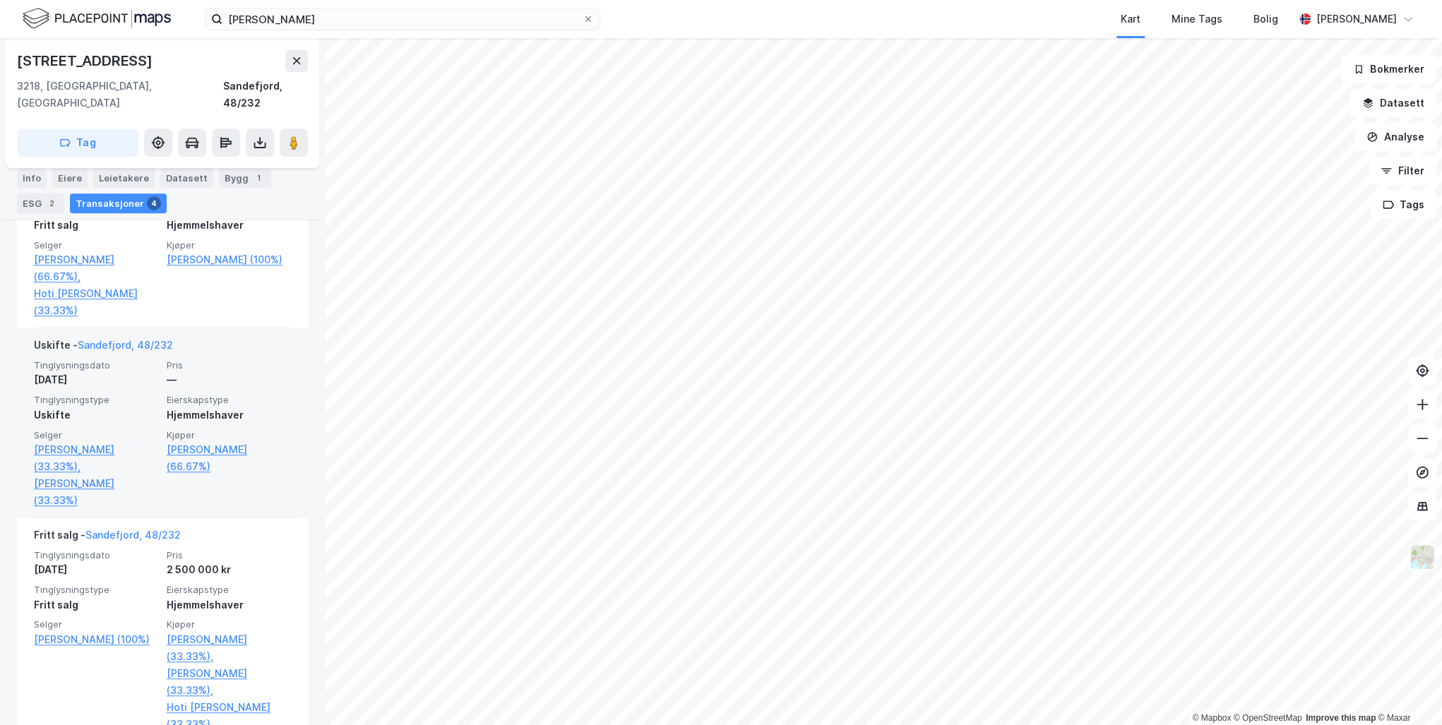
scroll to position [508, 0]
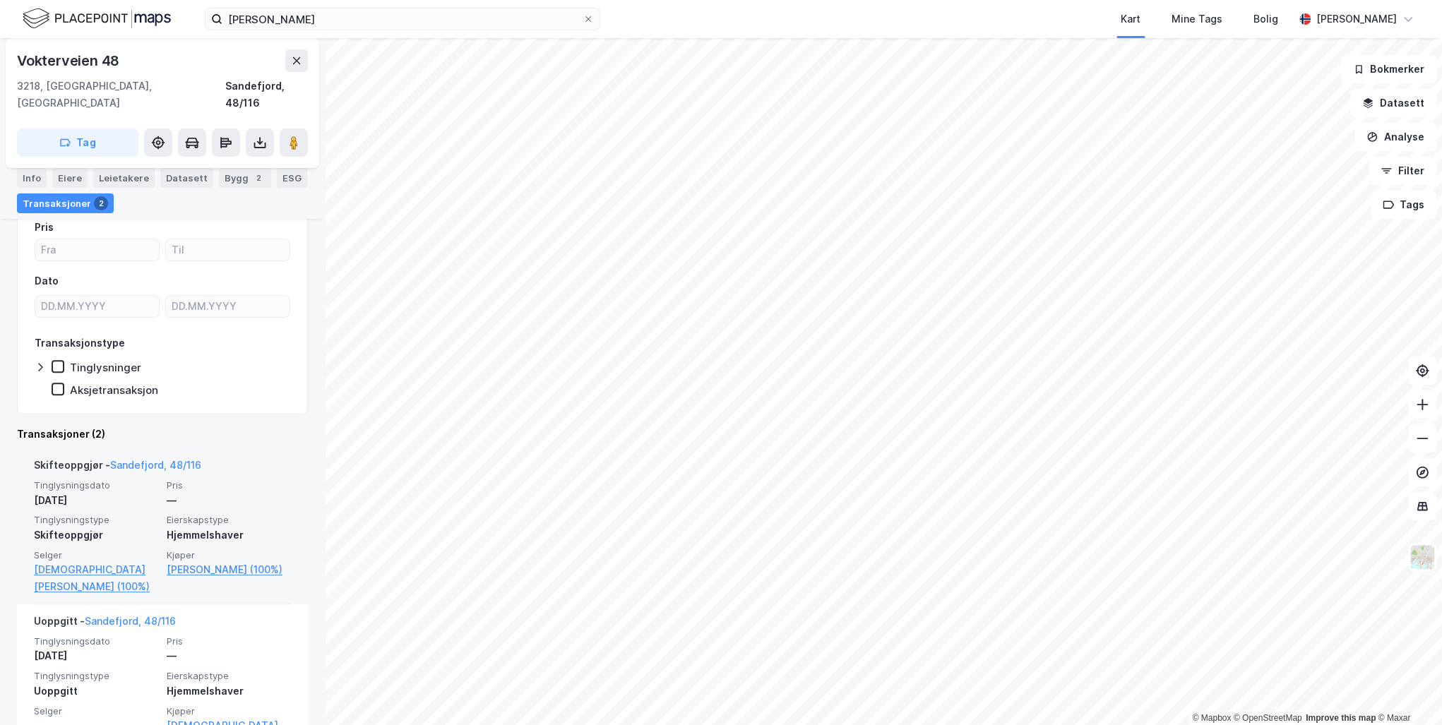
scroll to position [167, 0]
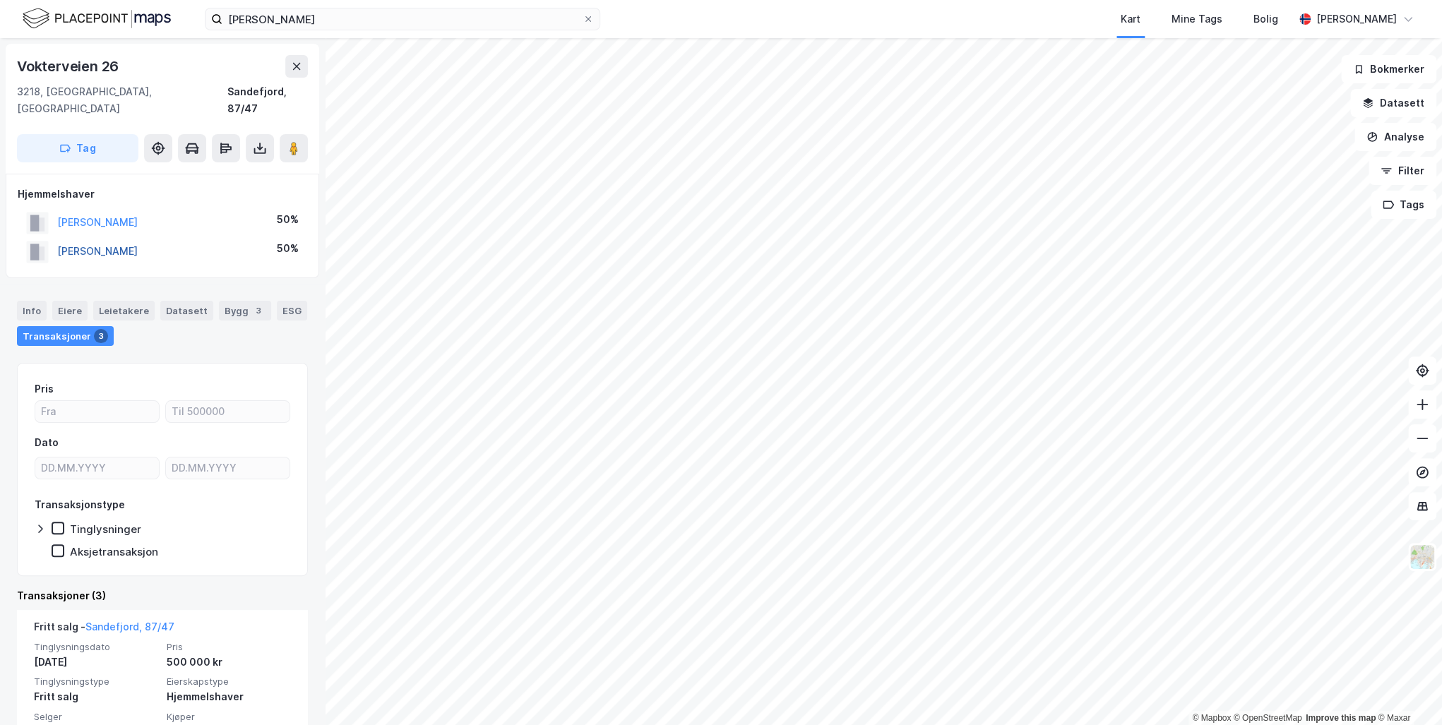
click at [0, 0] on button "[PERSON_NAME]" at bounding box center [0, 0] width 0 height 0
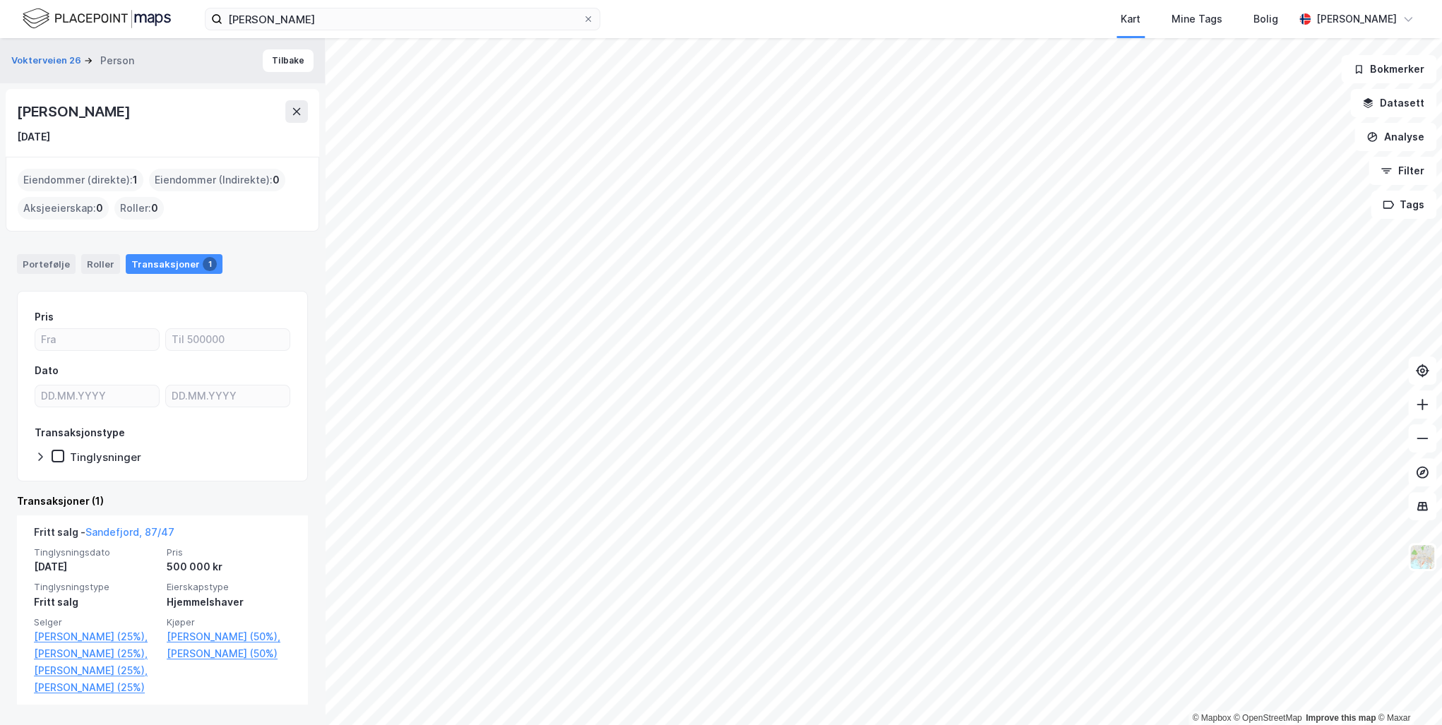
drag, startPoint x: 20, startPoint y: 109, endPoint x: 205, endPoint y: 107, distance: 185.0
click at [205, 107] on div "[PERSON_NAME]" at bounding box center [162, 111] width 291 height 23
drag, startPoint x: 205, startPoint y: 107, endPoint x: 162, endPoint y: 112, distance: 43.3
copy div "[PERSON_NAME]"
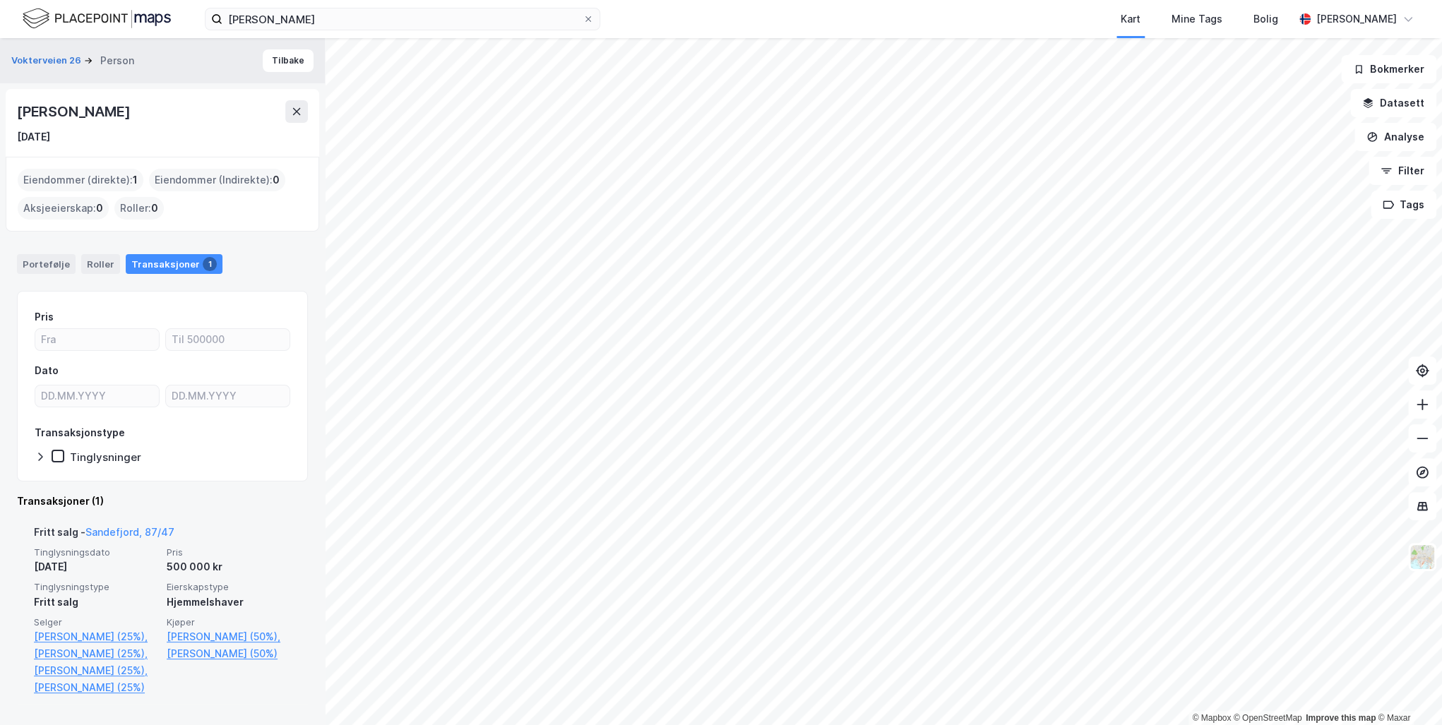
scroll to position [29, 0]
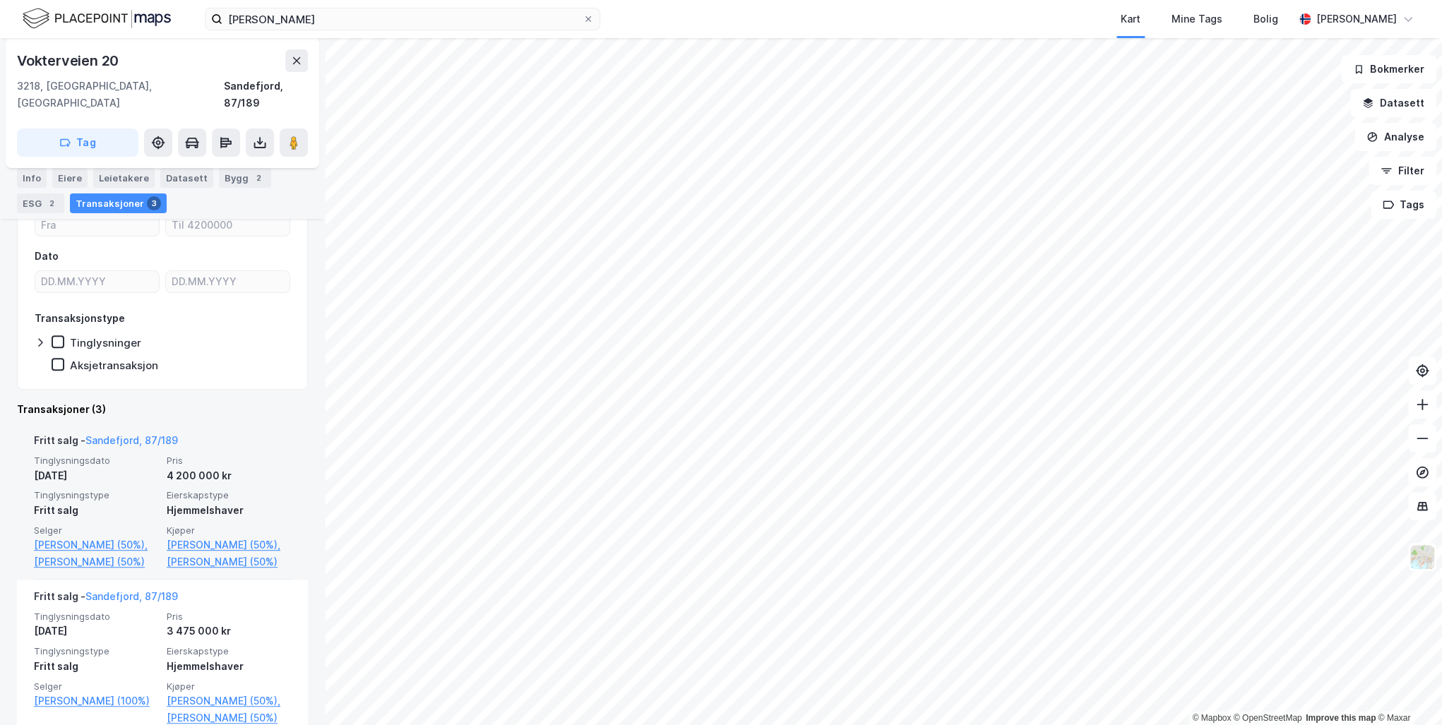
scroll to position [169, 0]
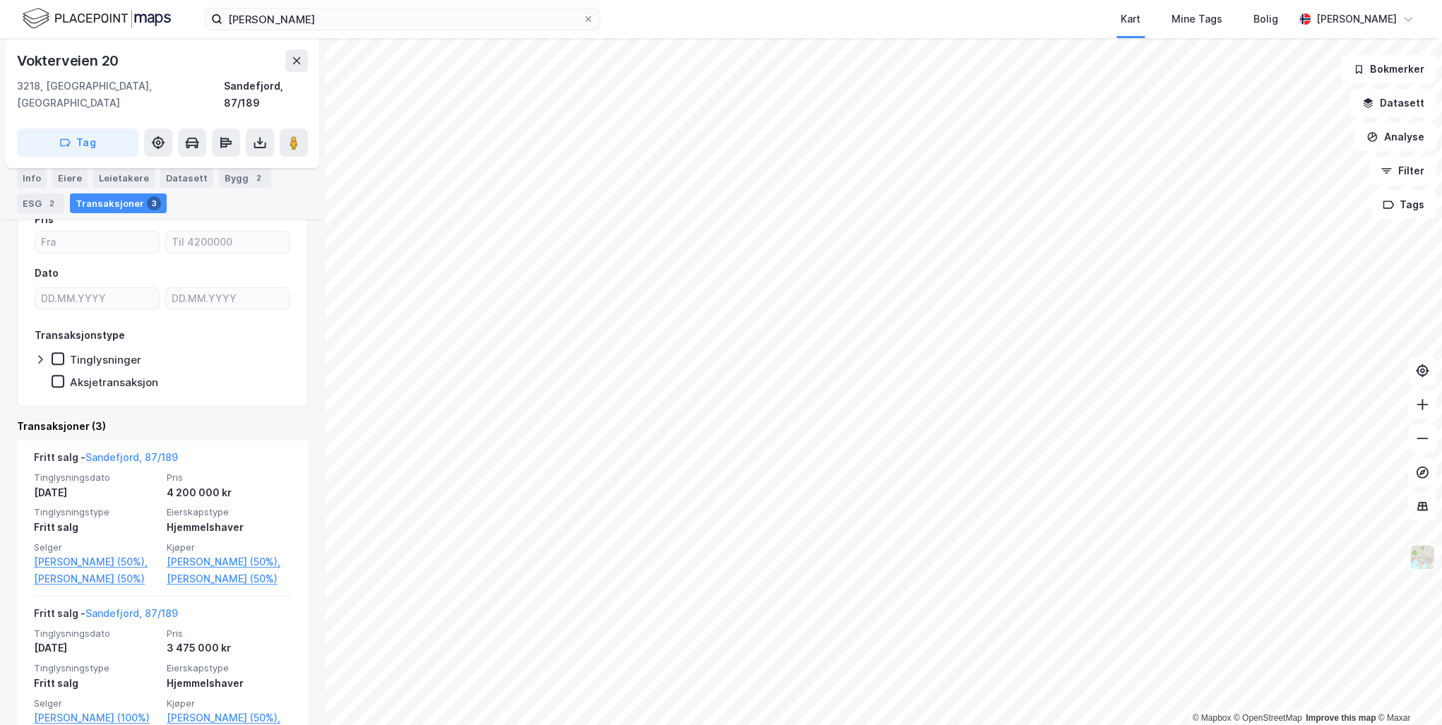
click at [714, 724] on html "[PERSON_NAME] Kart Mine Tags Bolig [PERSON_NAME] © Mapbox © OpenStreetMap Impro…" at bounding box center [721, 362] width 1442 height 725
click at [575, 724] on html "[PERSON_NAME] Kart Mine Tags Bolig [PERSON_NAME] © Mapbox © OpenStreetMap Impro…" at bounding box center [721, 362] width 1442 height 725
